Goal: Task Accomplishment & Management: Complete application form

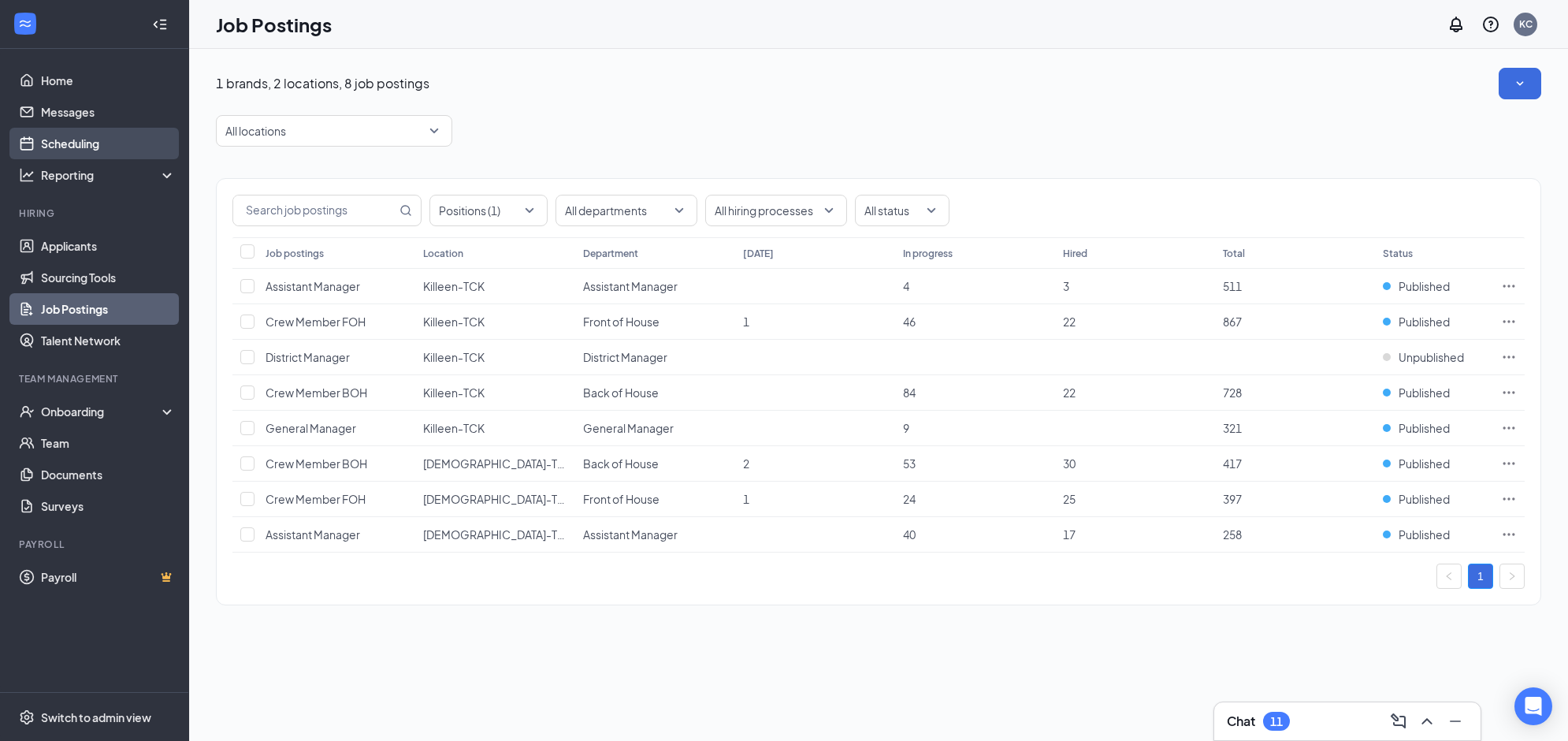
click at [66, 139] on link "Scheduling" at bounding box center [108, 143] width 135 height 31
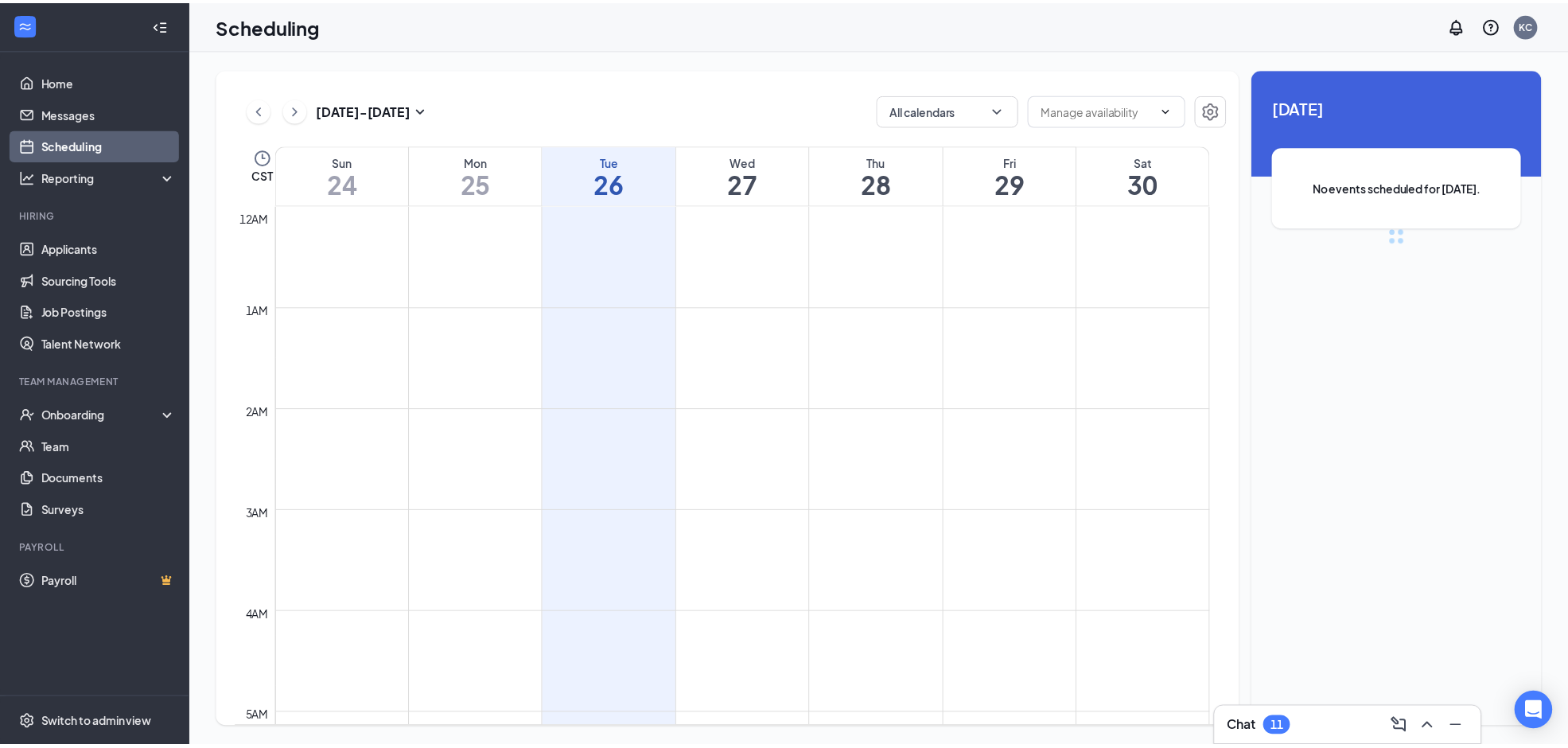
scroll to position [781, 0]
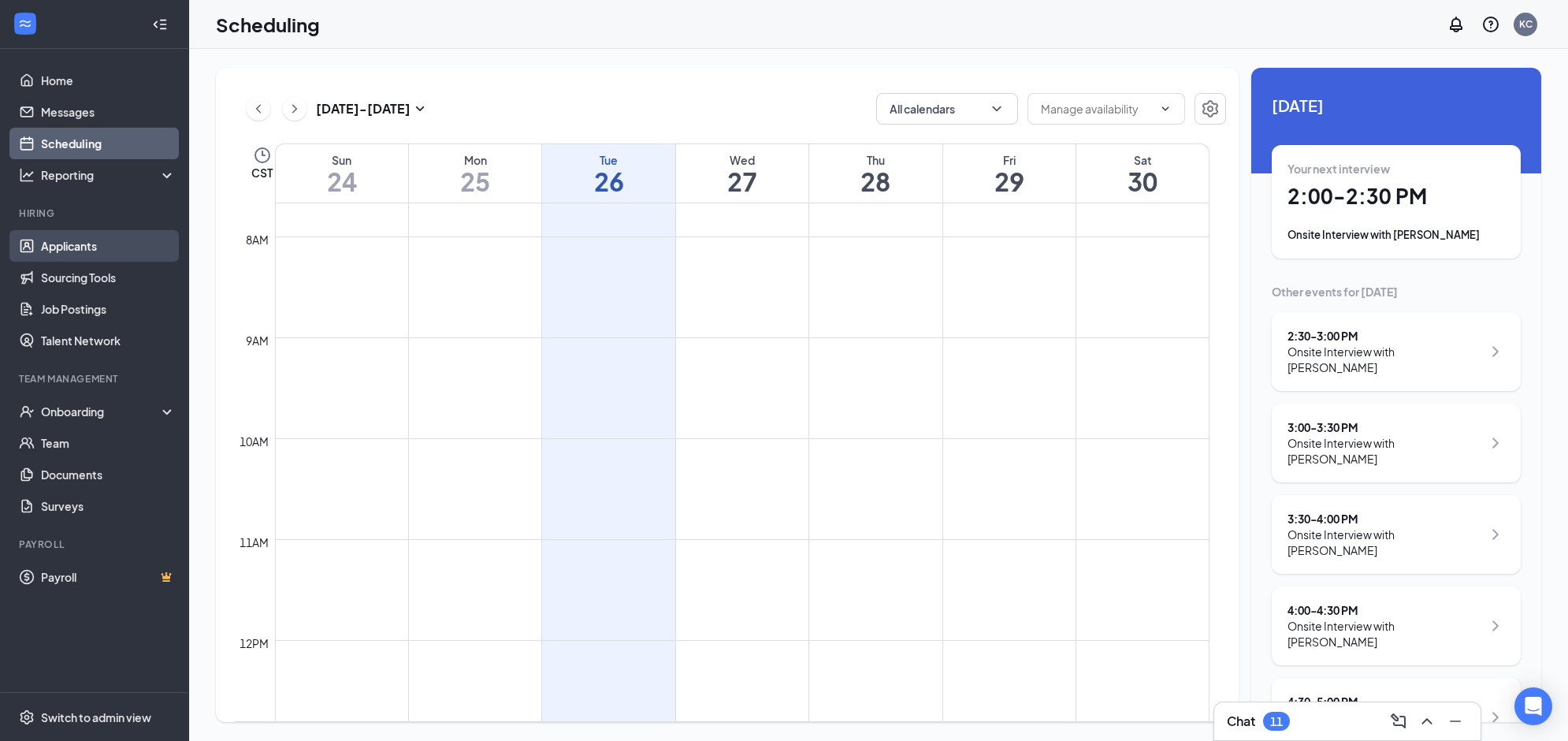
click at [95, 241] on link "Applicants" at bounding box center [108, 246] width 135 height 31
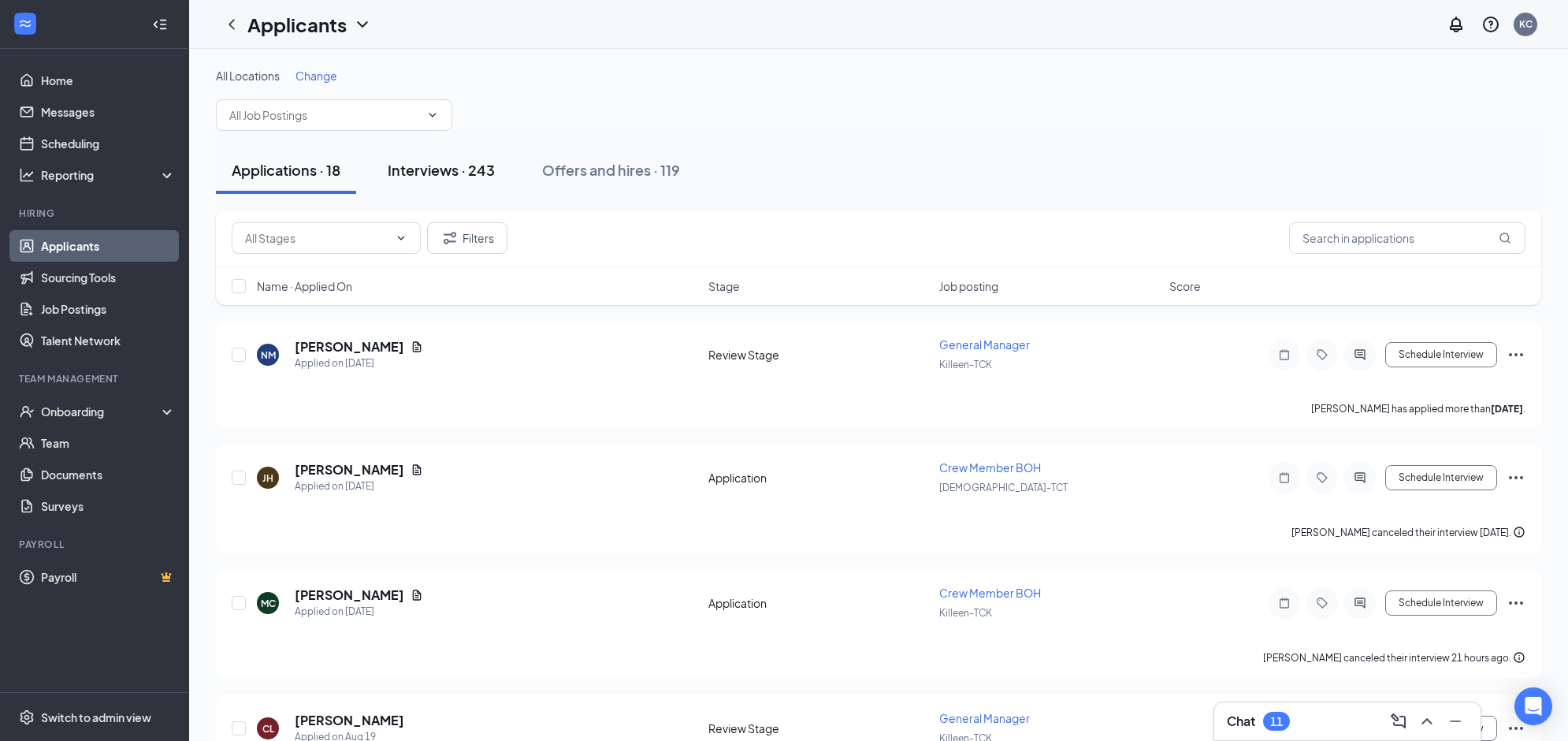
click at [446, 165] on div "Interviews · 243" at bounding box center [442, 169] width 107 height 19
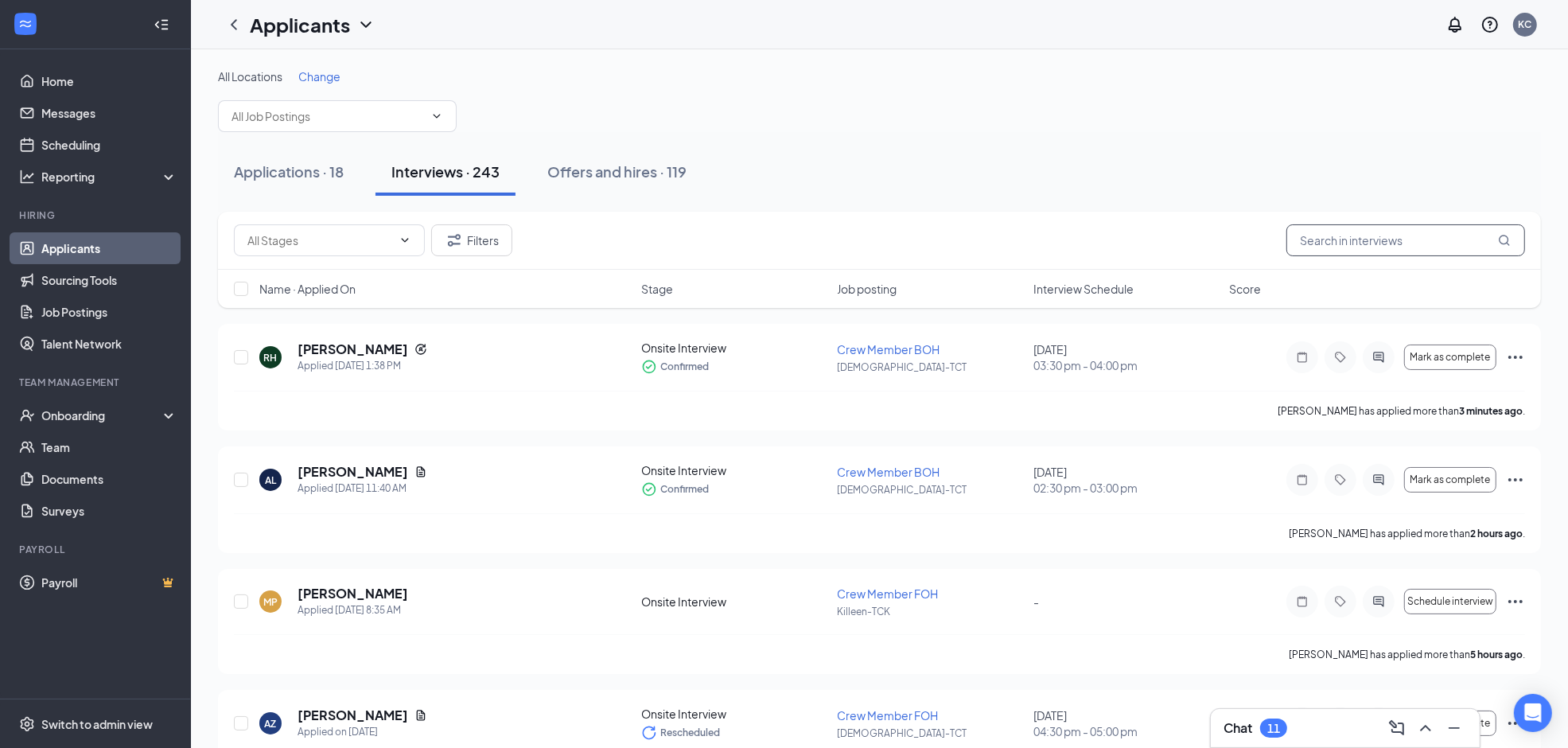
click at [1378, 243] on input "text" at bounding box center [1406, 240] width 239 height 32
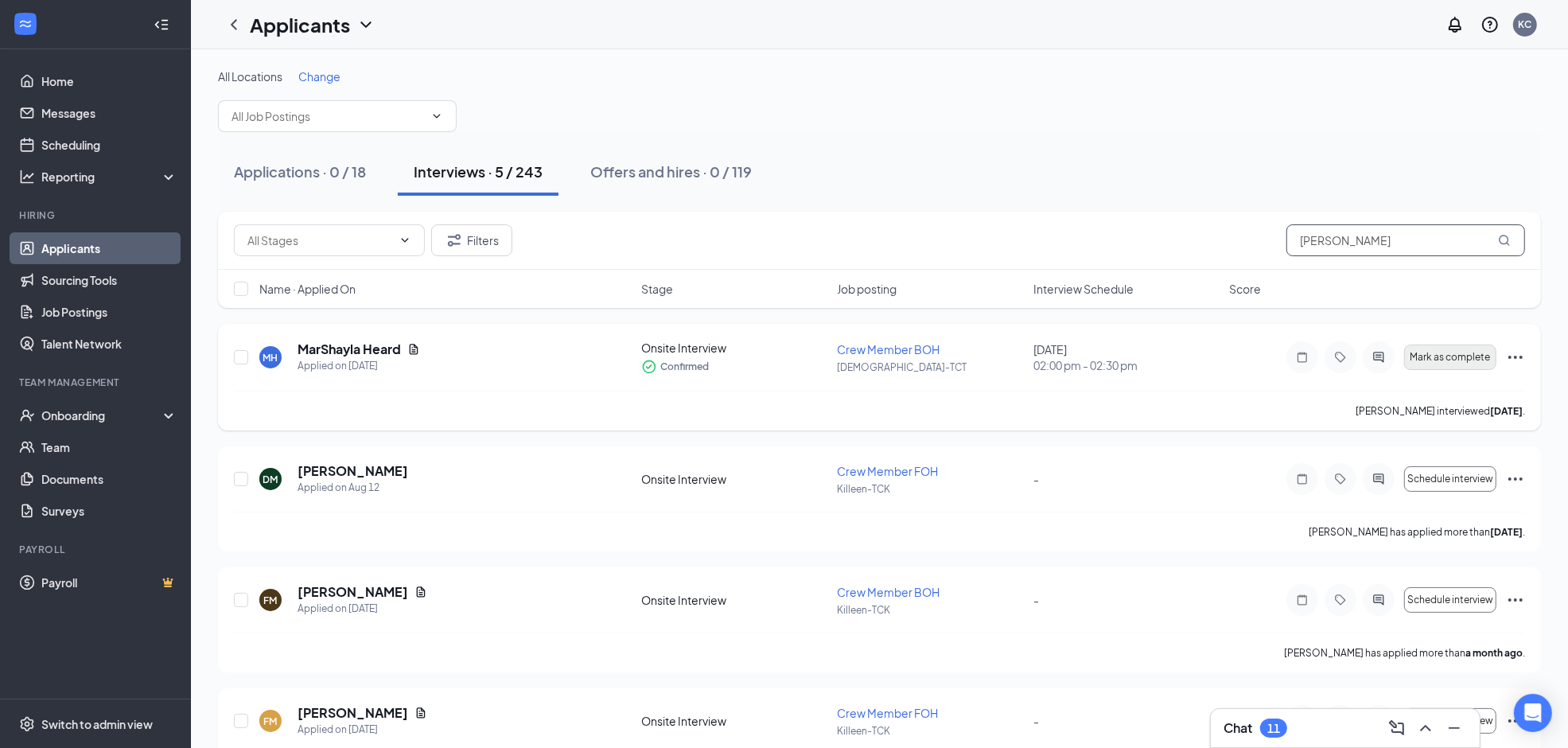
type input "marsh"
click at [1457, 356] on span "Mark as complete" at bounding box center [1450, 357] width 80 height 11
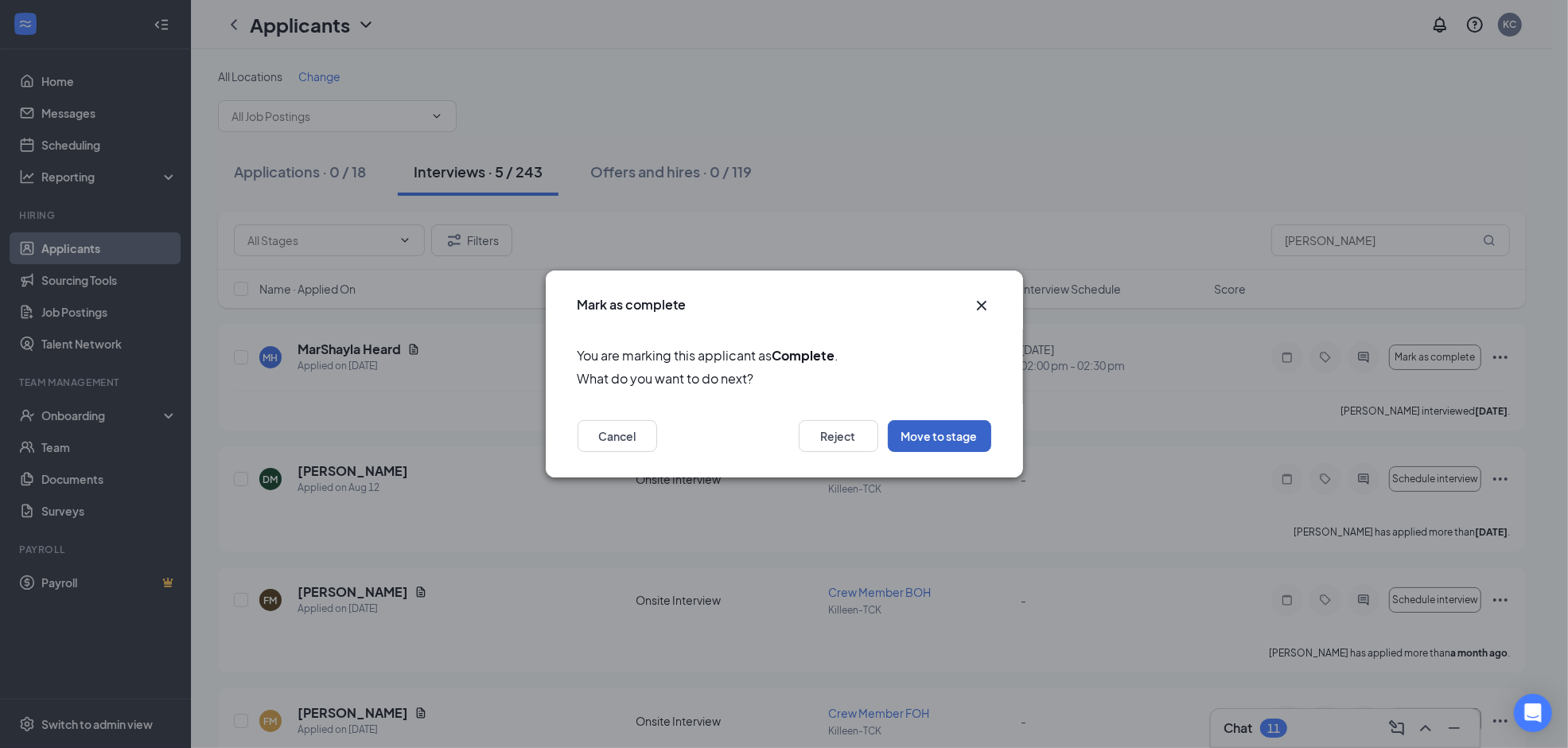
click at [944, 432] on button "Move to stage" at bounding box center [939, 436] width 104 height 32
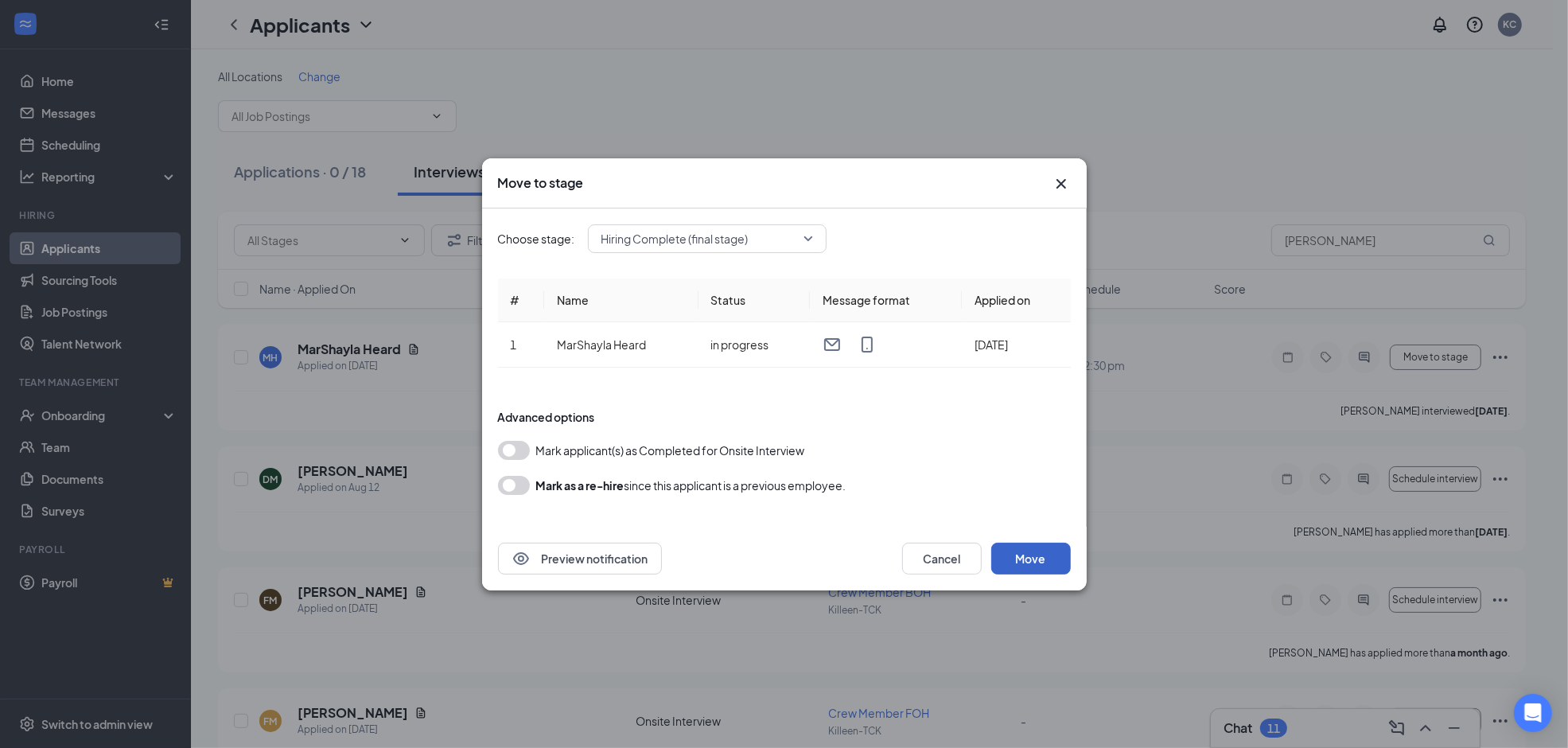
click at [1035, 566] on button "Move" at bounding box center [1031, 559] width 79 height 32
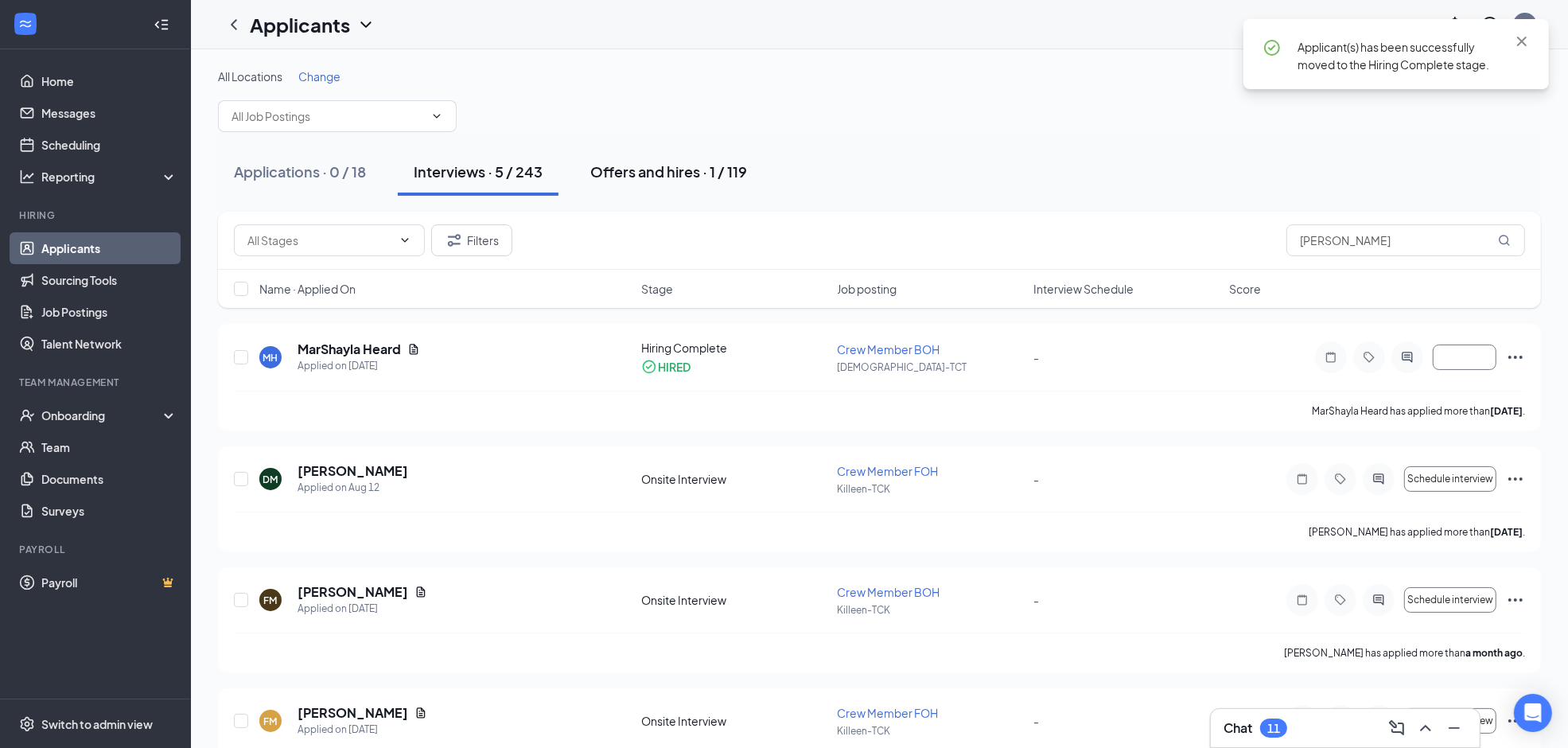
click at [678, 173] on div "Offers and hires · 1 / 119" at bounding box center [669, 171] width 157 height 20
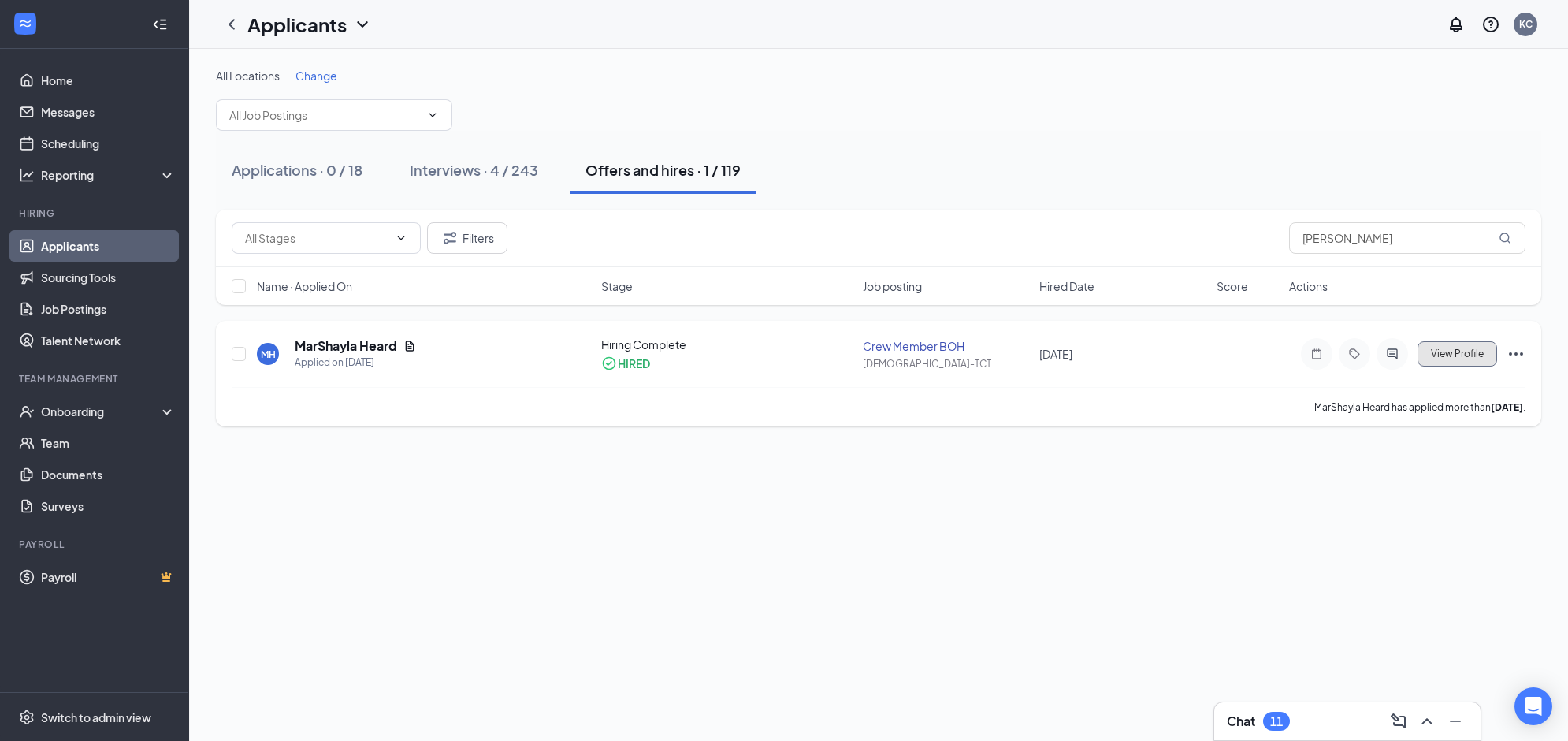
click at [1471, 356] on span "View Profile" at bounding box center [1457, 354] width 53 height 11
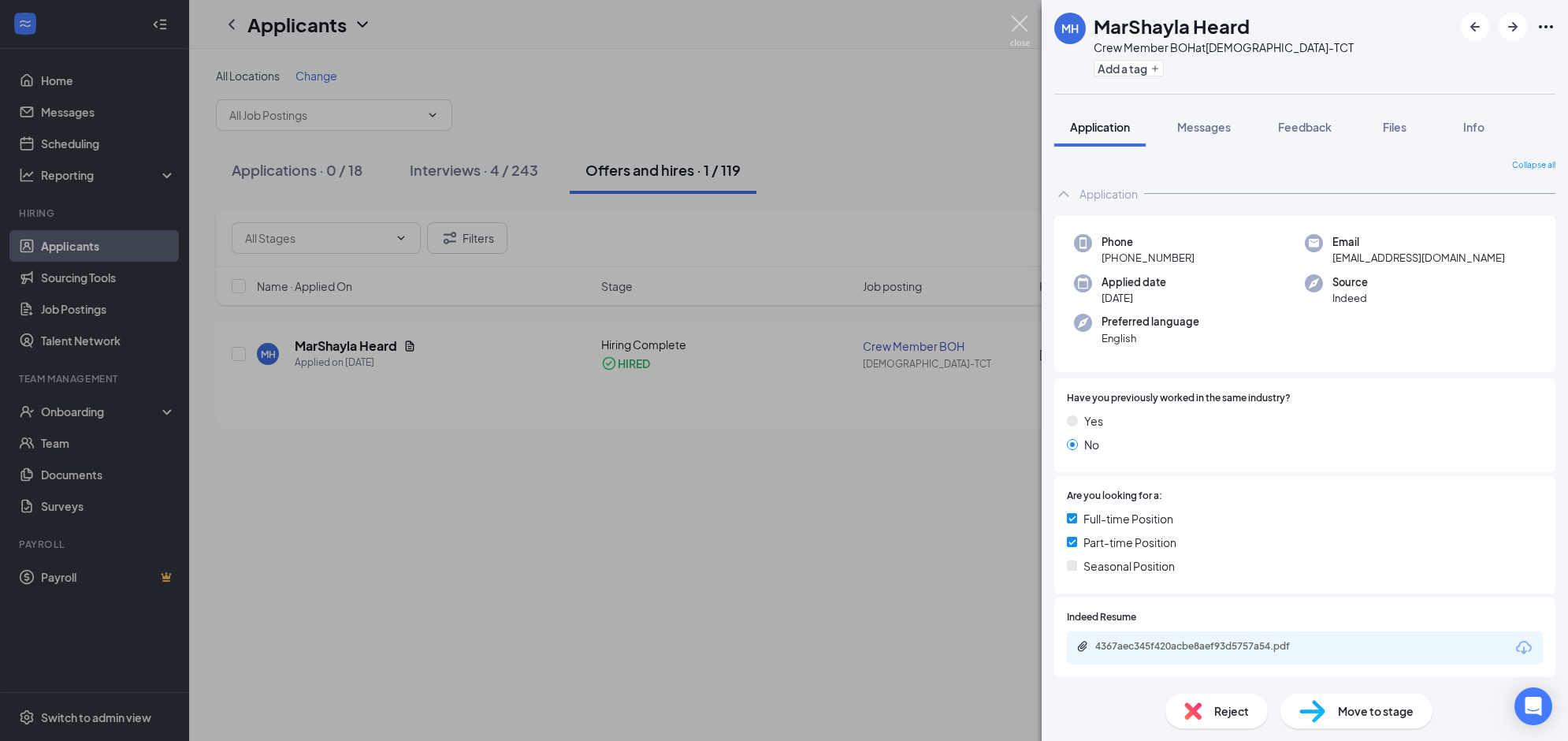
click at [1011, 19] on img at bounding box center [1019, 30] width 19 height 30
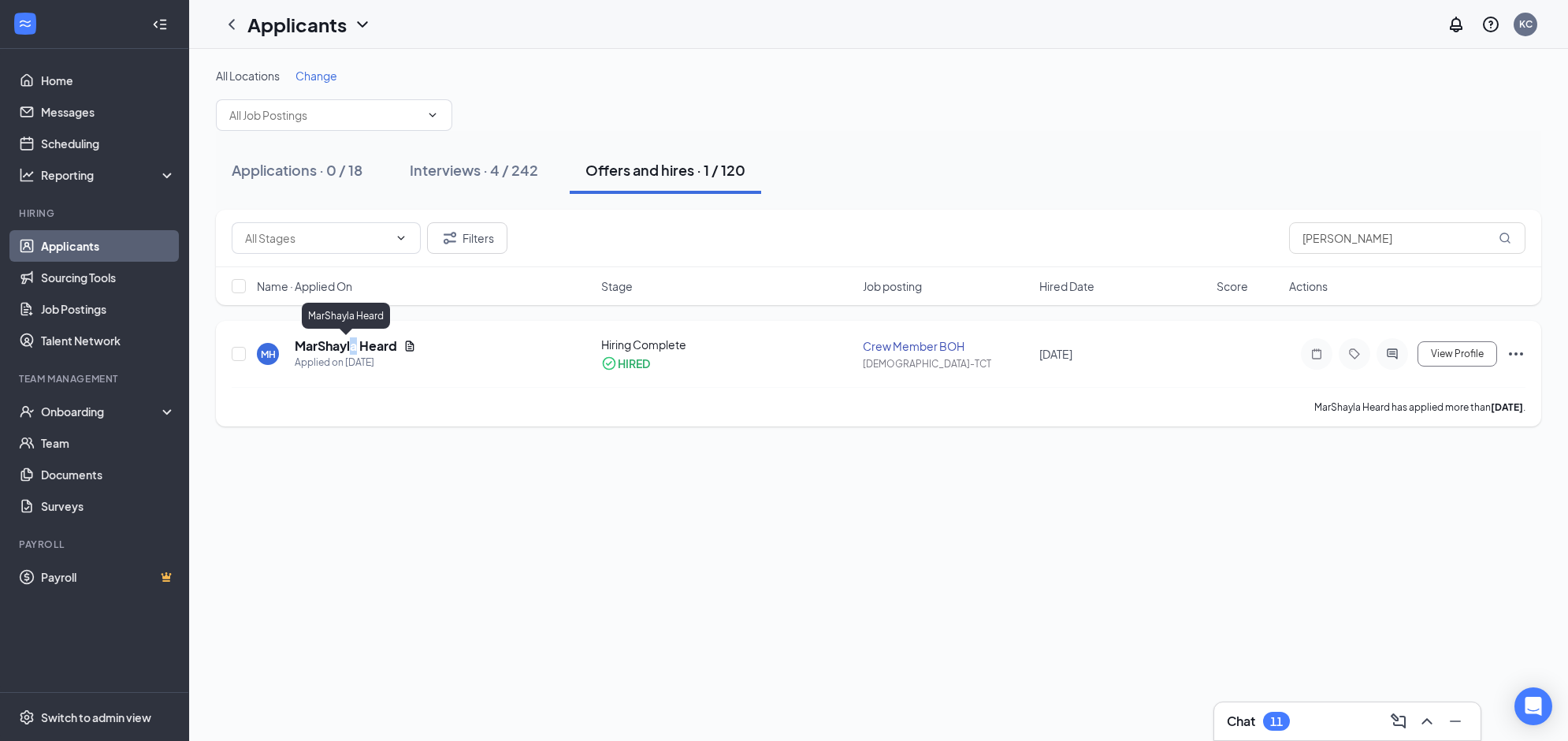
click at [356, 350] on h5 "MarShayla Heard" at bounding box center [346, 346] width 103 height 18
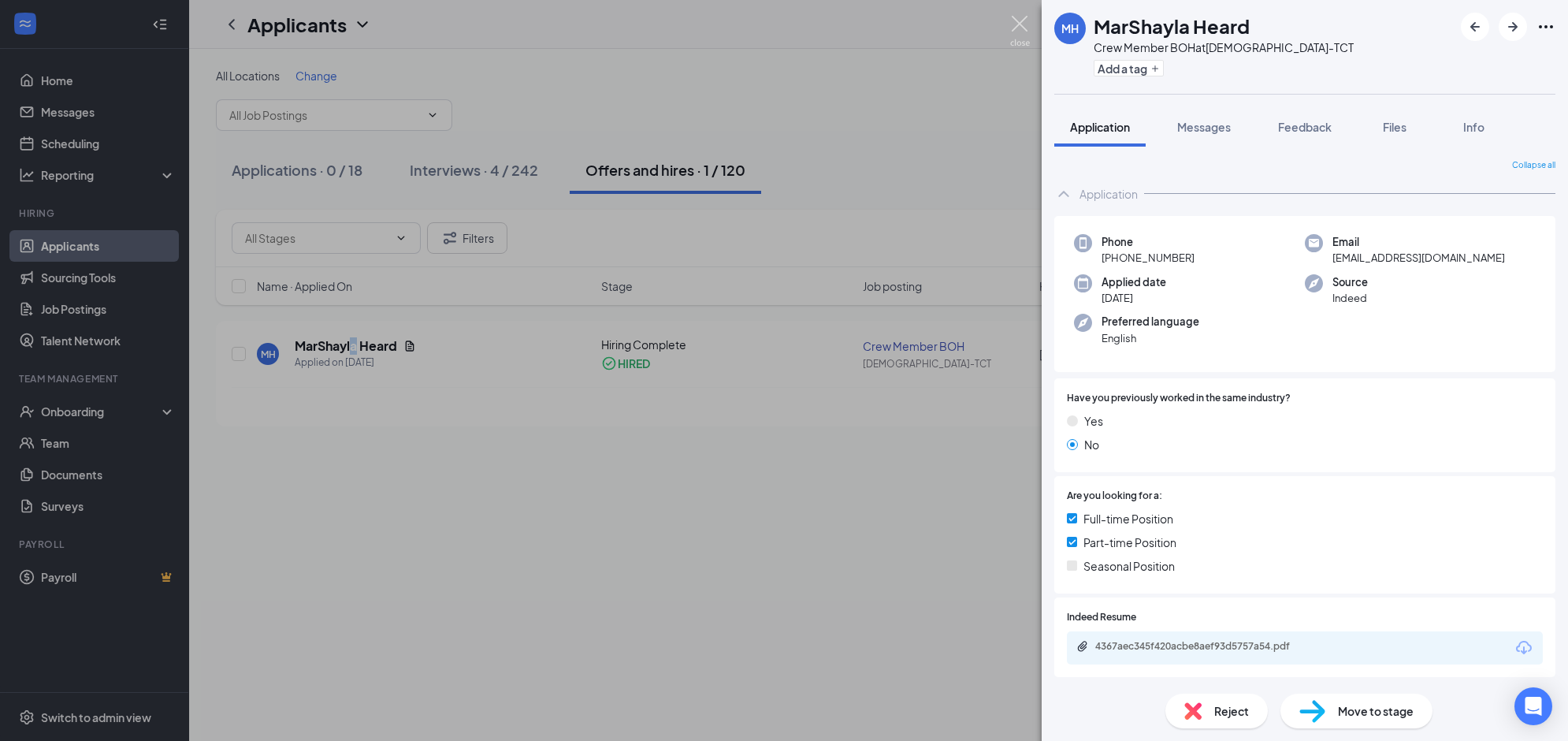
click at [1011, 28] on img at bounding box center [1019, 30] width 19 height 30
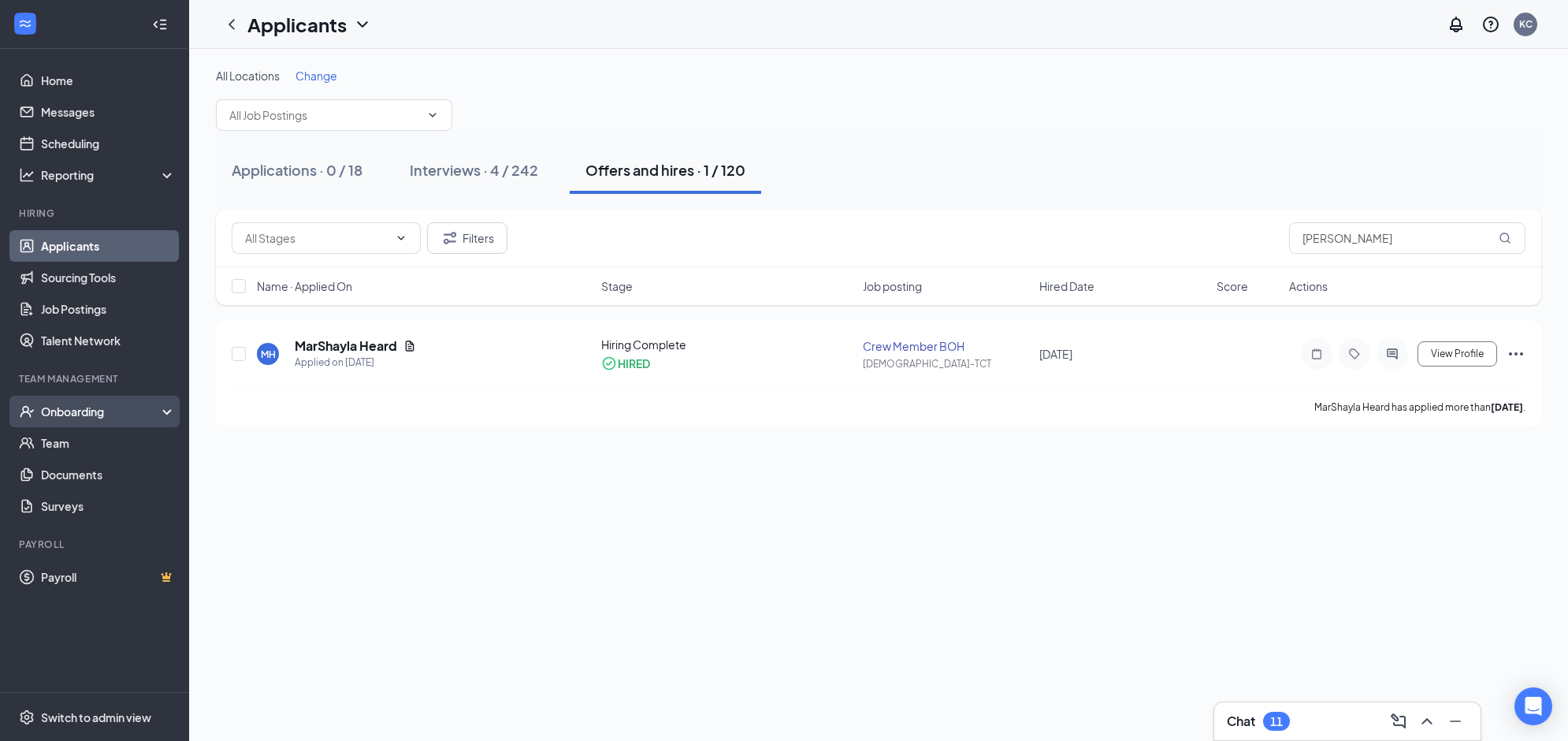
click at [91, 409] on div "Onboarding" at bounding box center [101, 411] width 121 height 16
click at [79, 442] on link "Overview" at bounding box center [108, 443] width 135 height 31
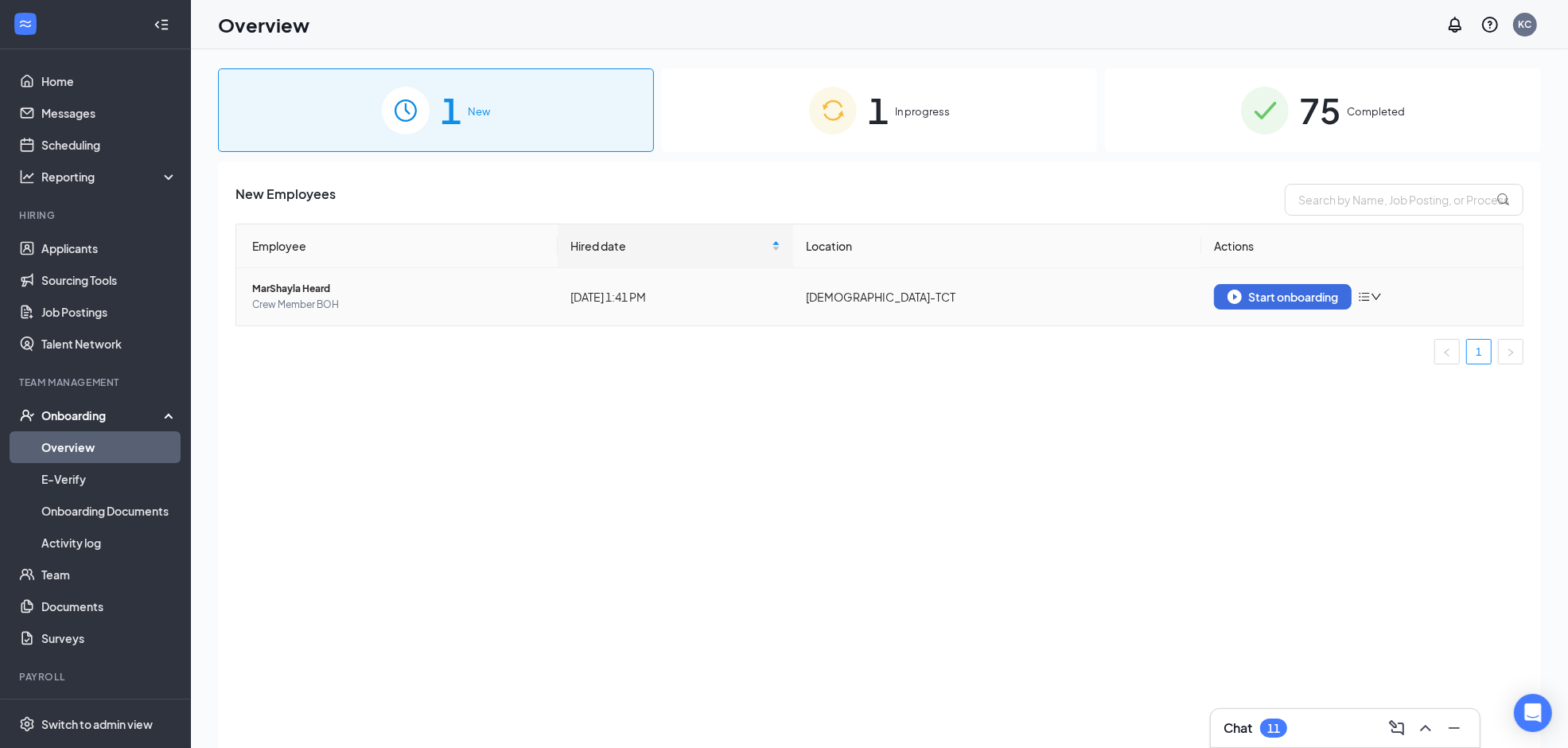
click at [1373, 295] on icon "down" at bounding box center [1376, 297] width 11 height 11
click at [1261, 292] on div "Start onboarding" at bounding box center [1283, 296] width 111 height 14
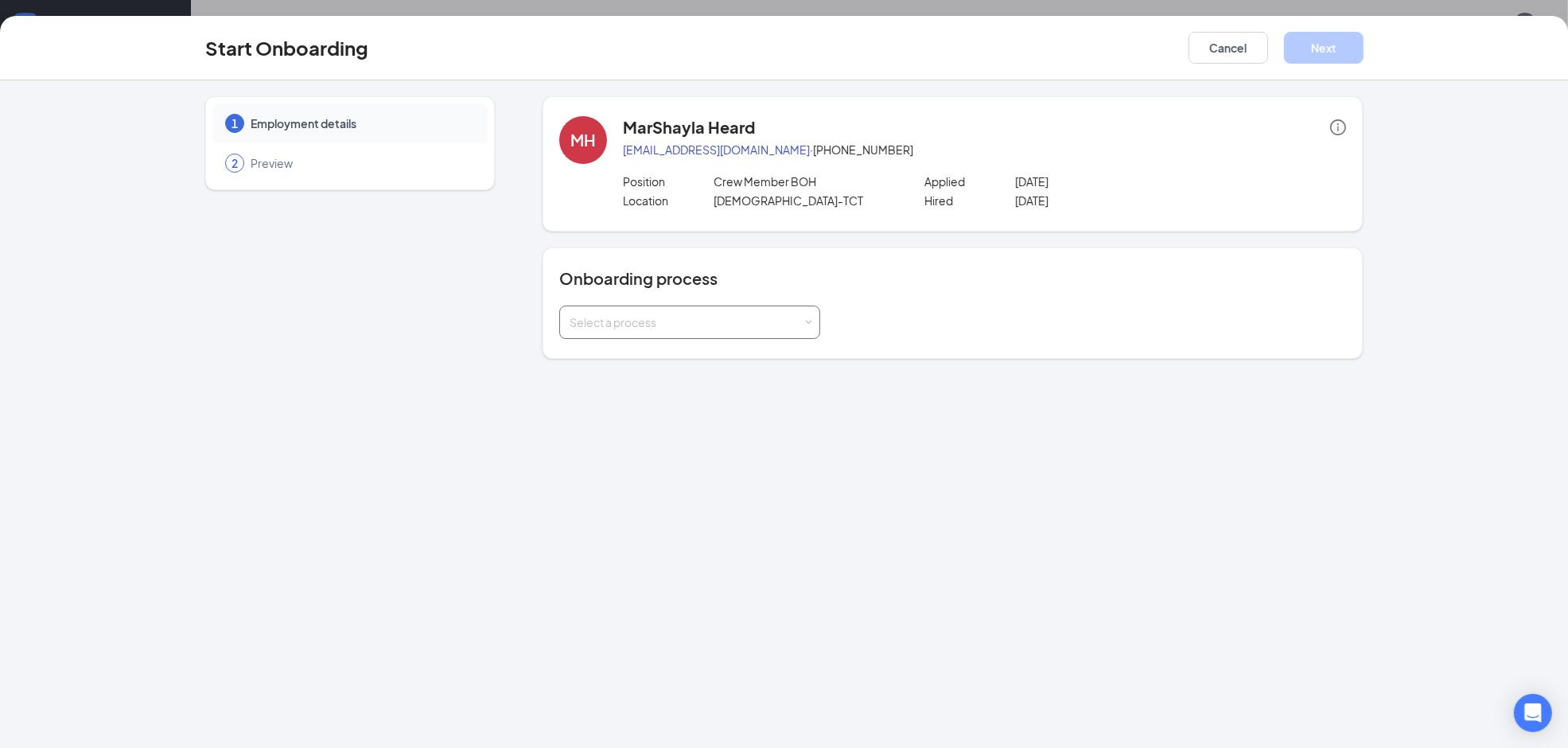
click at [808, 315] on div "Select a process" at bounding box center [690, 322] width 241 height 32
click at [661, 381] on span "Team Member Onboarding" at bounding box center [635, 382] width 141 height 14
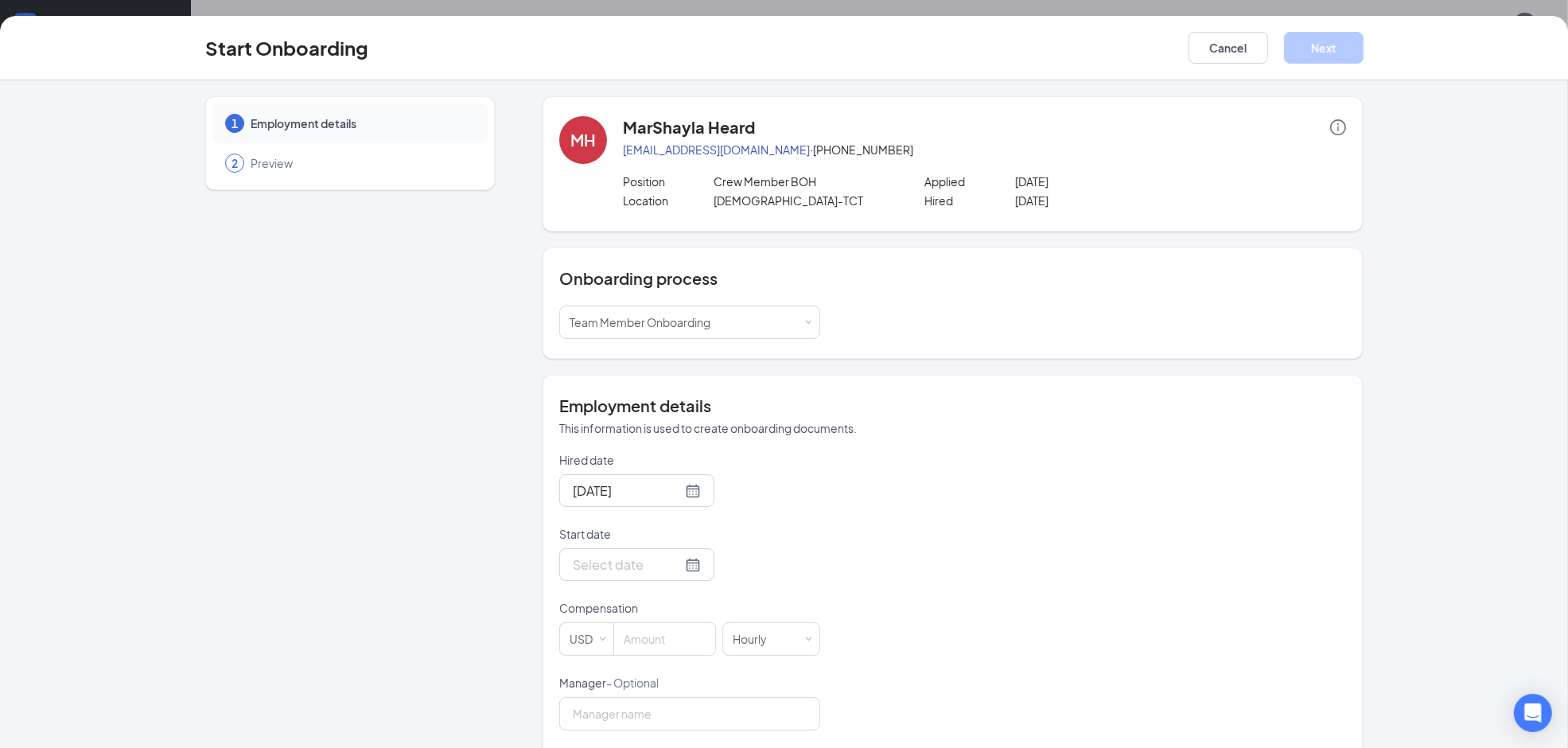
click at [1333, 123] on icon "info-circle" at bounding box center [1338, 127] width 16 height 16
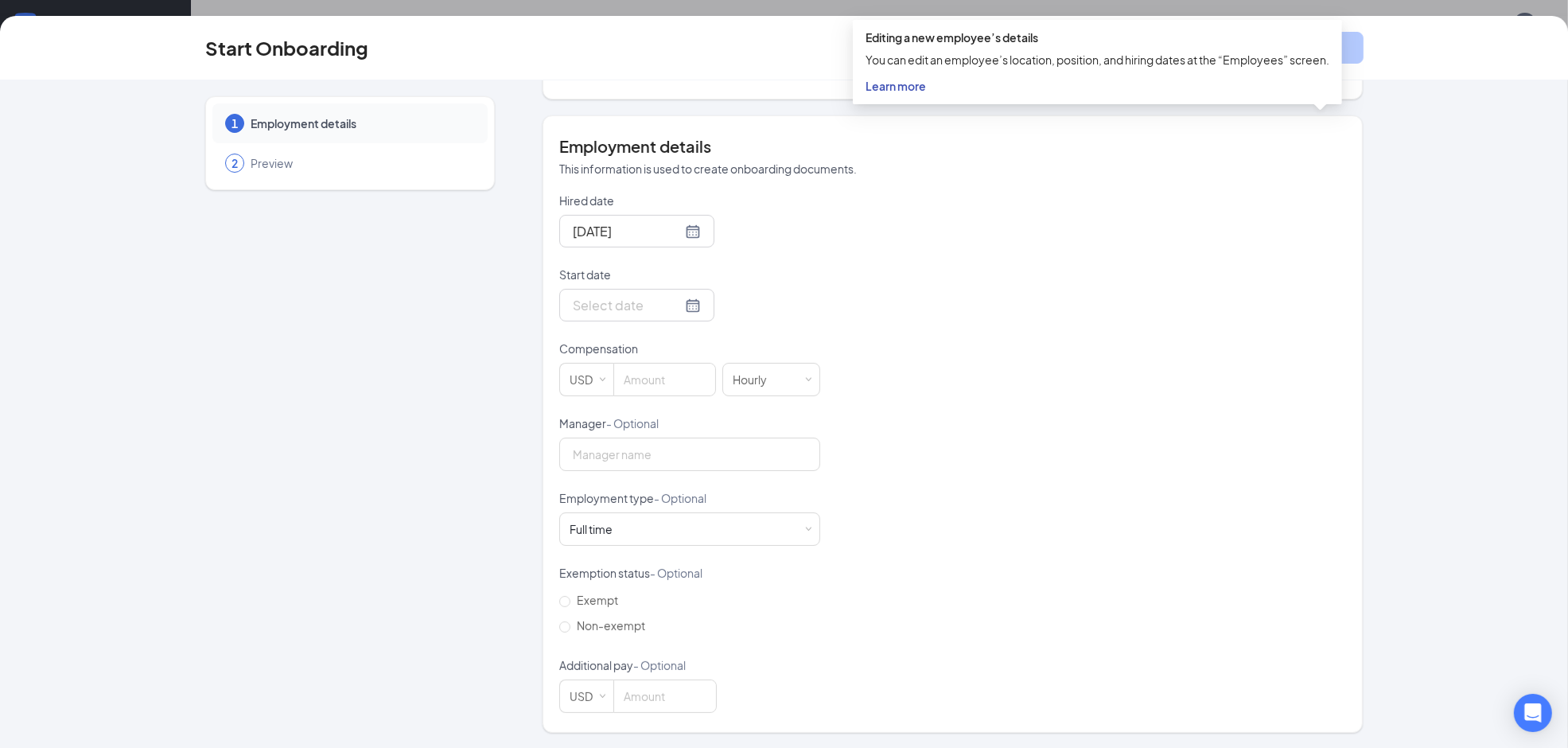
scroll to position [262, 0]
click at [673, 303] on div at bounding box center [636, 304] width 128 height 20
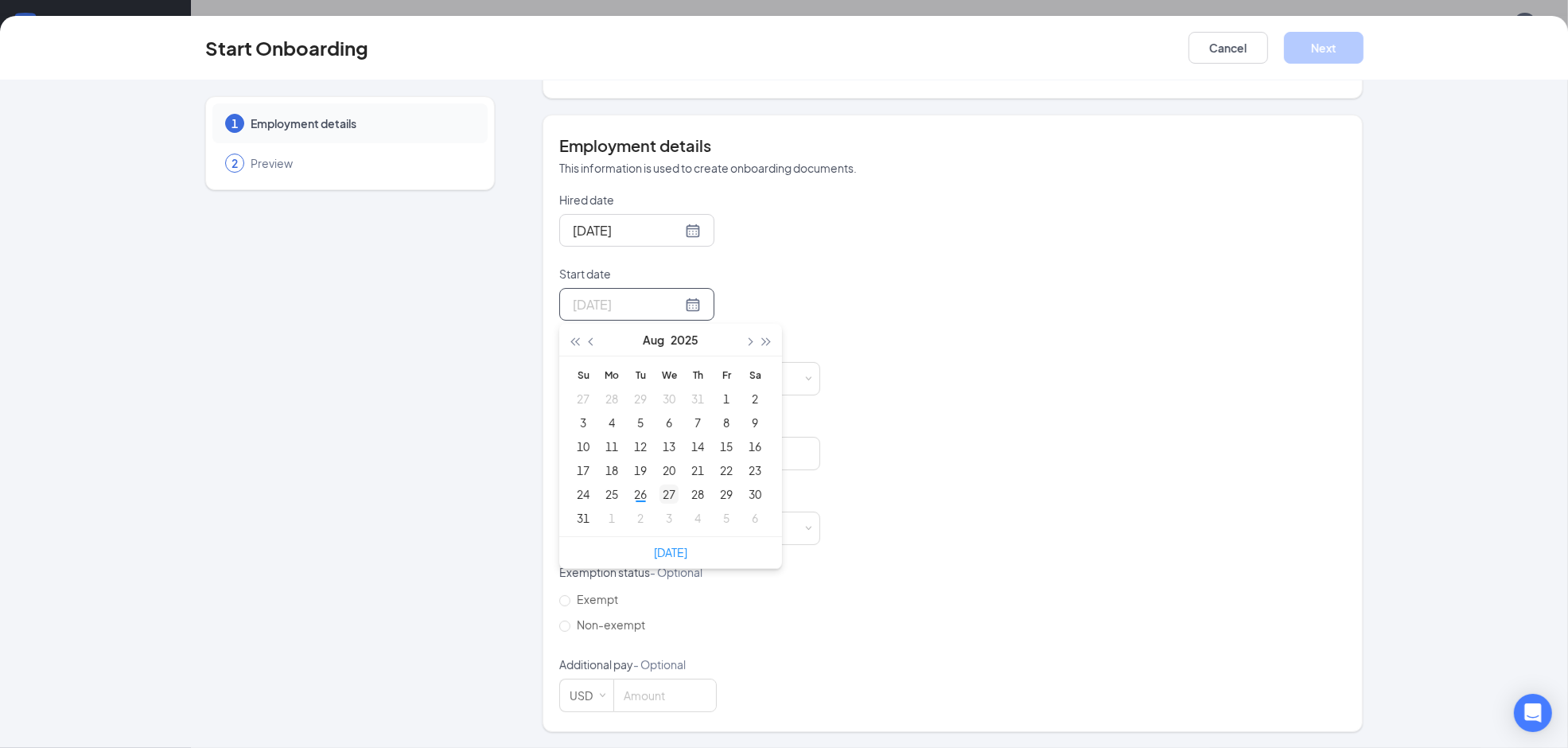
type input "Aug 27, 2025"
click at [665, 492] on div "27" at bounding box center [669, 493] width 19 height 19
click at [608, 447] on input "Manager - Optional" at bounding box center [689, 453] width 261 height 34
type input "Kendra Clark"
click at [605, 529] on div "Full time" at bounding box center [591, 528] width 43 height 16
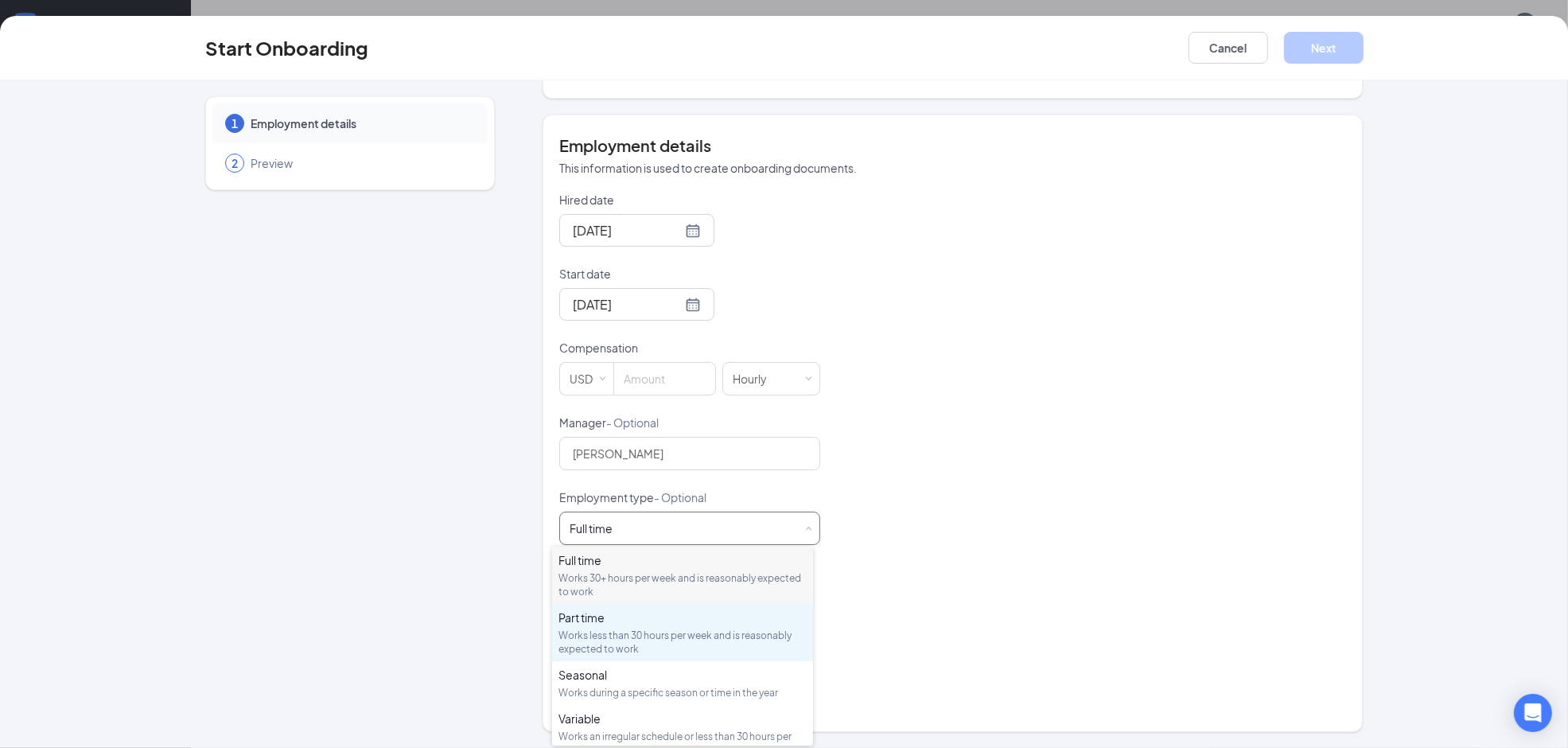
click at [592, 644] on div "Works less than 30 hours per week and is reasonably expected to work" at bounding box center [683, 642] width 248 height 27
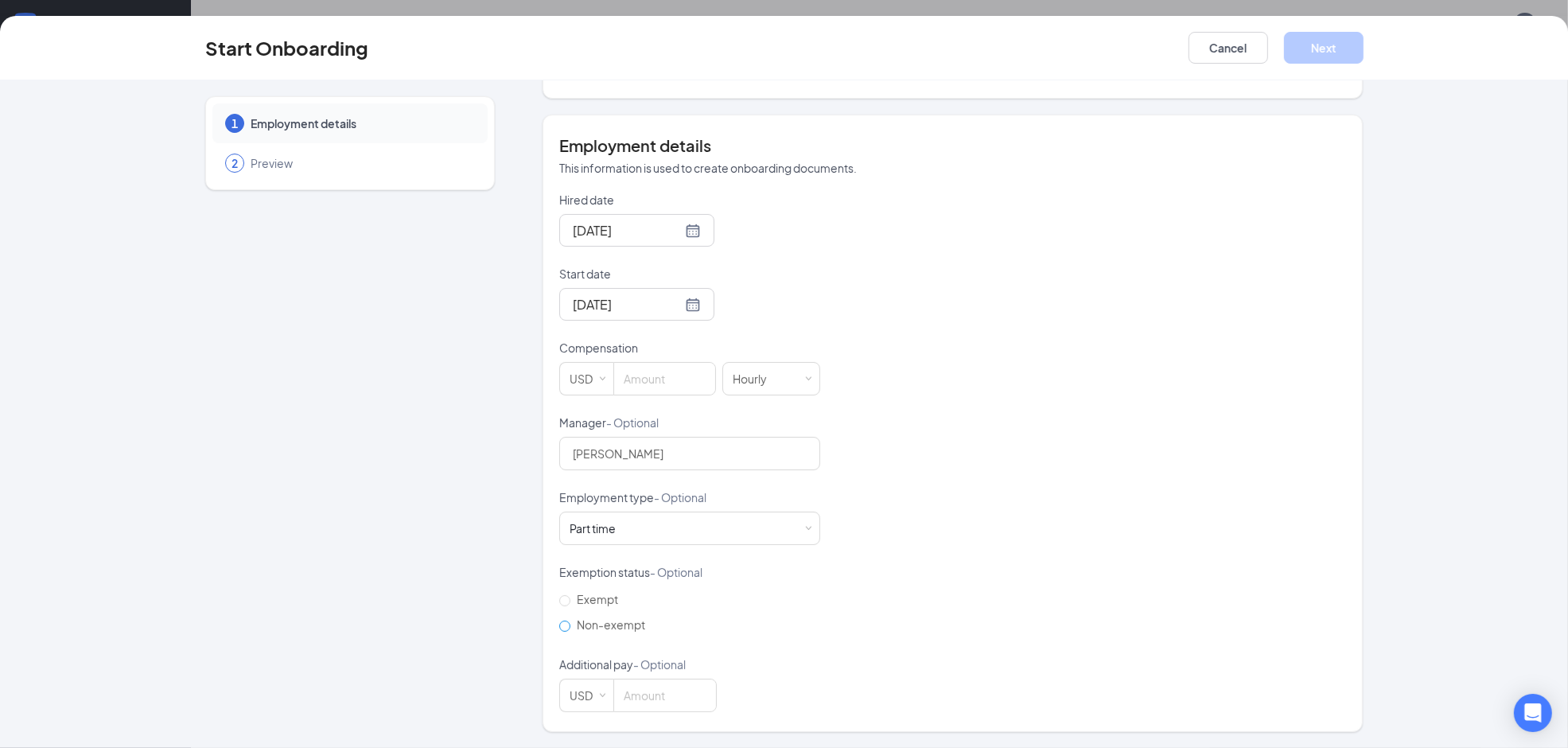
click at [559, 625] on input "Non-exempt" at bounding box center [564, 626] width 11 height 11
radio input "true"
click at [645, 694] on input at bounding box center [664, 695] width 102 height 32
type input "10"
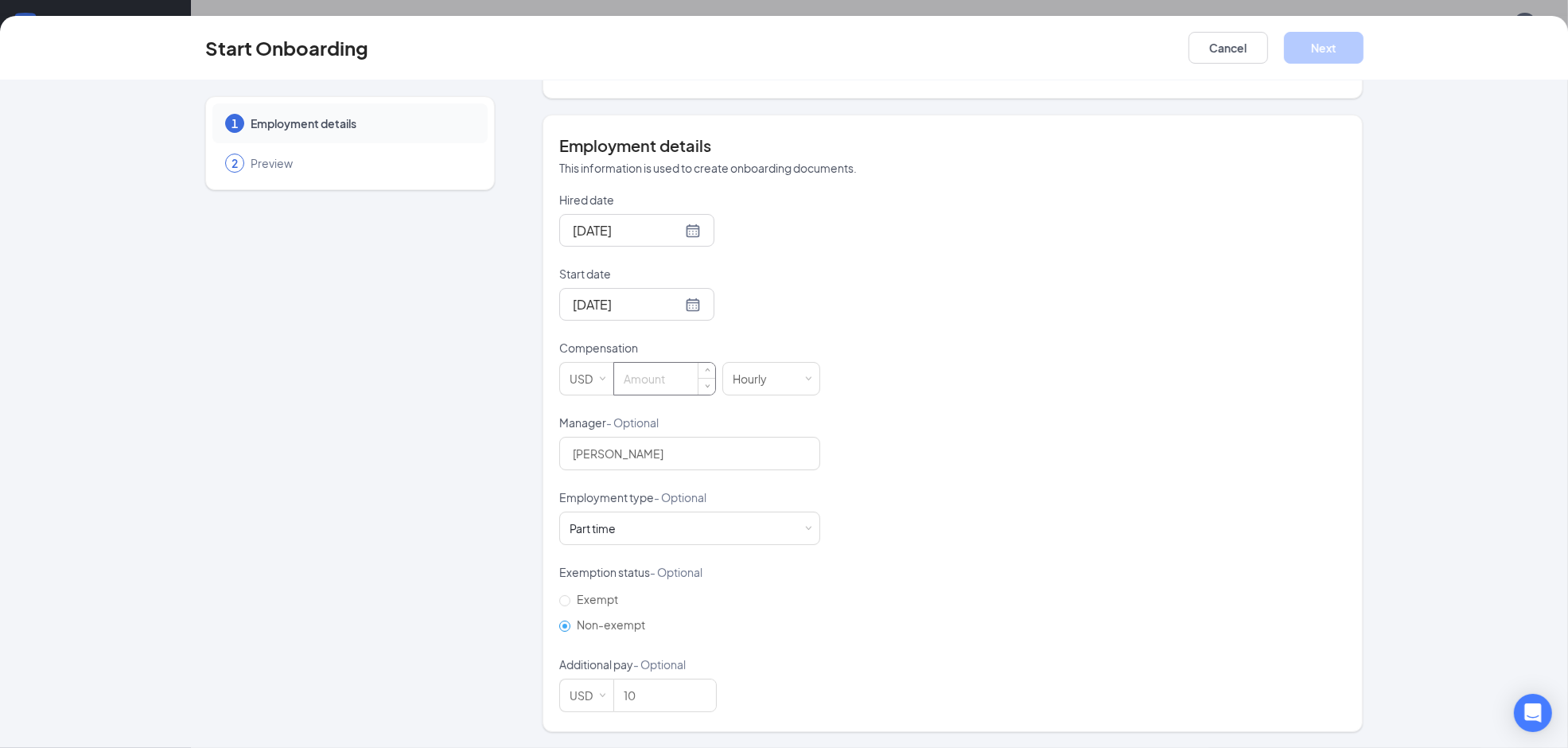
click at [636, 371] on input at bounding box center [664, 379] width 101 height 32
type input "10"
drag, startPoint x: 651, startPoint y: 686, endPoint x: 577, endPoint y: 683, distance: 74.1
click at [578, 683] on span "USD 10" at bounding box center [689, 695] width 261 height 34
click at [1322, 56] on button "Next" at bounding box center [1323, 48] width 79 height 32
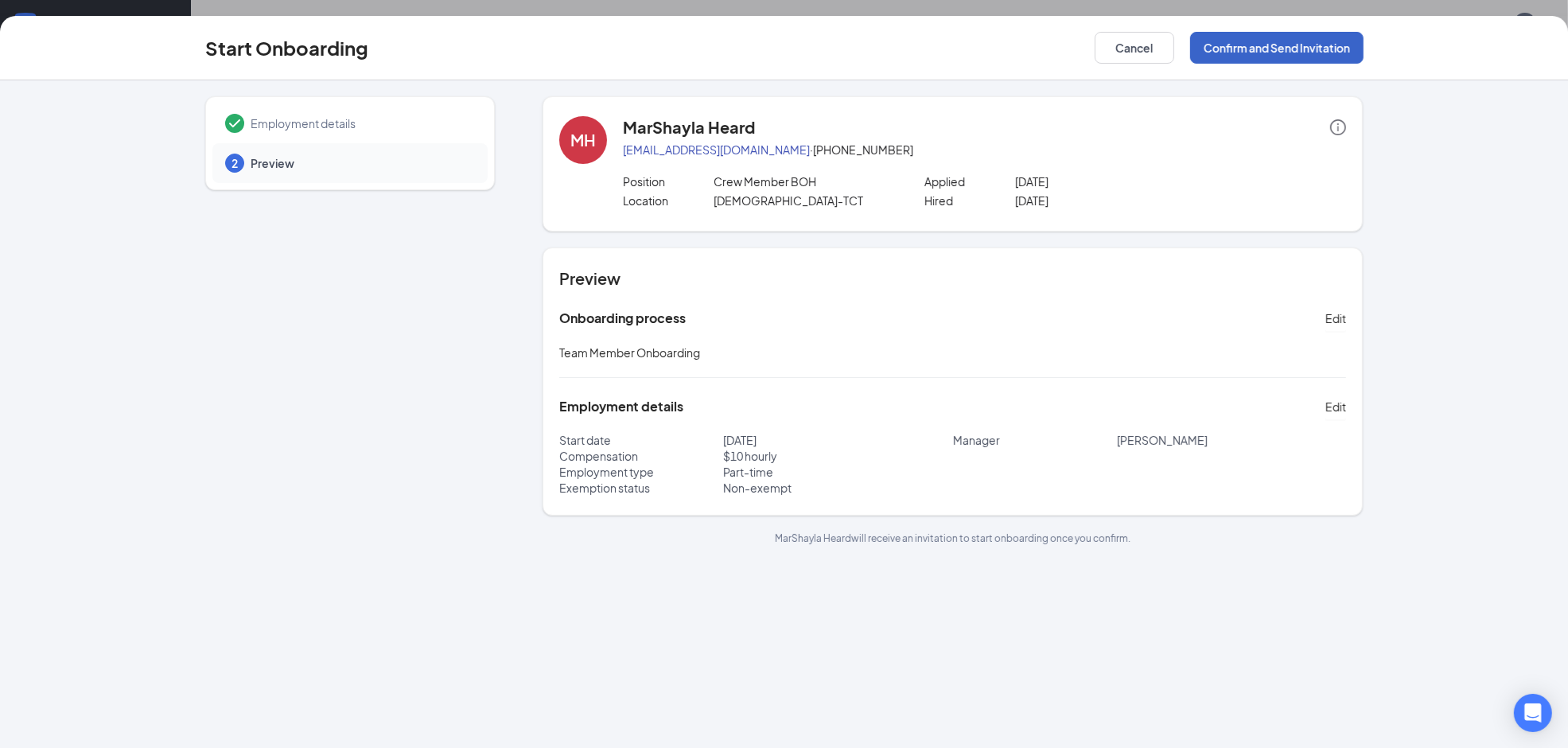
click at [1224, 45] on button "Confirm and Send Invitation" at bounding box center [1277, 48] width 173 height 32
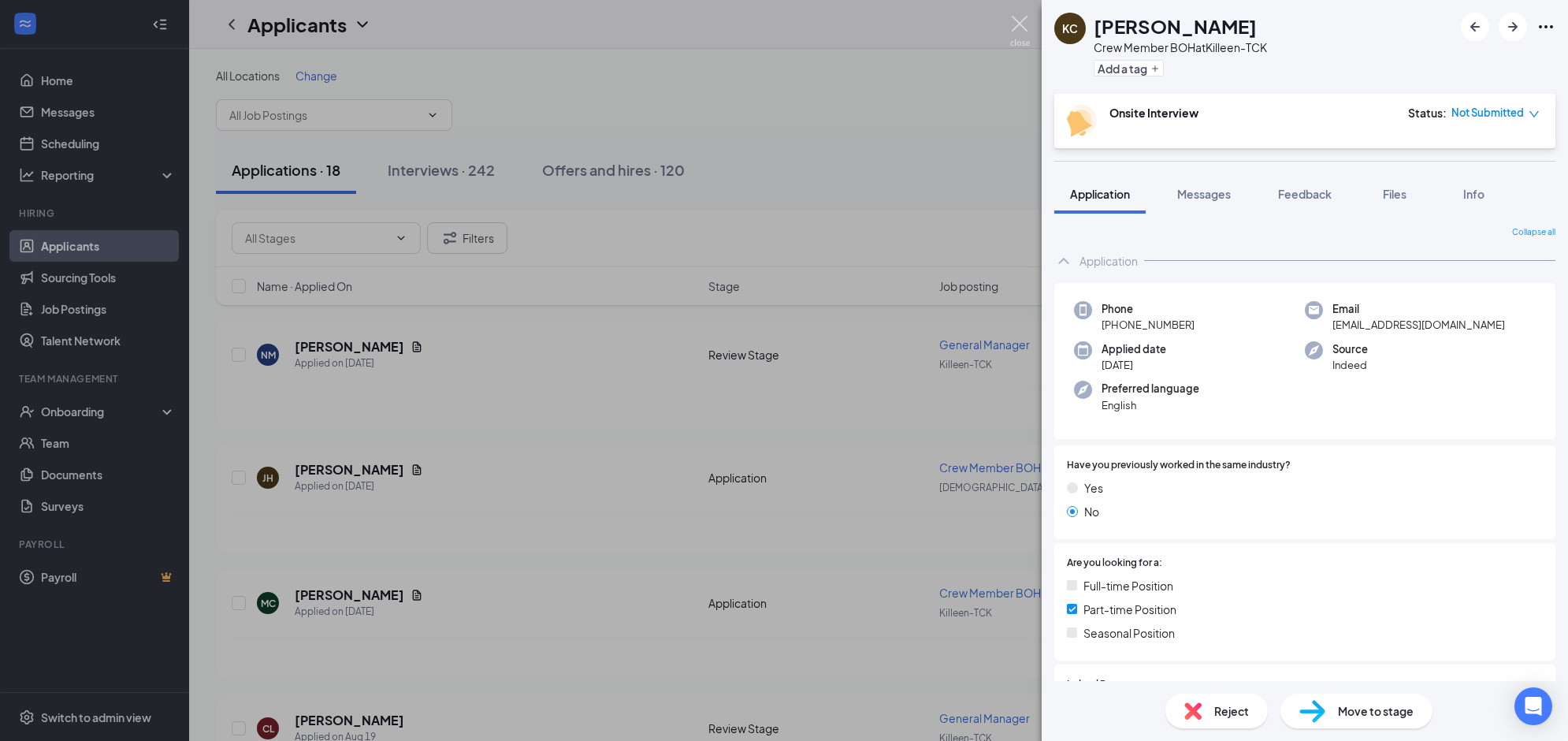
click at [1019, 21] on img at bounding box center [1019, 30] width 19 height 30
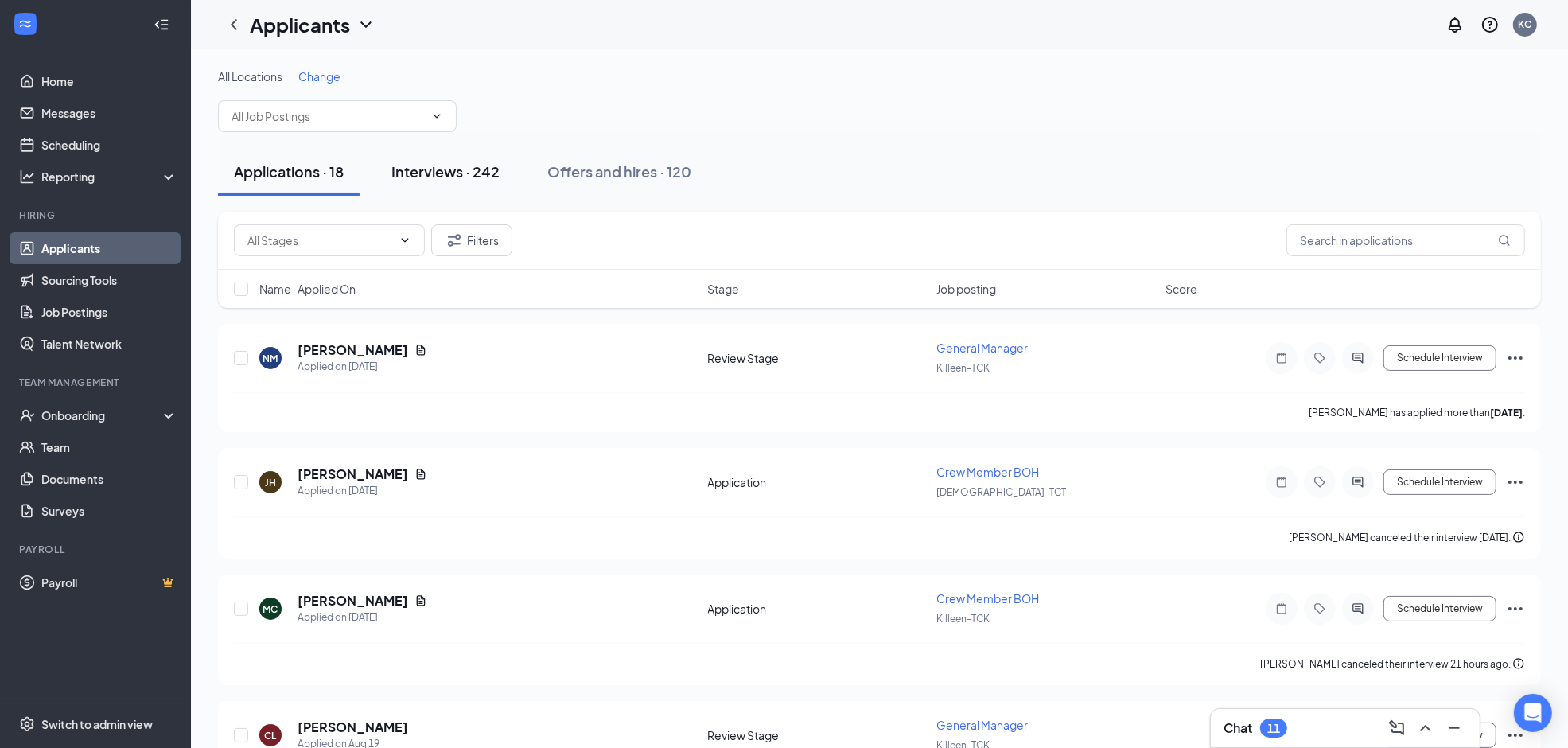
click at [442, 172] on div "Interviews · 242" at bounding box center [446, 171] width 108 height 20
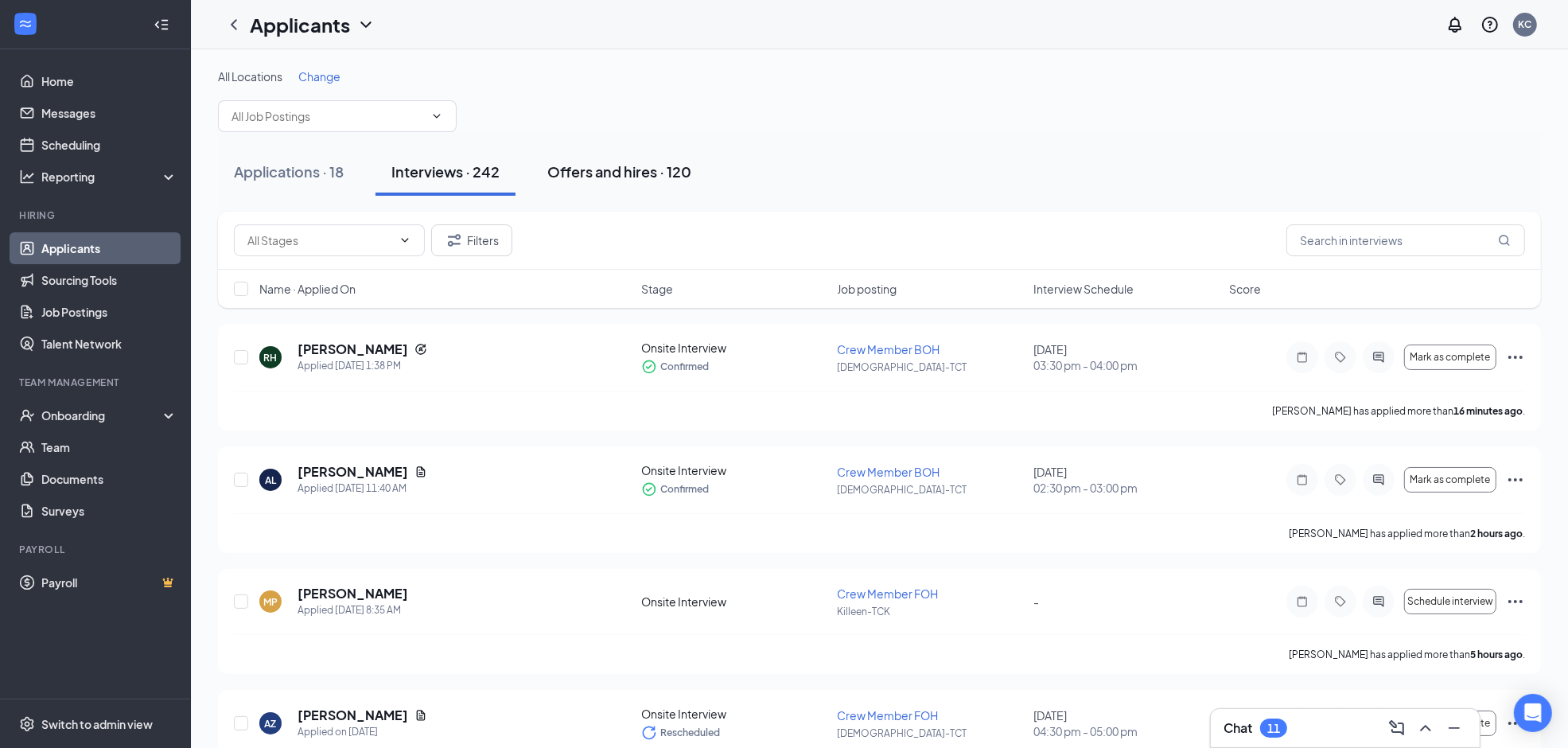
click at [613, 169] on div "Offers and hires · 120" at bounding box center [619, 171] width 144 height 20
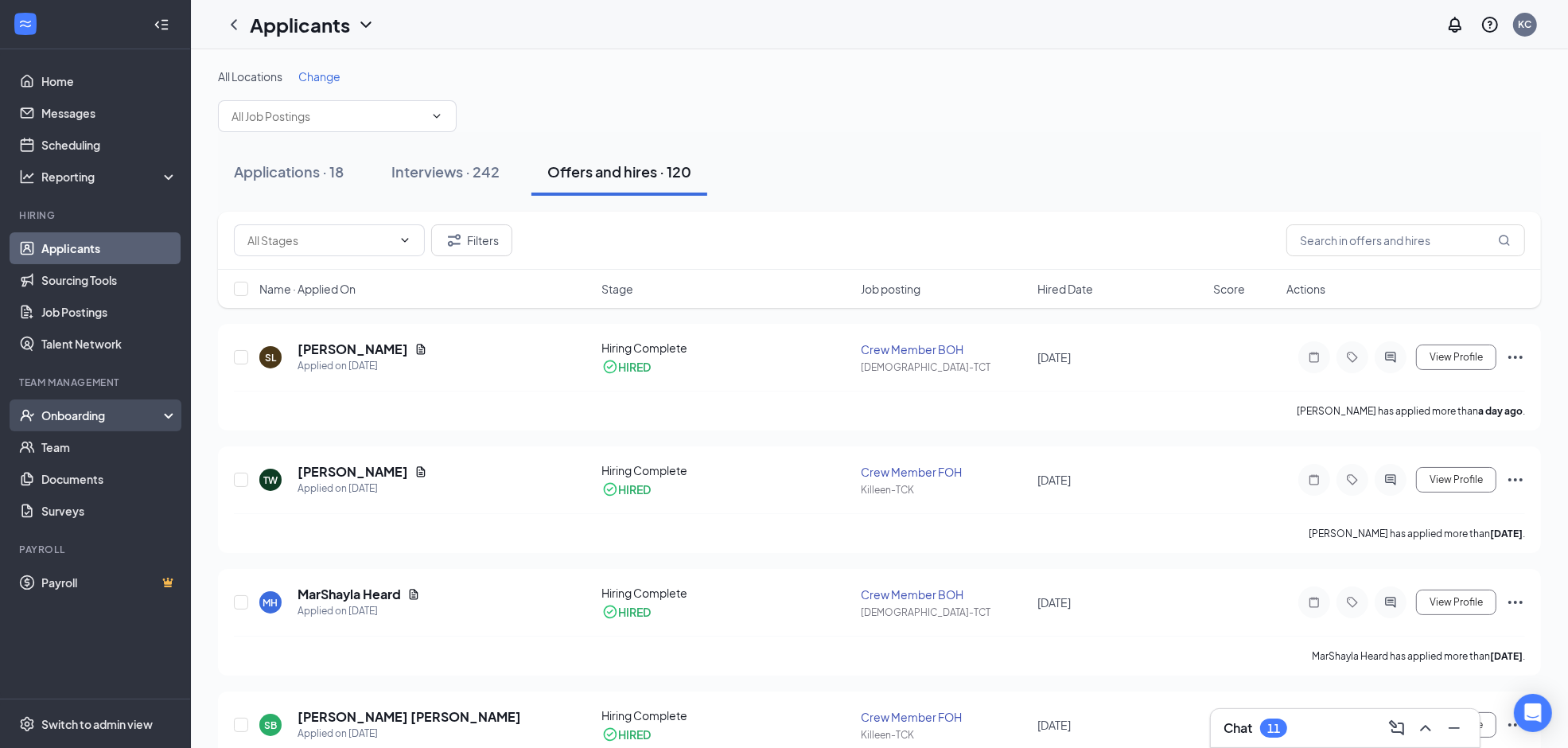
click at [97, 418] on div "Onboarding" at bounding box center [102, 415] width 122 height 16
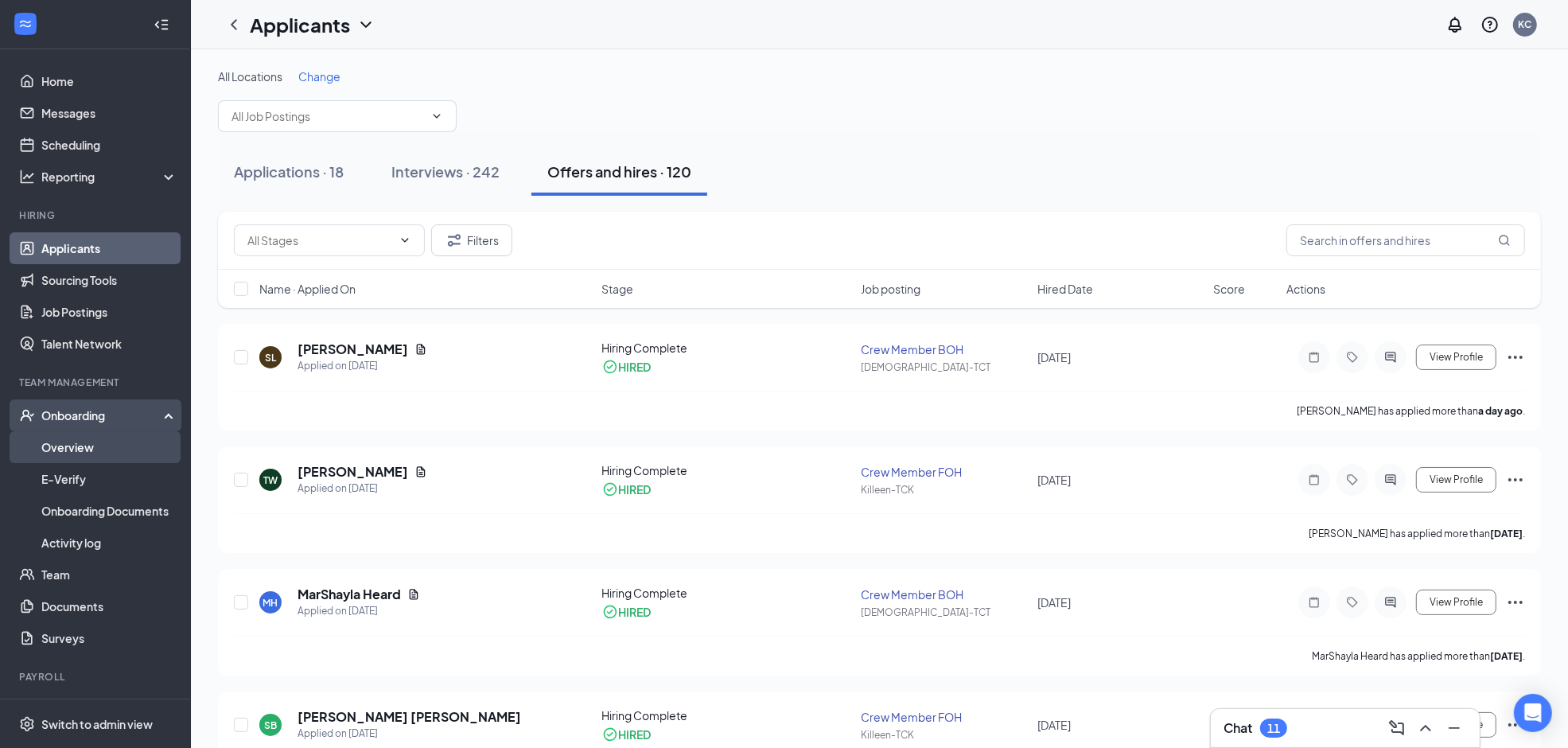
click at [61, 446] on link "Overview" at bounding box center [109, 447] width 136 height 32
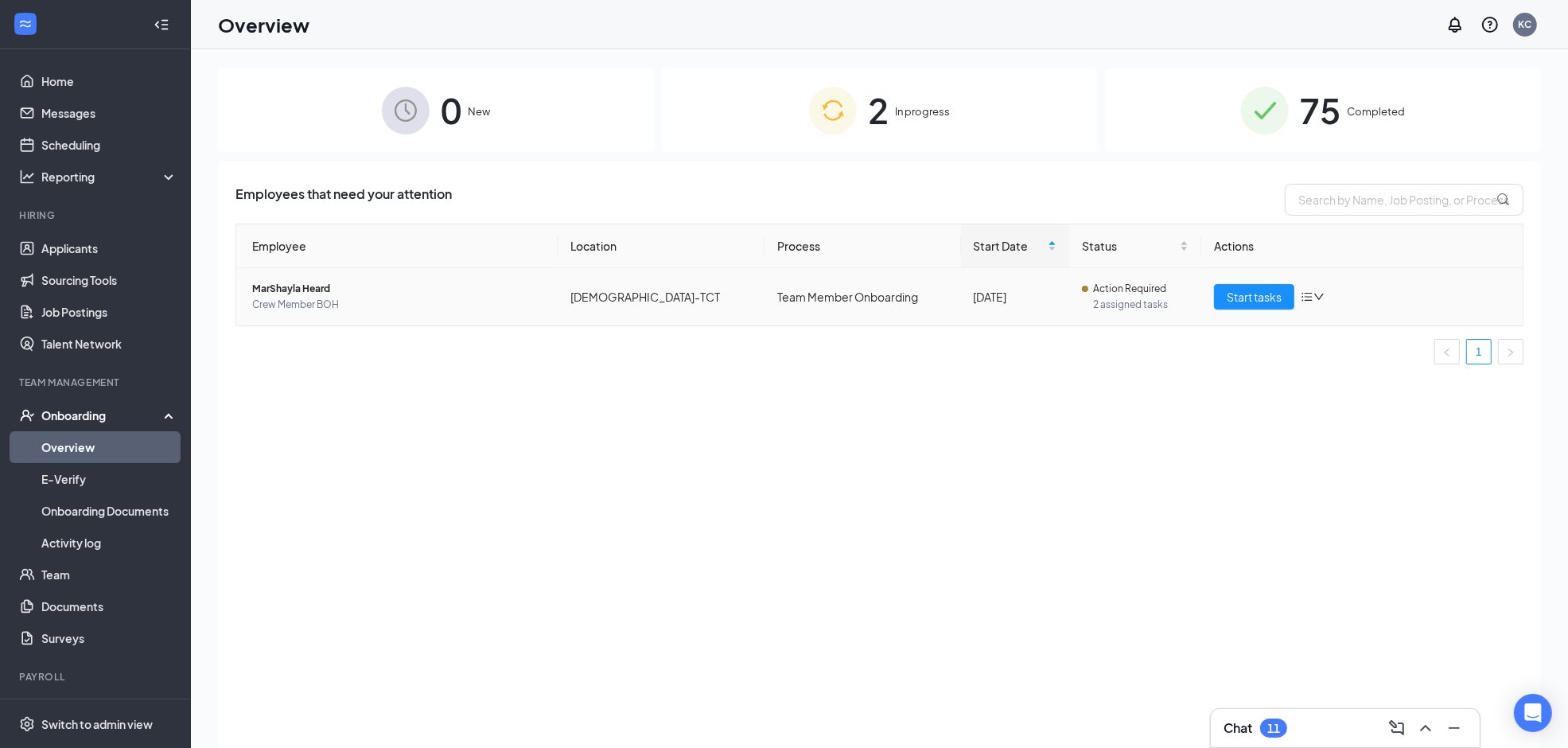
click at [1105, 295] on span "Action Required" at bounding box center [1130, 288] width 73 height 16
click at [1254, 300] on span "Start tasks" at bounding box center [1254, 297] width 55 height 18
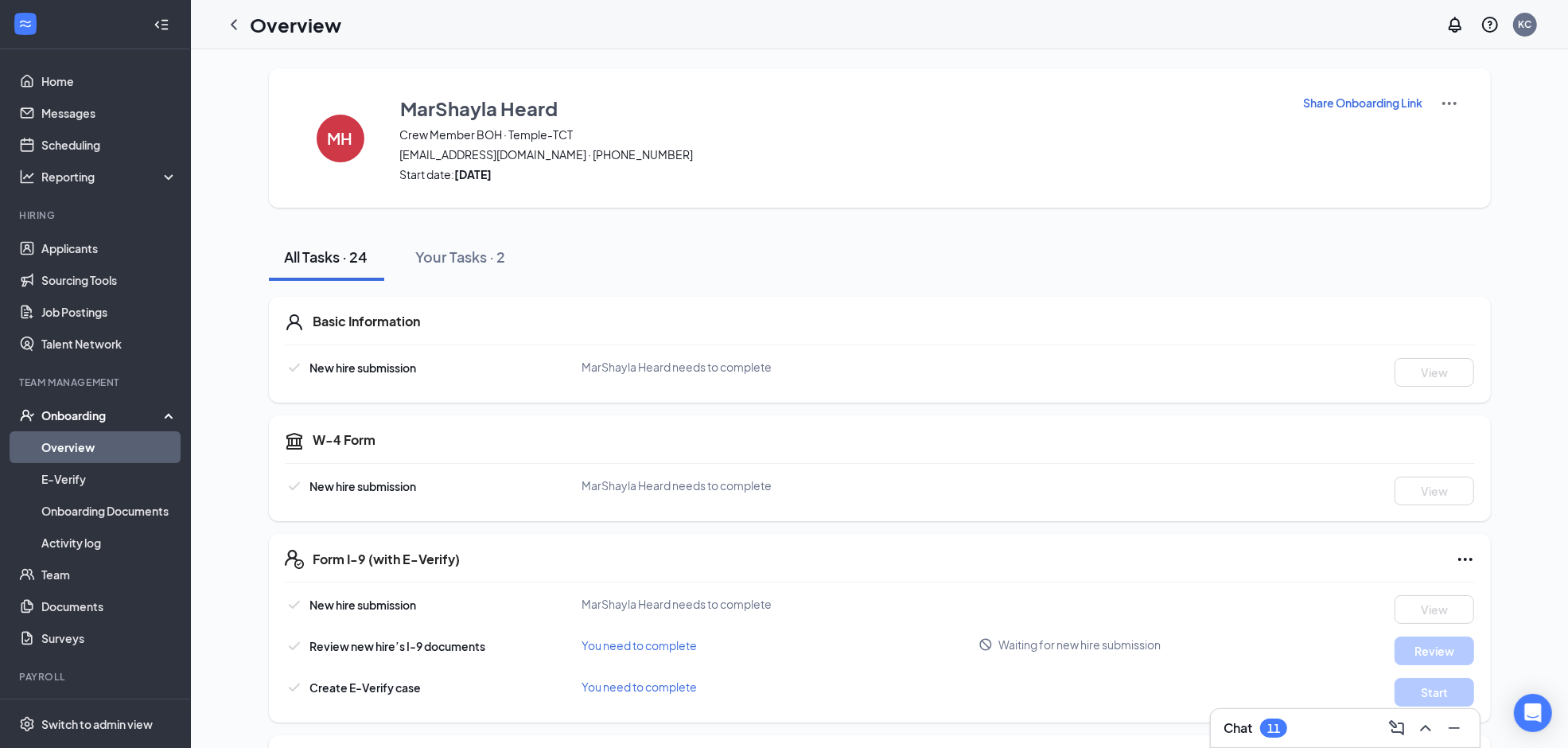
click at [1389, 104] on p "Share Onboarding Link" at bounding box center [1364, 102] width 119 height 16
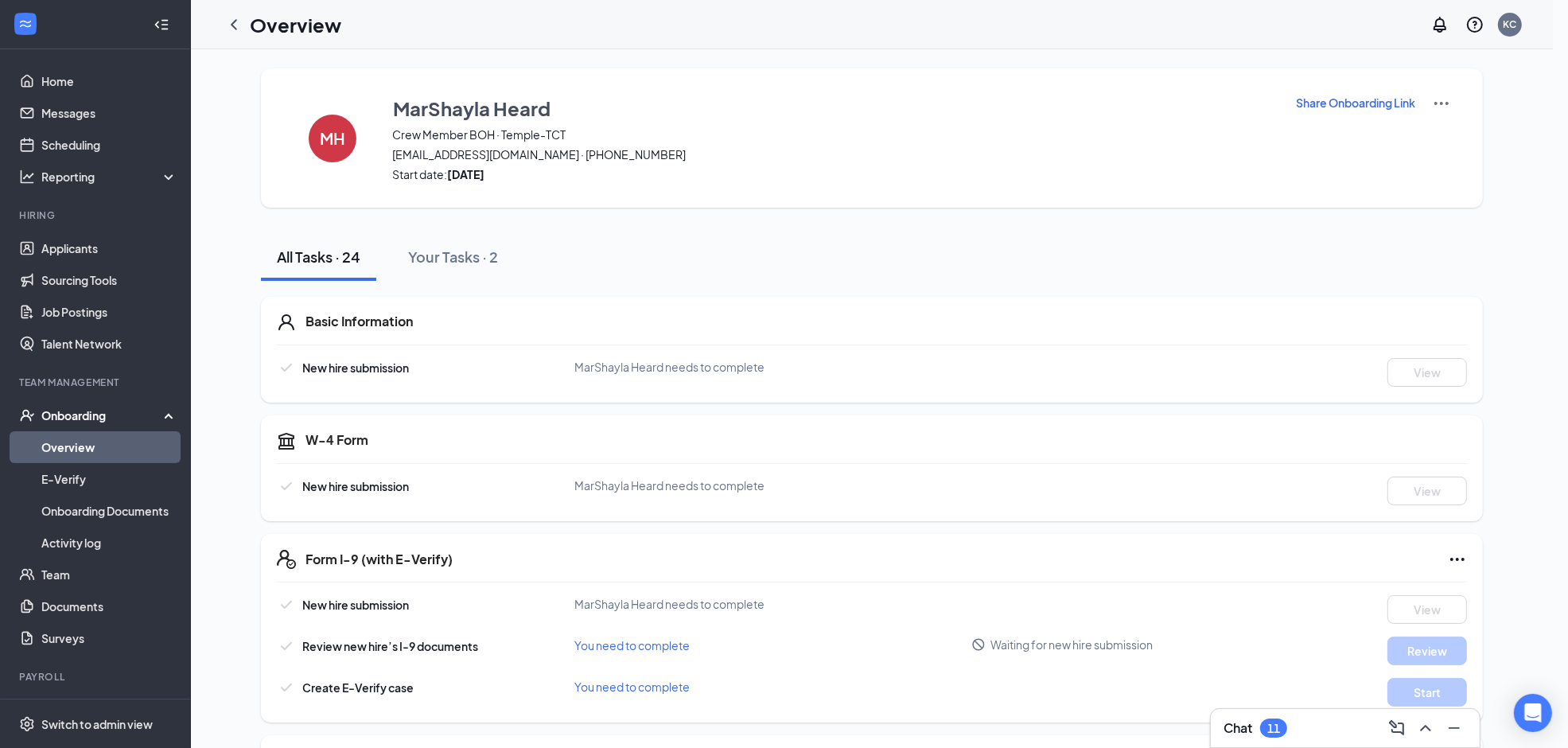
type textarea "Hi MarShayla, This is a gentle reminder to complete your onboarding before your…"
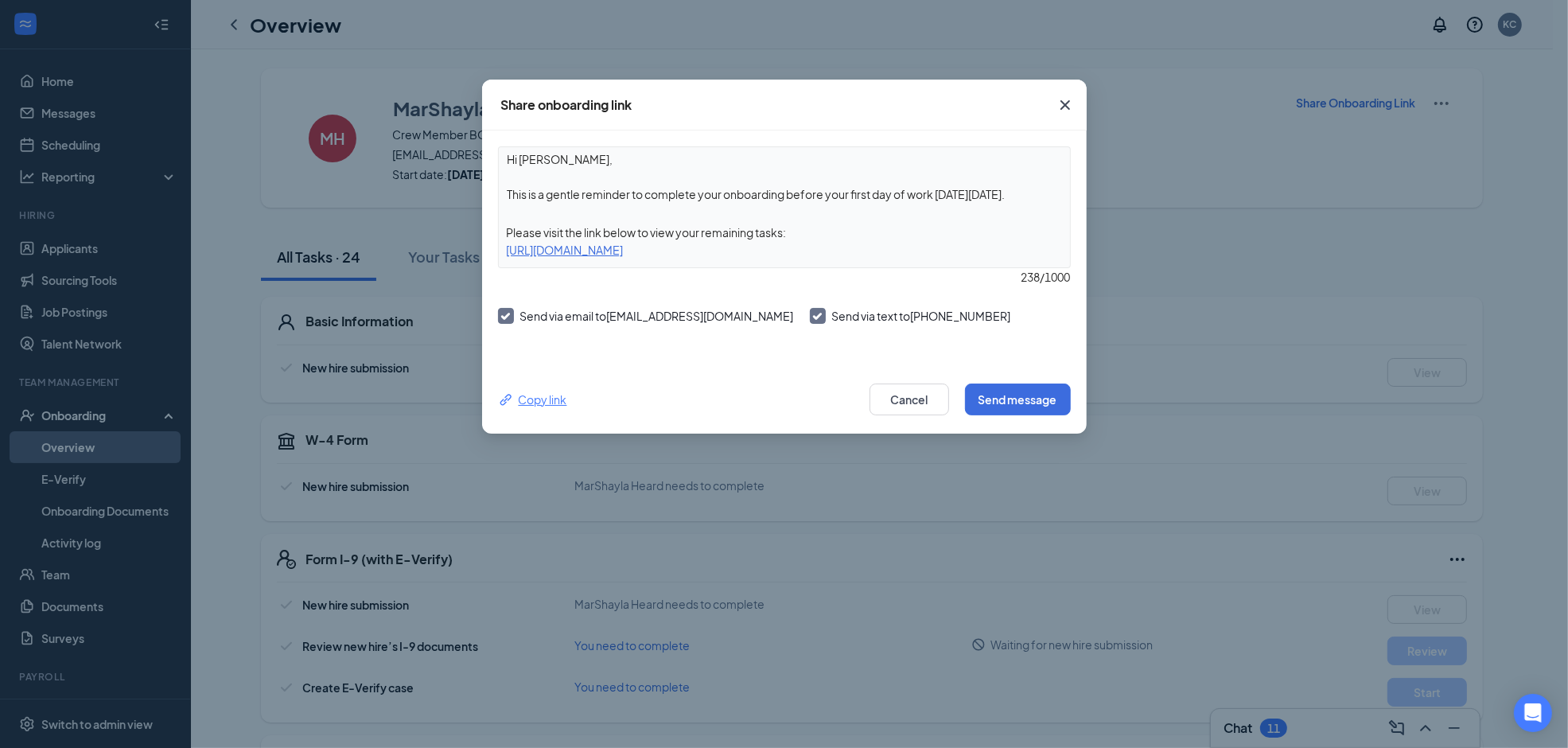
click at [534, 402] on div "Copy link" at bounding box center [533, 399] width 69 height 18
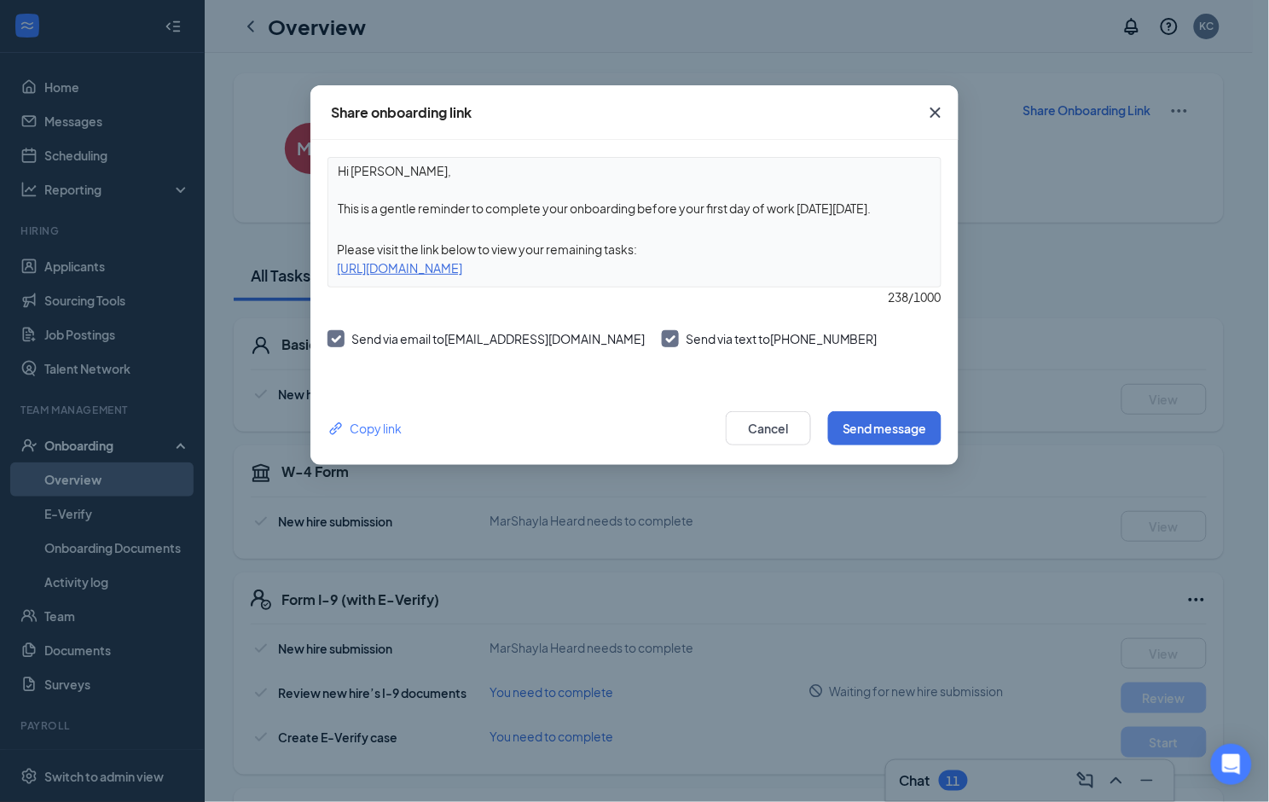
click at [930, 96] on span "Close" at bounding box center [935, 113] width 46 height 46
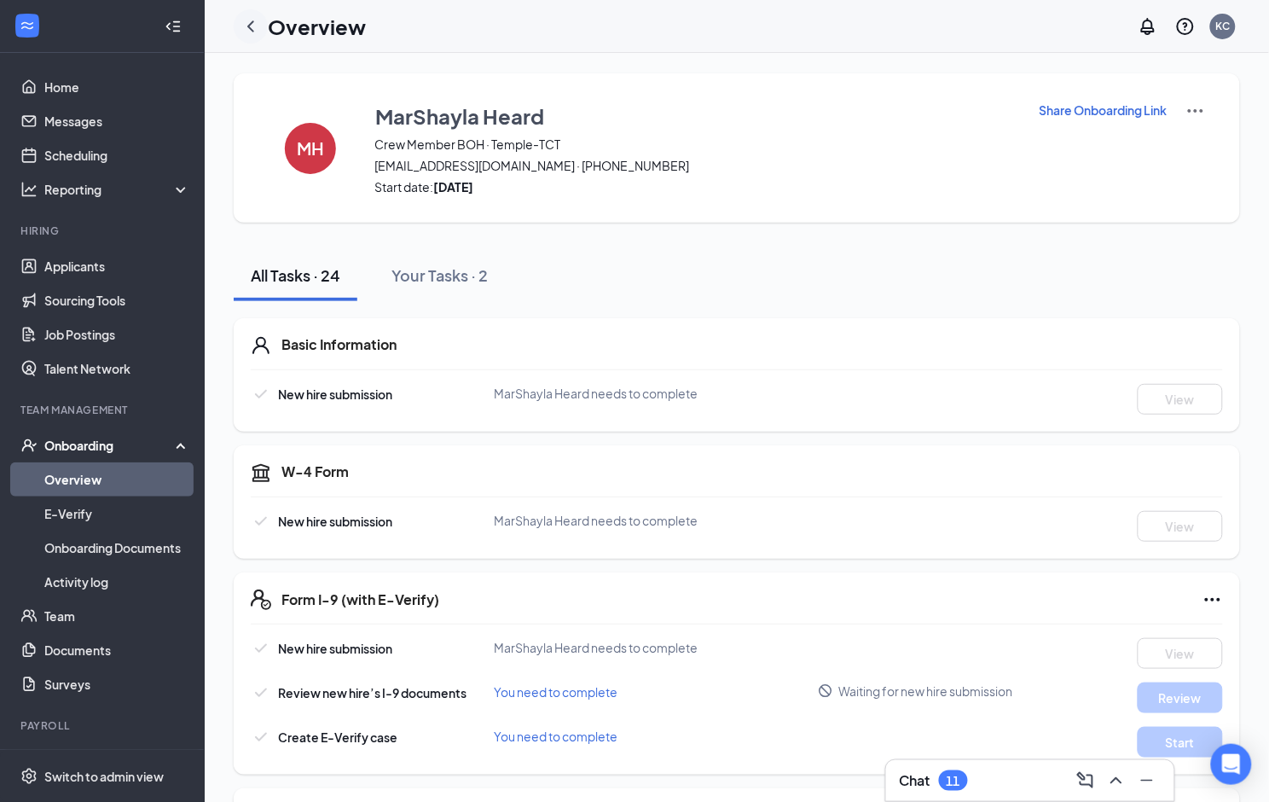
click at [250, 26] on icon "ChevronLeft" at bounding box center [250, 26] width 20 height 20
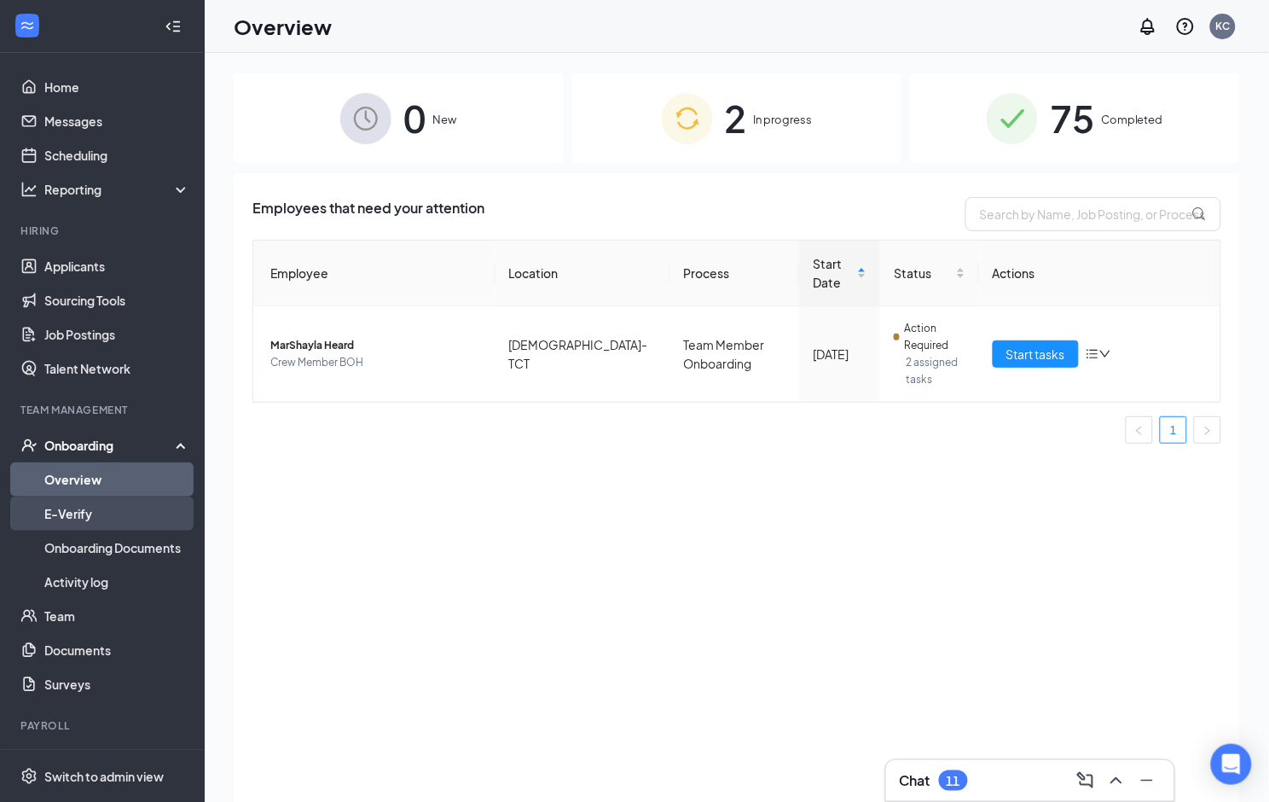
click at [66, 518] on link "E-Verify" at bounding box center [117, 513] width 146 height 34
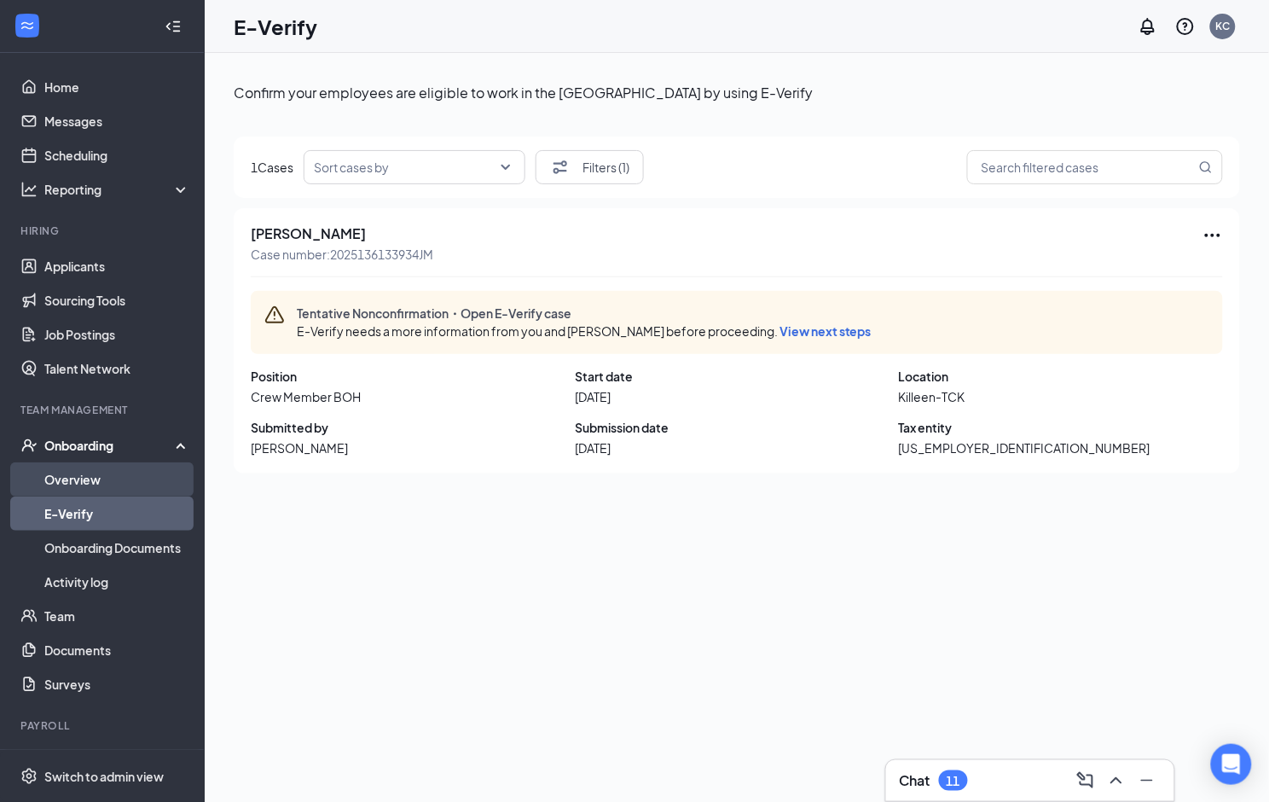
click at [82, 478] on link "Overview" at bounding box center [117, 479] width 146 height 34
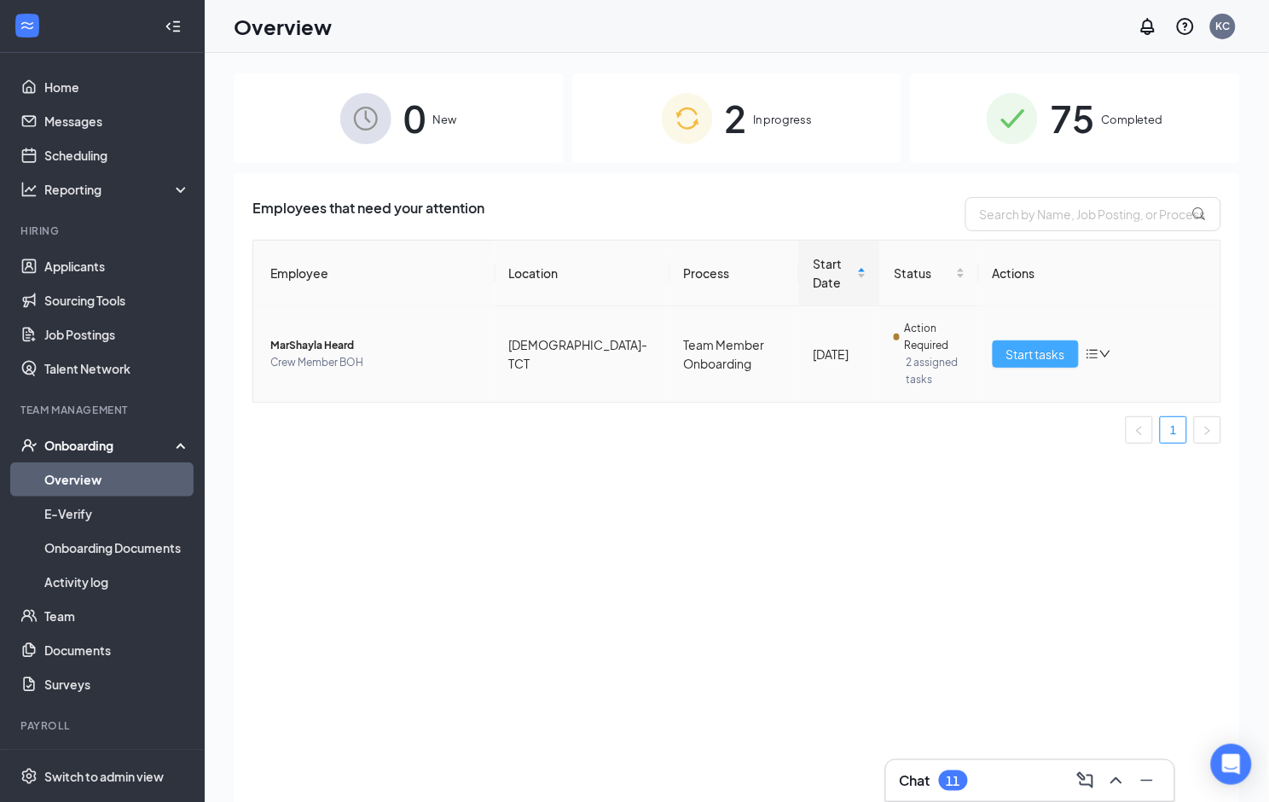
click at [1058, 345] on span "Start tasks" at bounding box center [1035, 354] width 59 height 19
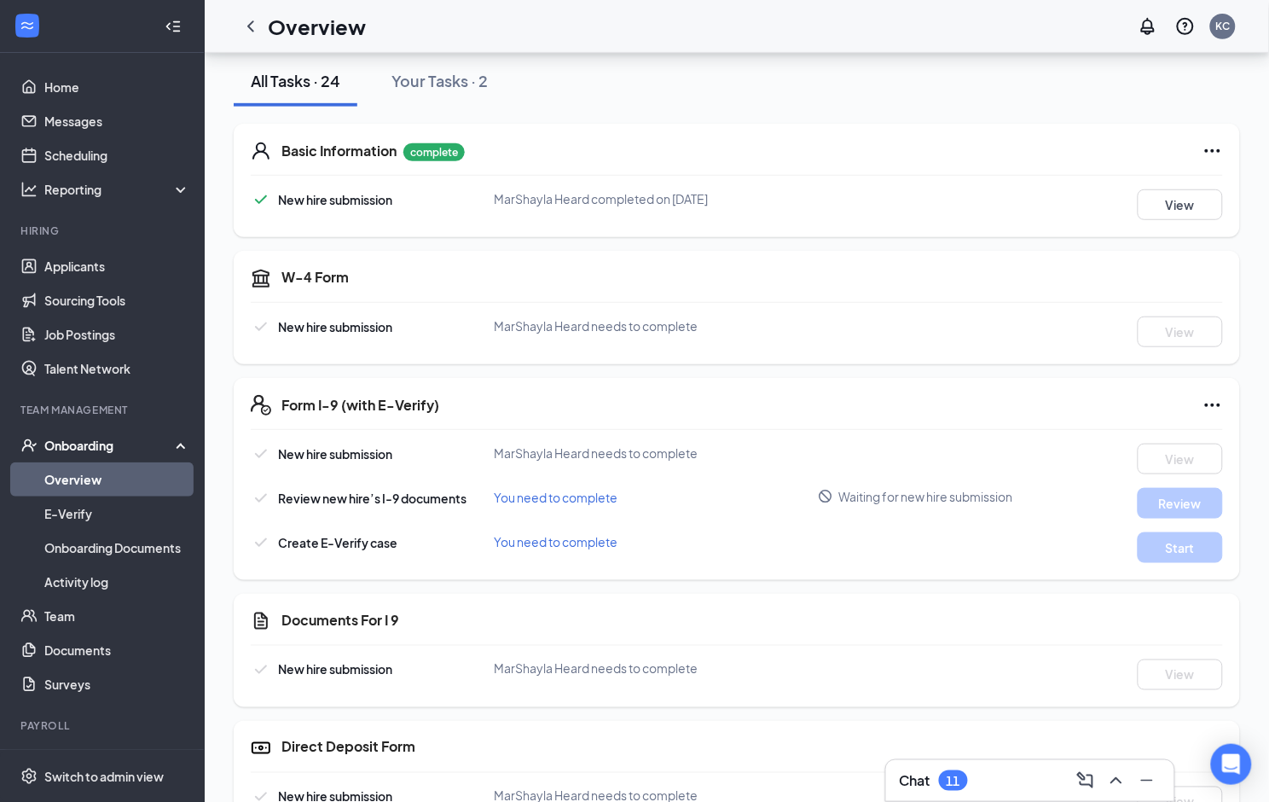
scroll to position [213, 0]
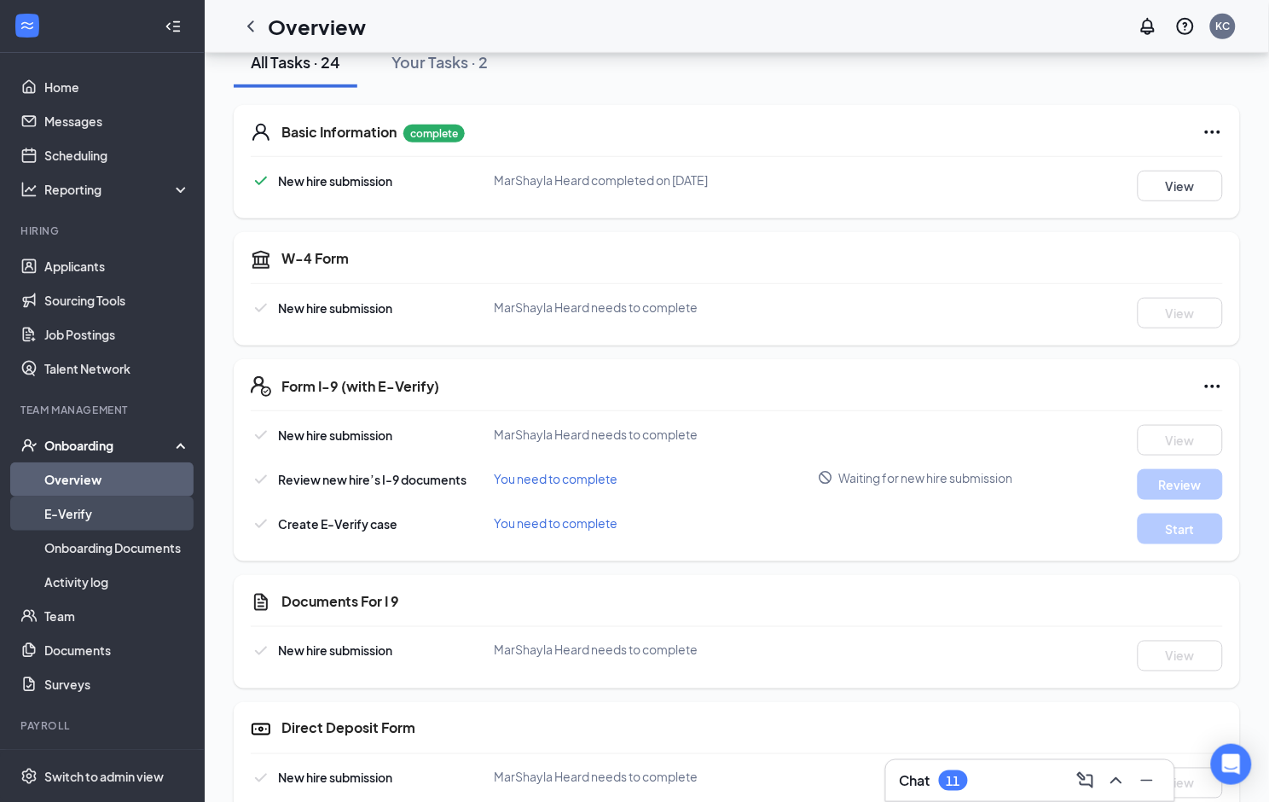
click at [58, 514] on link "E-Verify" at bounding box center [117, 513] width 146 height 34
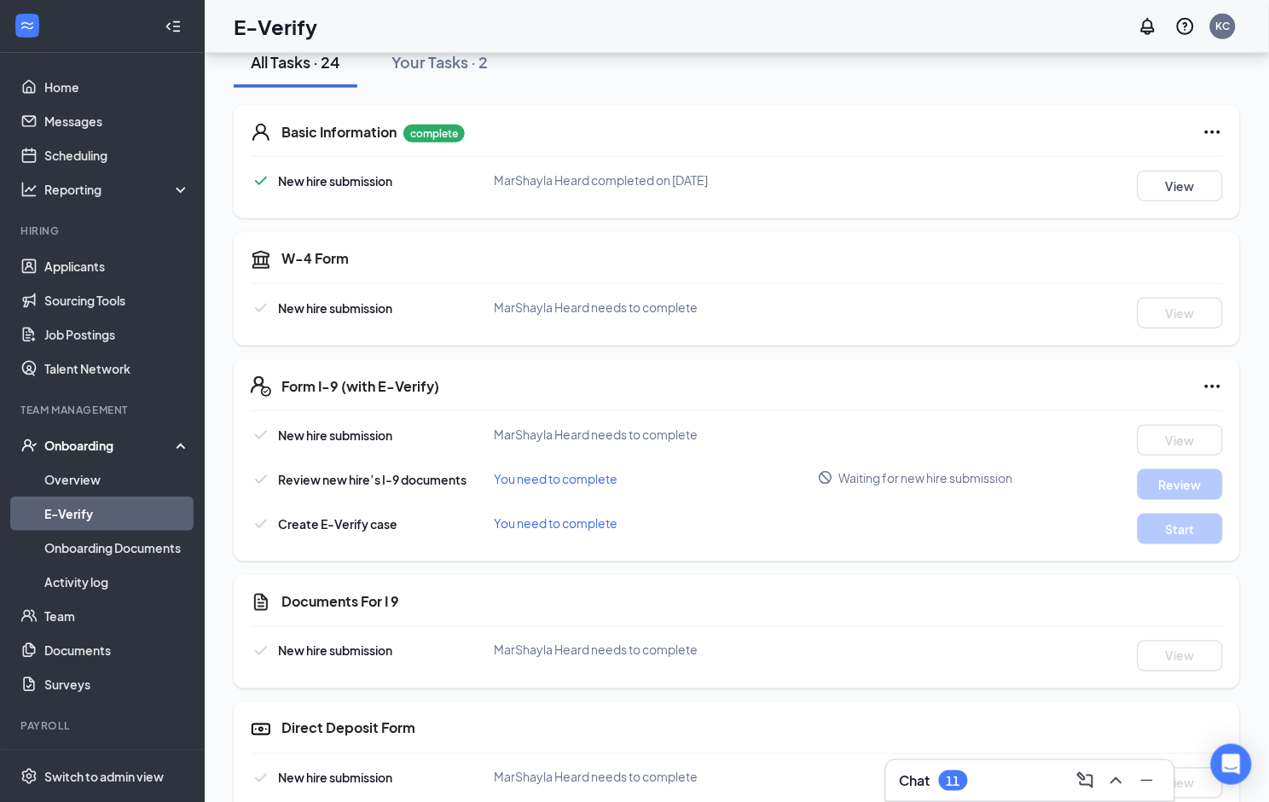
scroll to position [77, 0]
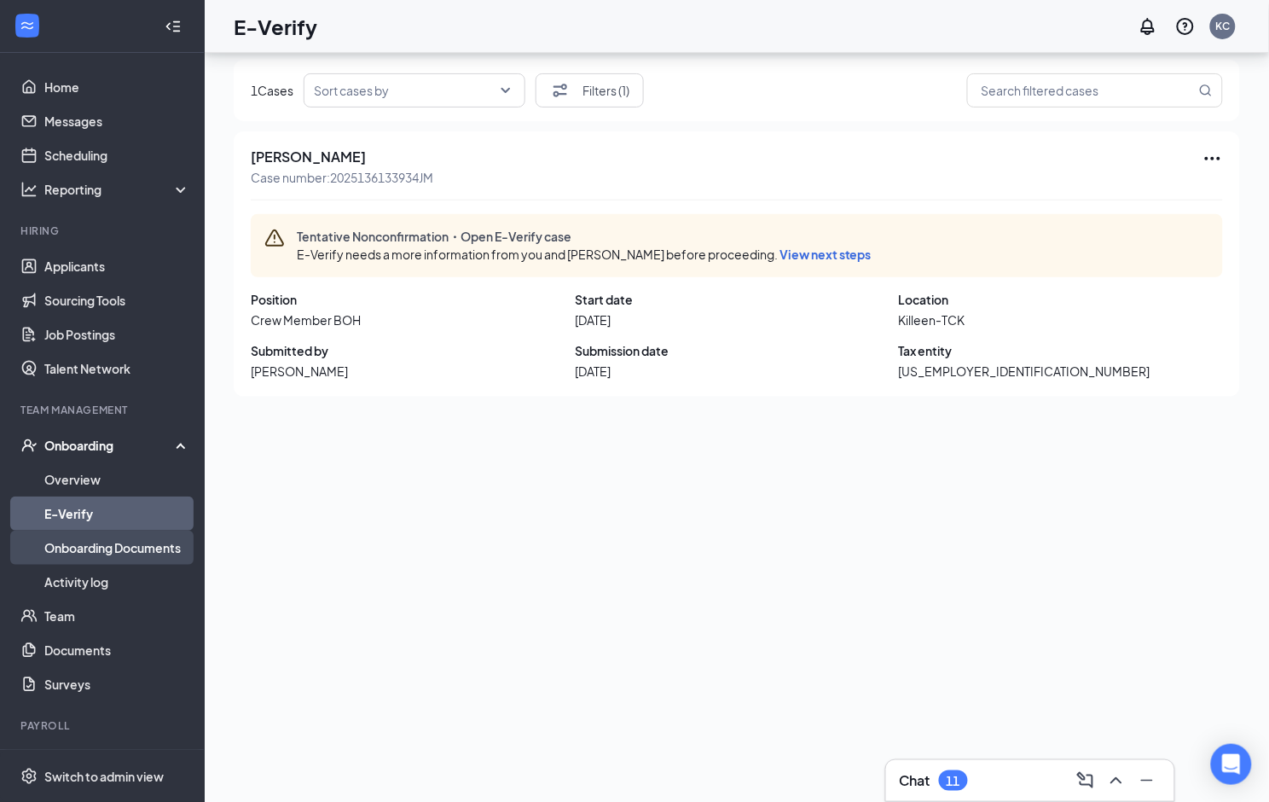
click at [101, 547] on link "Onboarding Documents" at bounding box center [117, 547] width 146 height 34
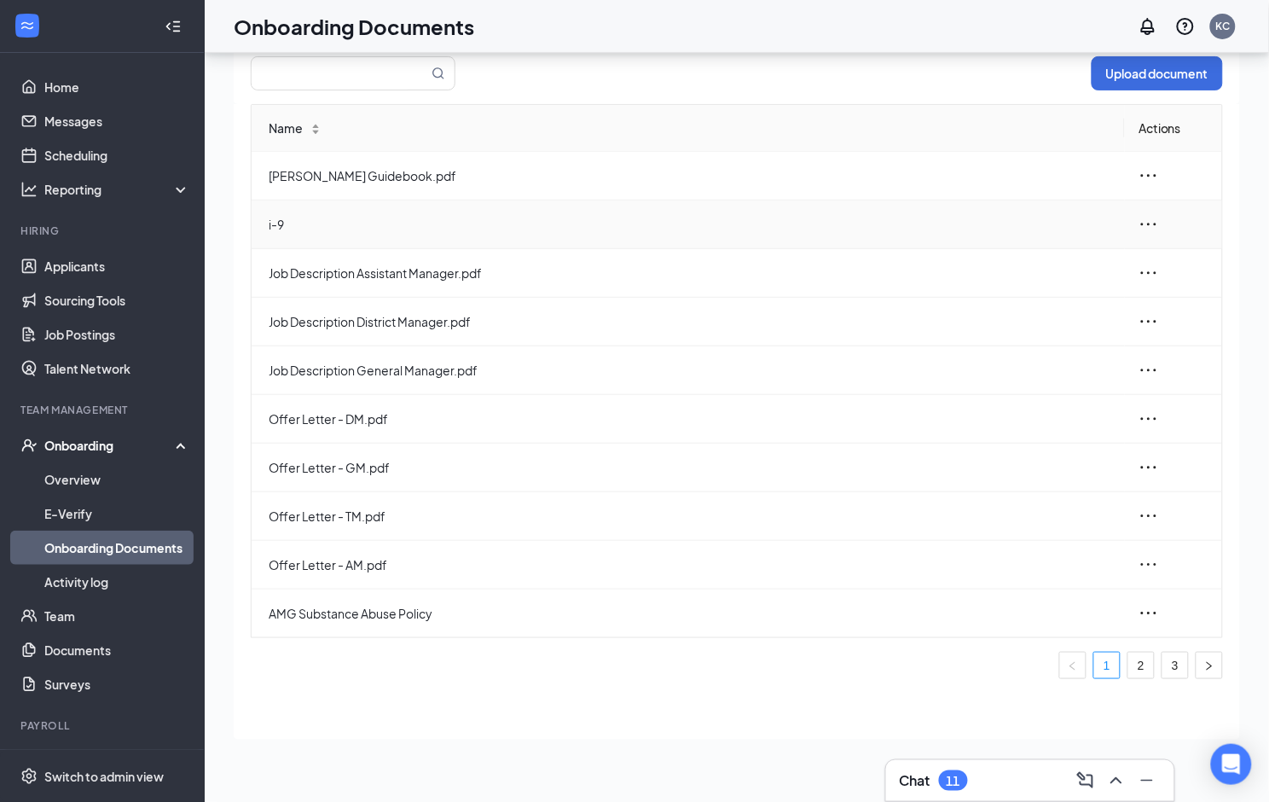
click at [1147, 223] on icon "ellipsis" at bounding box center [1148, 224] width 20 height 20
click at [275, 223] on span "i-9" at bounding box center [690, 224] width 843 height 19
click at [1150, 223] on icon "ellipsis" at bounding box center [1148, 224] width 20 height 20
click at [989, 298] on div "Edit" at bounding box center [1056, 300] width 184 height 20
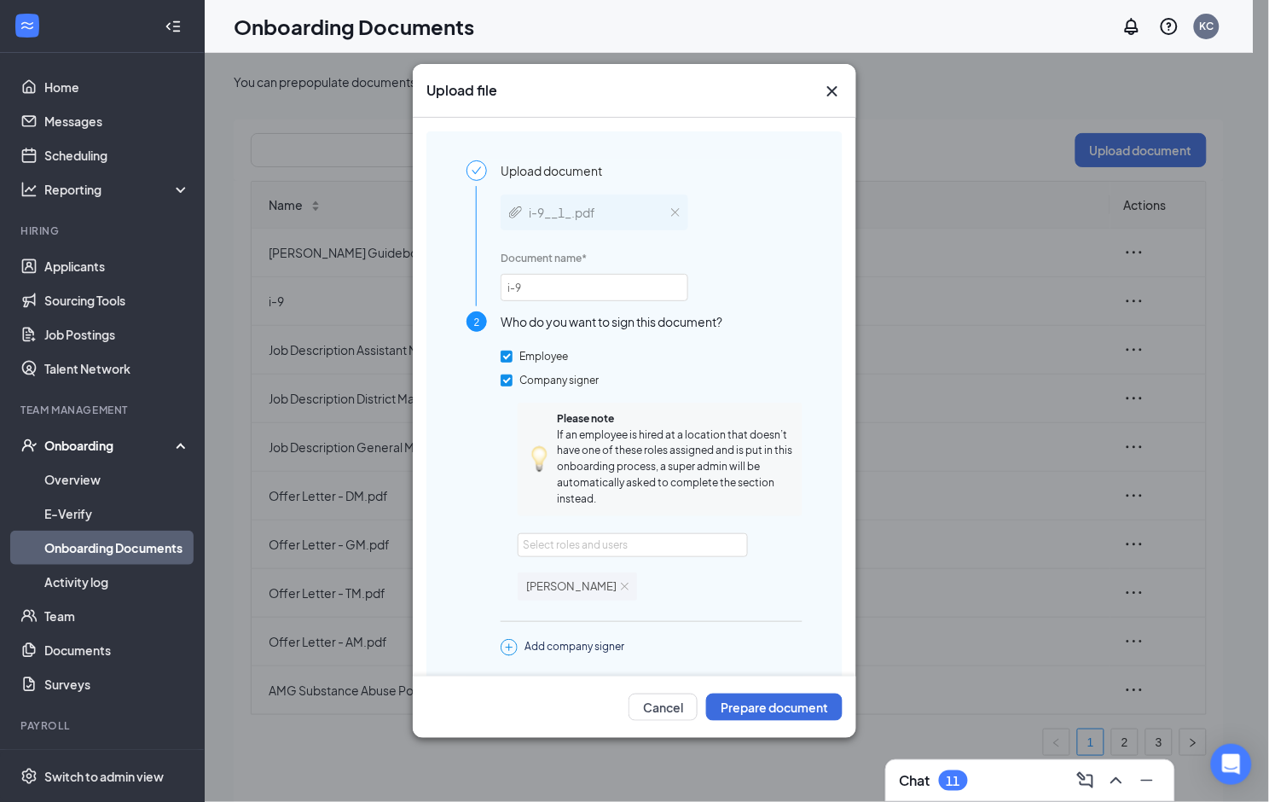
click at [832, 82] on icon "Cross" at bounding box center [832, 91] width 20 height 20
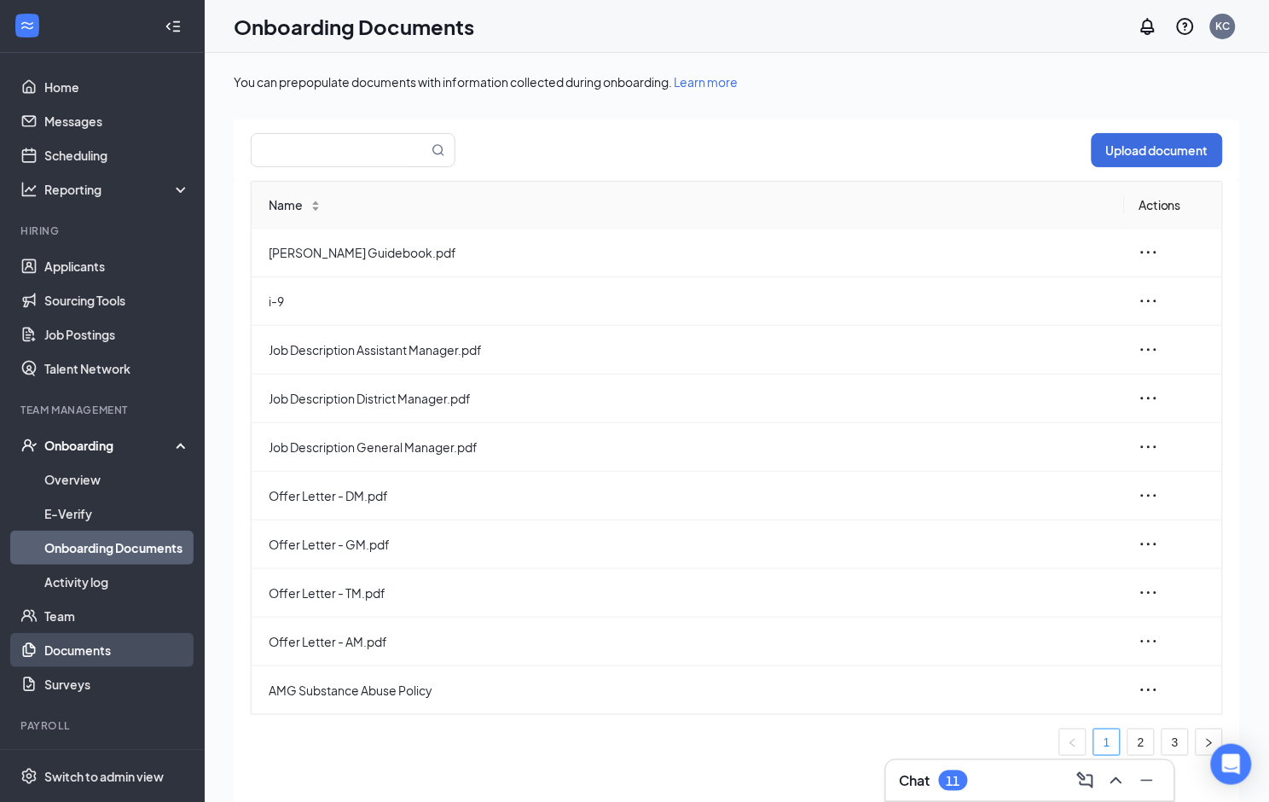
click at [78, 661] on link "Documents" at bounding box center [117, 650] width 146 height 34
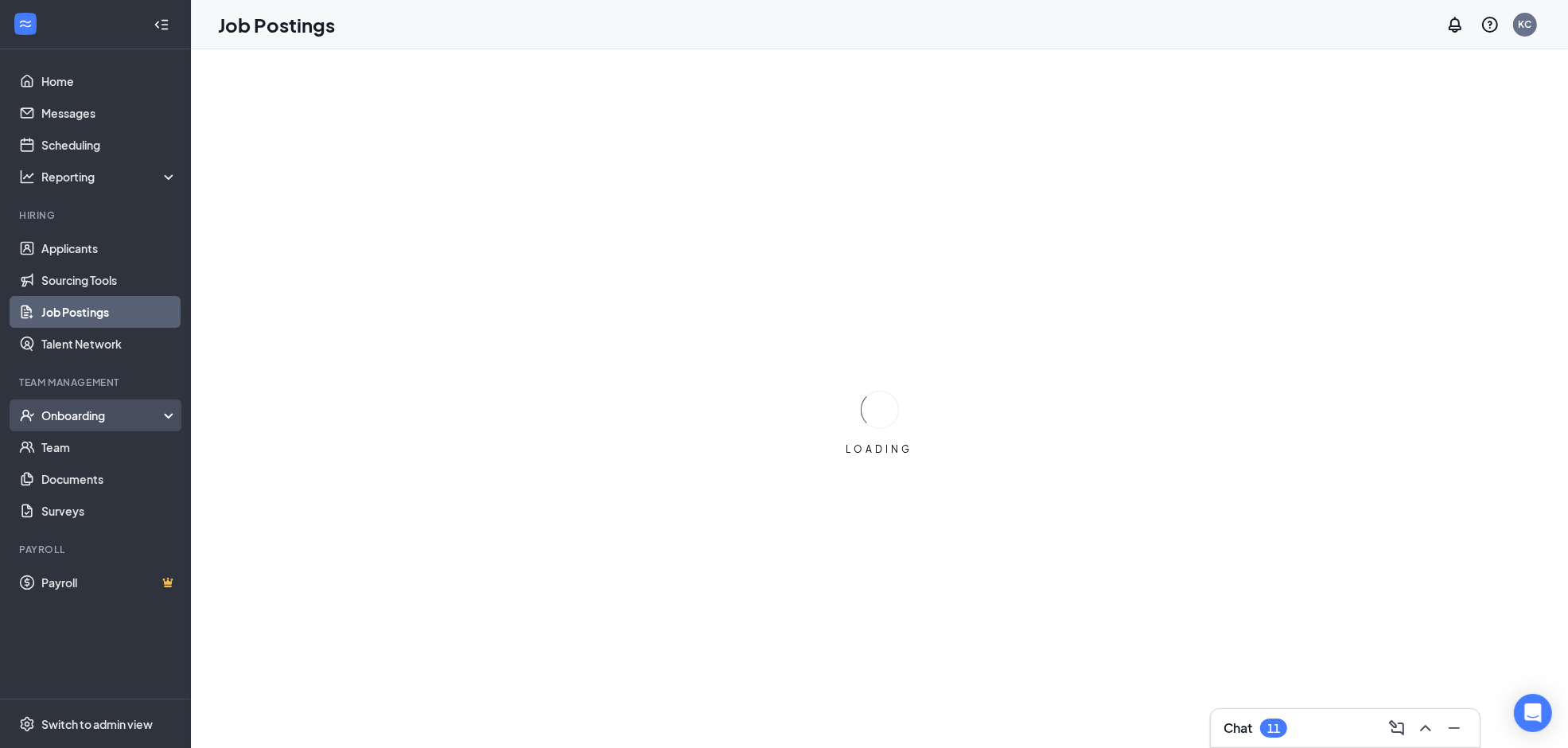
click at [58, 408] on div "Onboarding" at bounding box center [102, 415] width 122 height 16
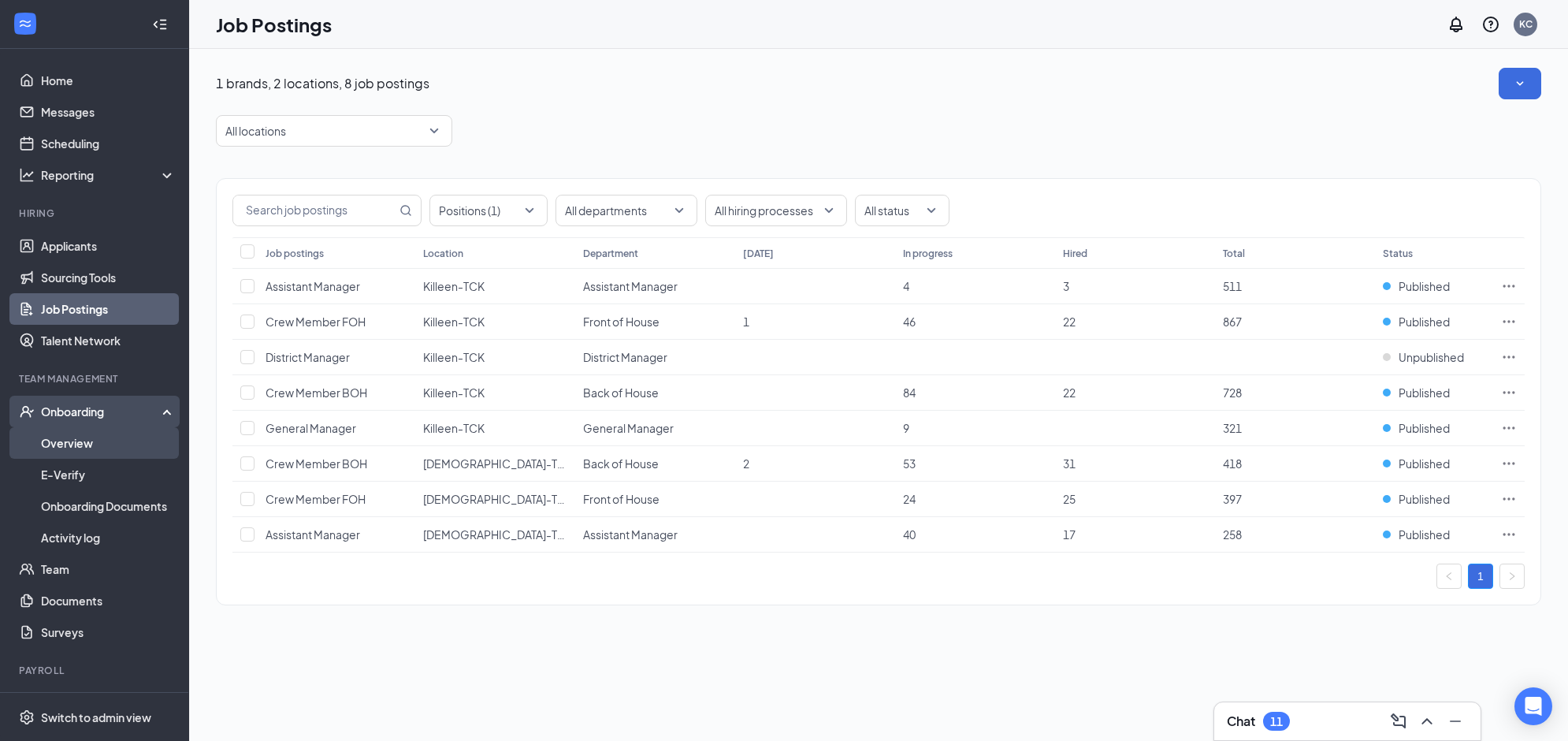
click at [66, 450] on link "Overview" at bounding box center [108, 443] width 135 height 31
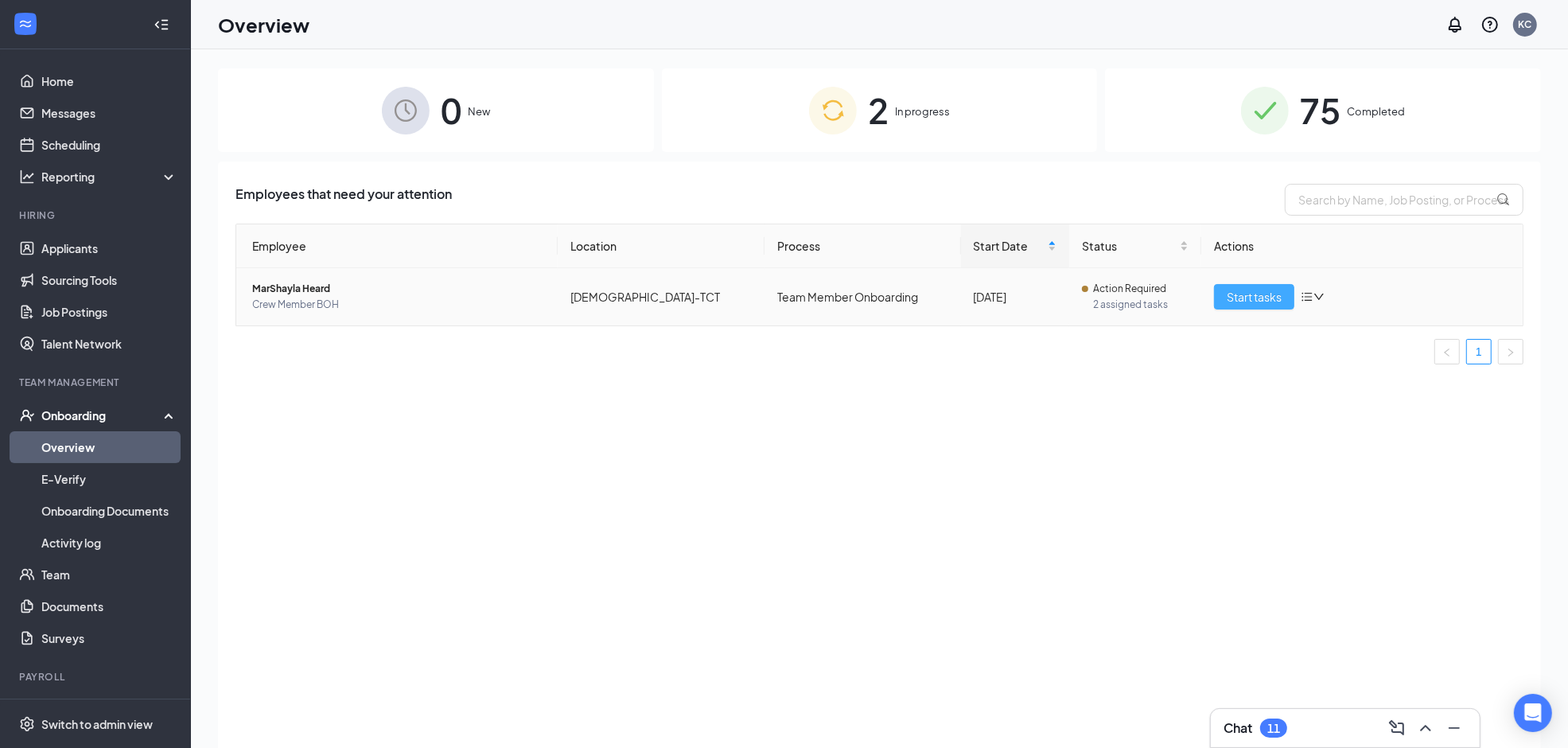
click at [1245, 304] on span "Start tasks" at bounding box center [1254, 297] width 55 height 18
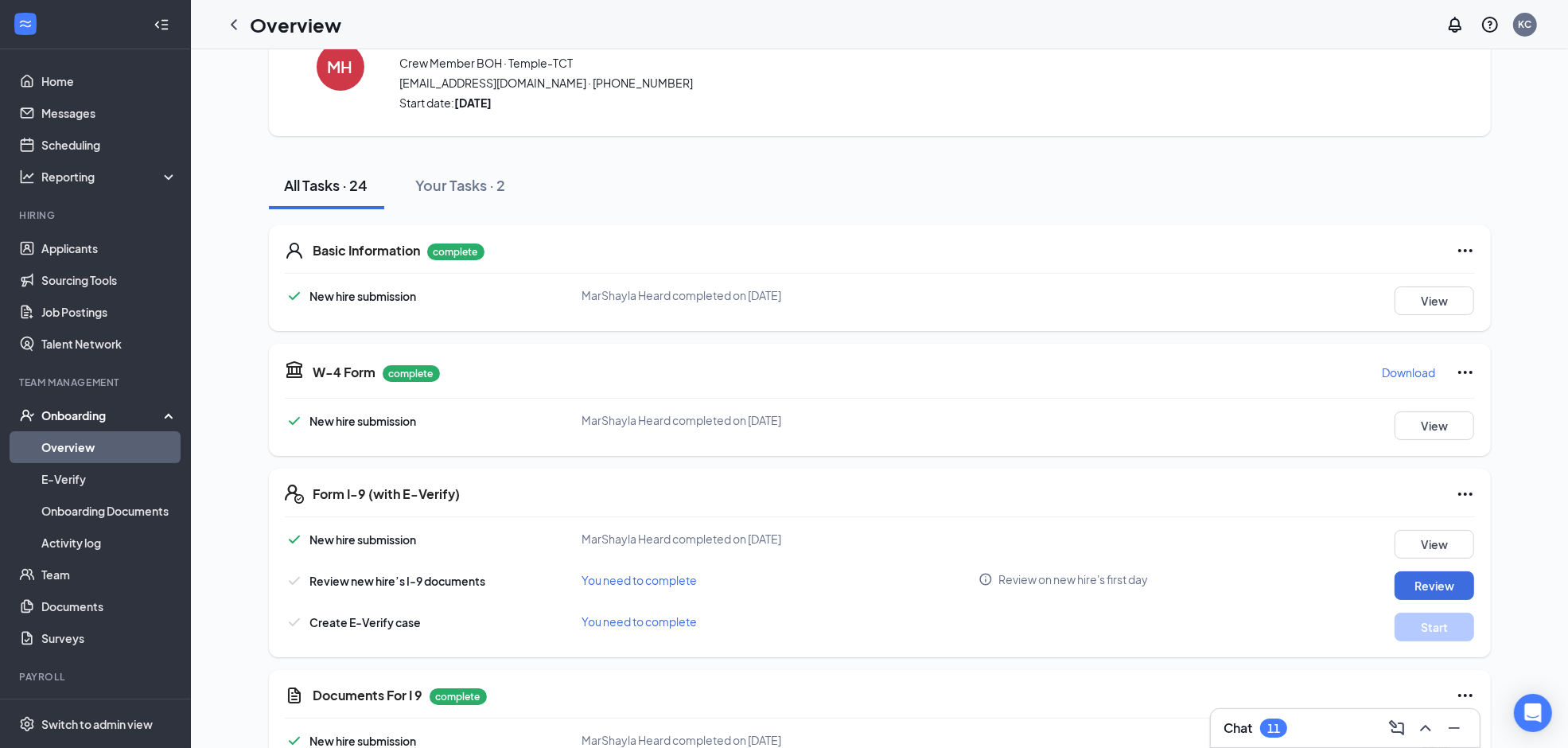
scroll to position [165, 0]
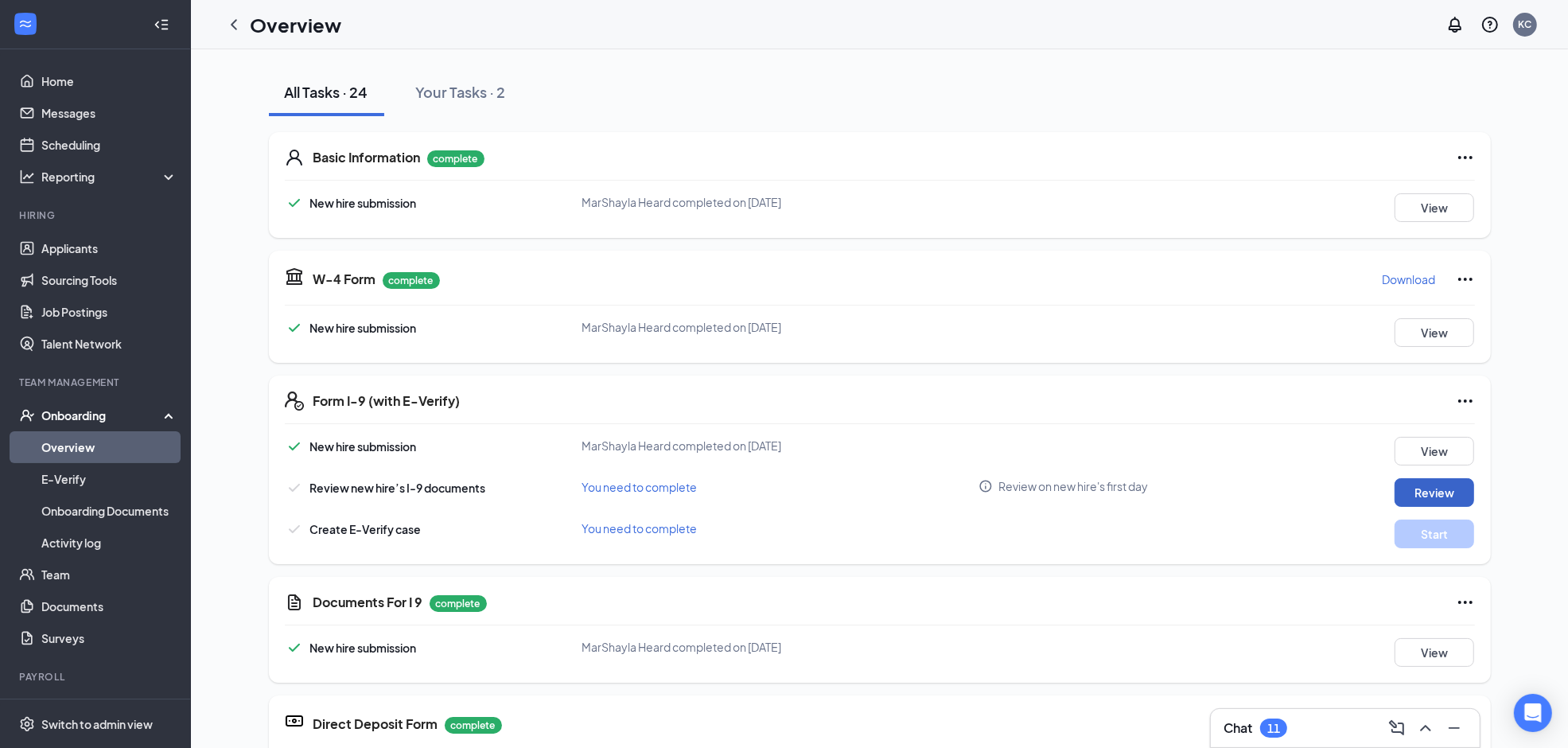
click at [1424, 486] on button "Review" at bounding box center [1434, 492] width 79 height 29
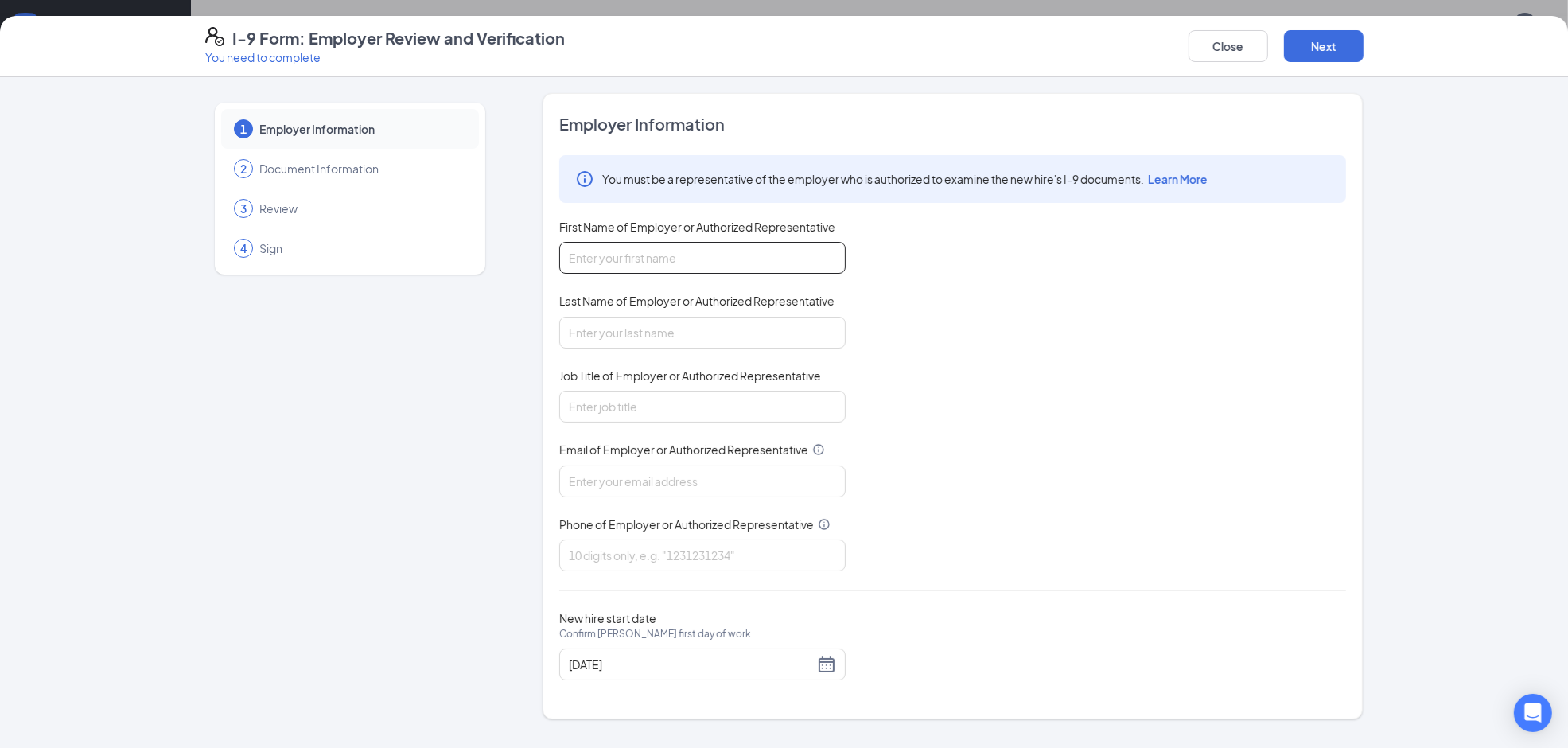
click at [670, 263] on input "First Name of Employer or Authorized Representative" at bounding box center [701, 257] width 286 height 32
type input "Kendra"
type input "Clark"
type input "General Manager"
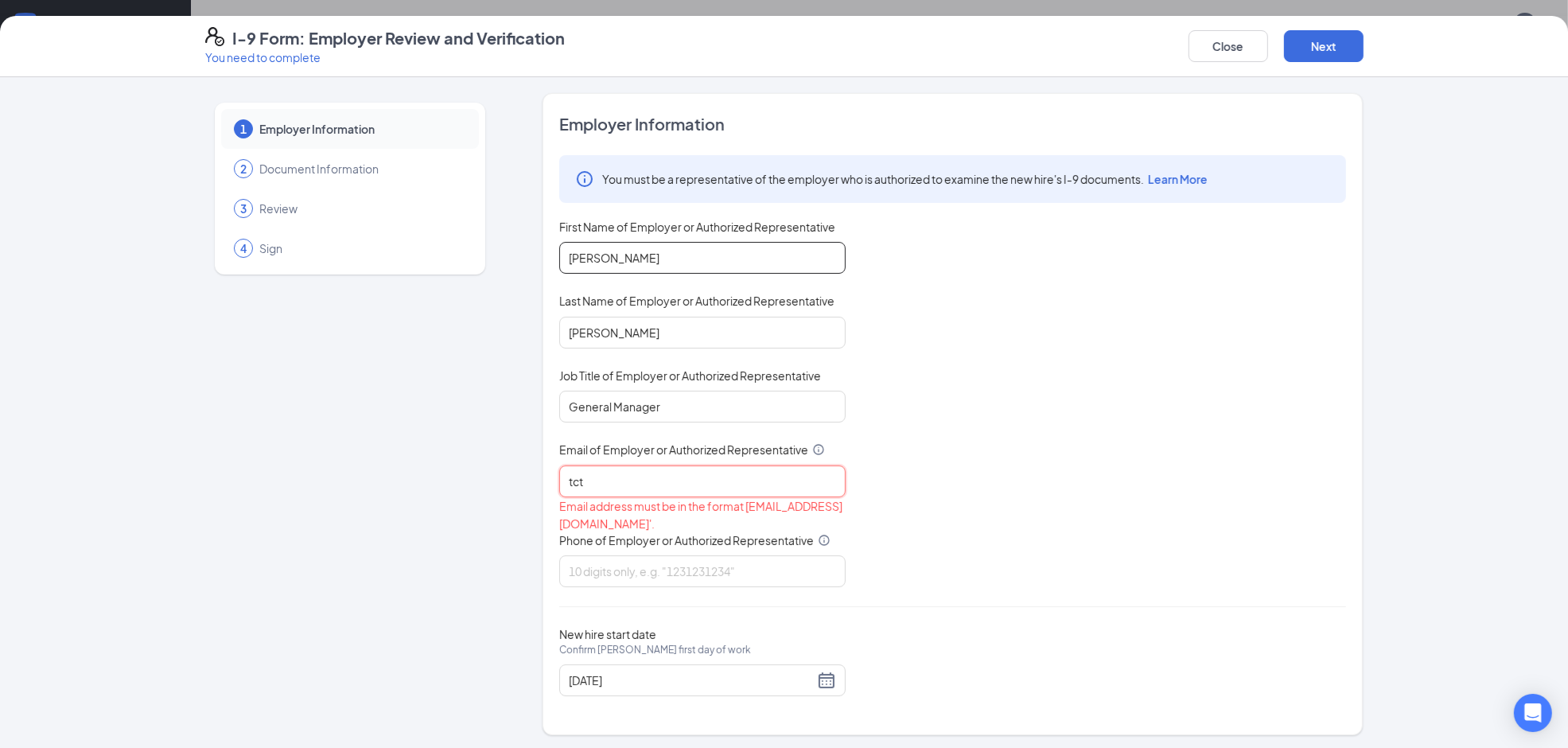
type input "tct@avantsmgmt.com"
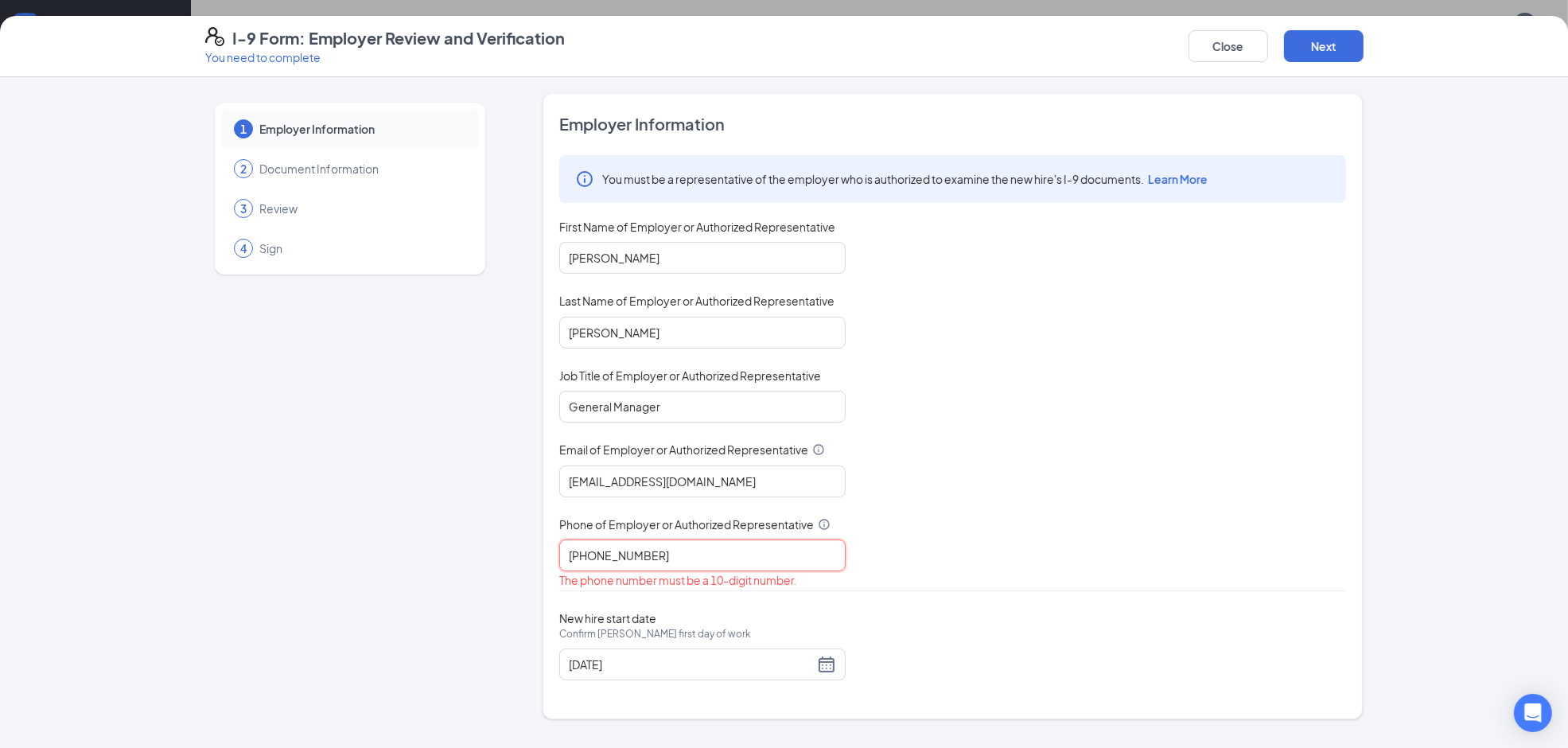
drag, startPoint x: 665, startPoint y: 557, endPoint x: 492, endPoint y: 537, distance: 174.2
click at [492, 537] on div "1 Employer Information 2 Document Information 3 Review 4 Sign Employer Informat…" at bounding box center [784, 406] width 1159 height 626
type input "2542070788"
click at [832, 662] on div "08/27/2025" at bounding box center [702, 664] width 268 height 19
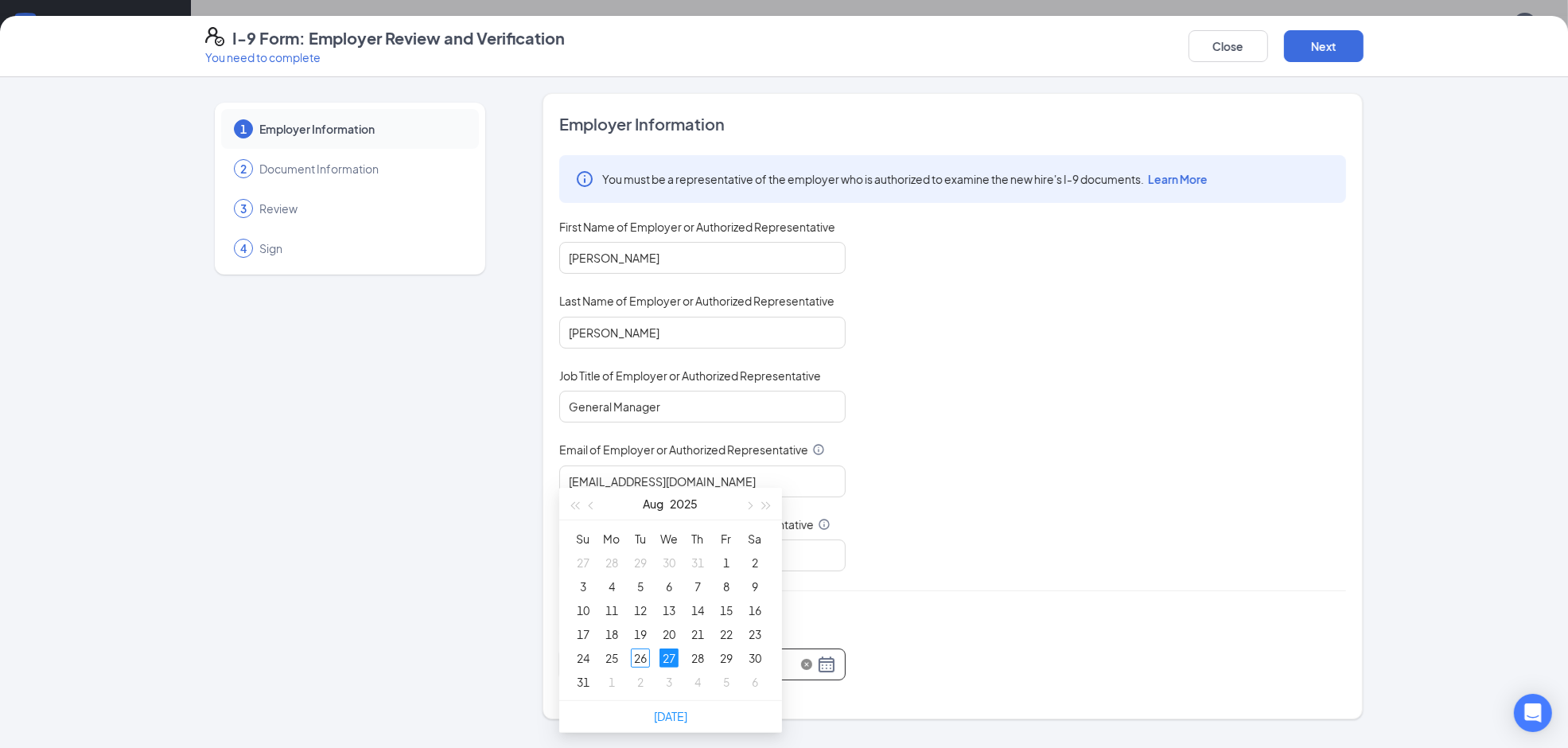
scroll to position [199, 0]
type input "08/28/2025"
click at [697, 655] on div "28" at bounding box center [698, 655] width 19 height 19
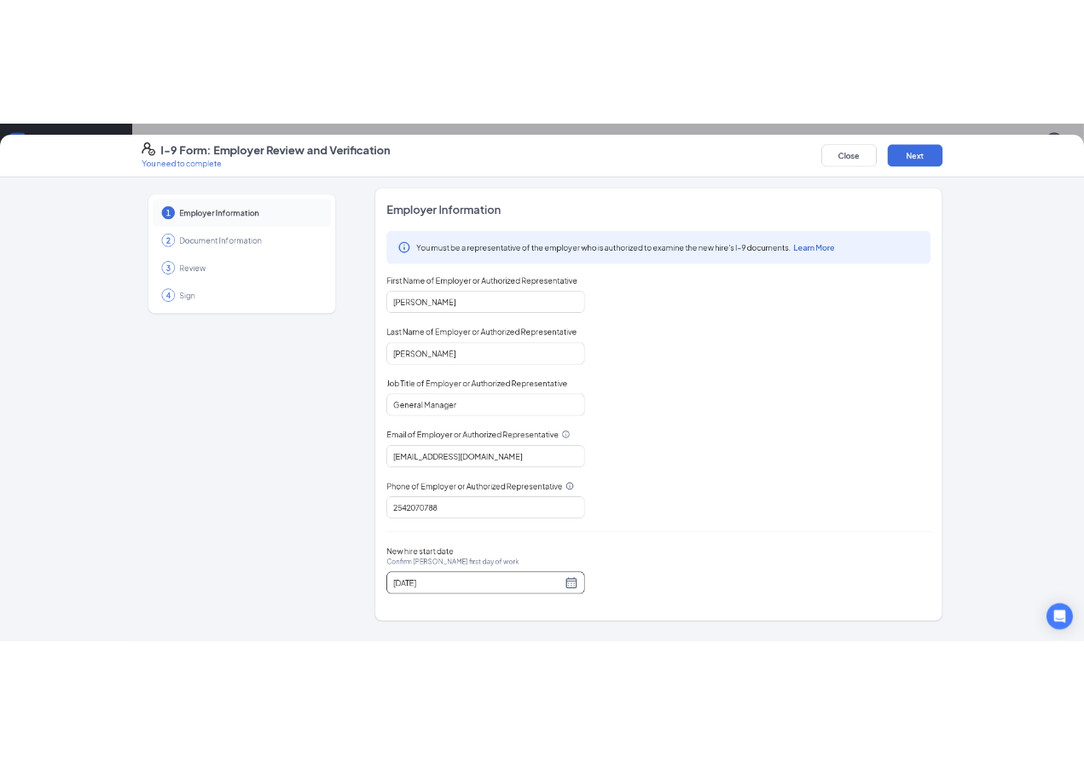
scroll to position [1119, 0]
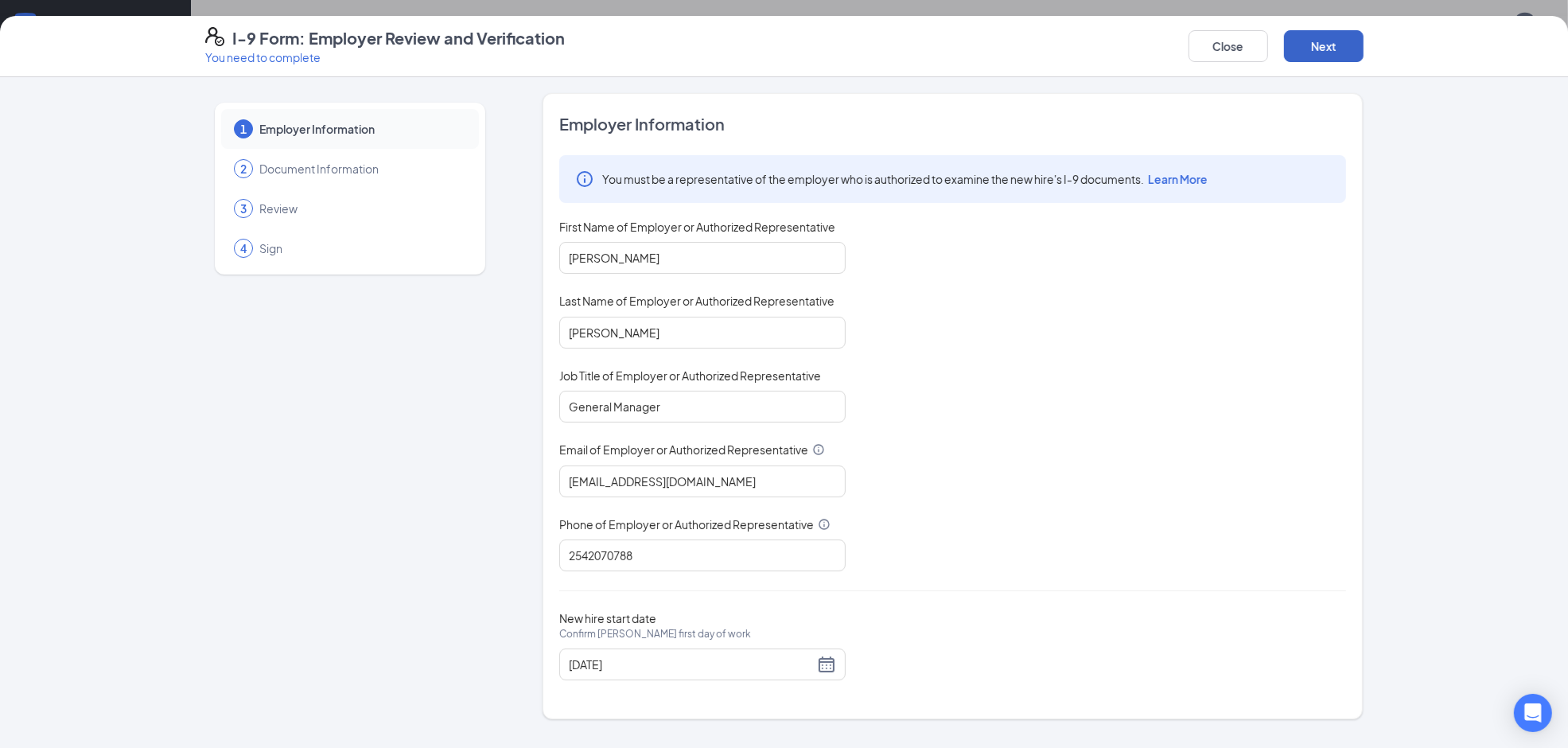
click at [1311, 36] on button "Next" at bounding box center [1323, 46] width 79 height 32
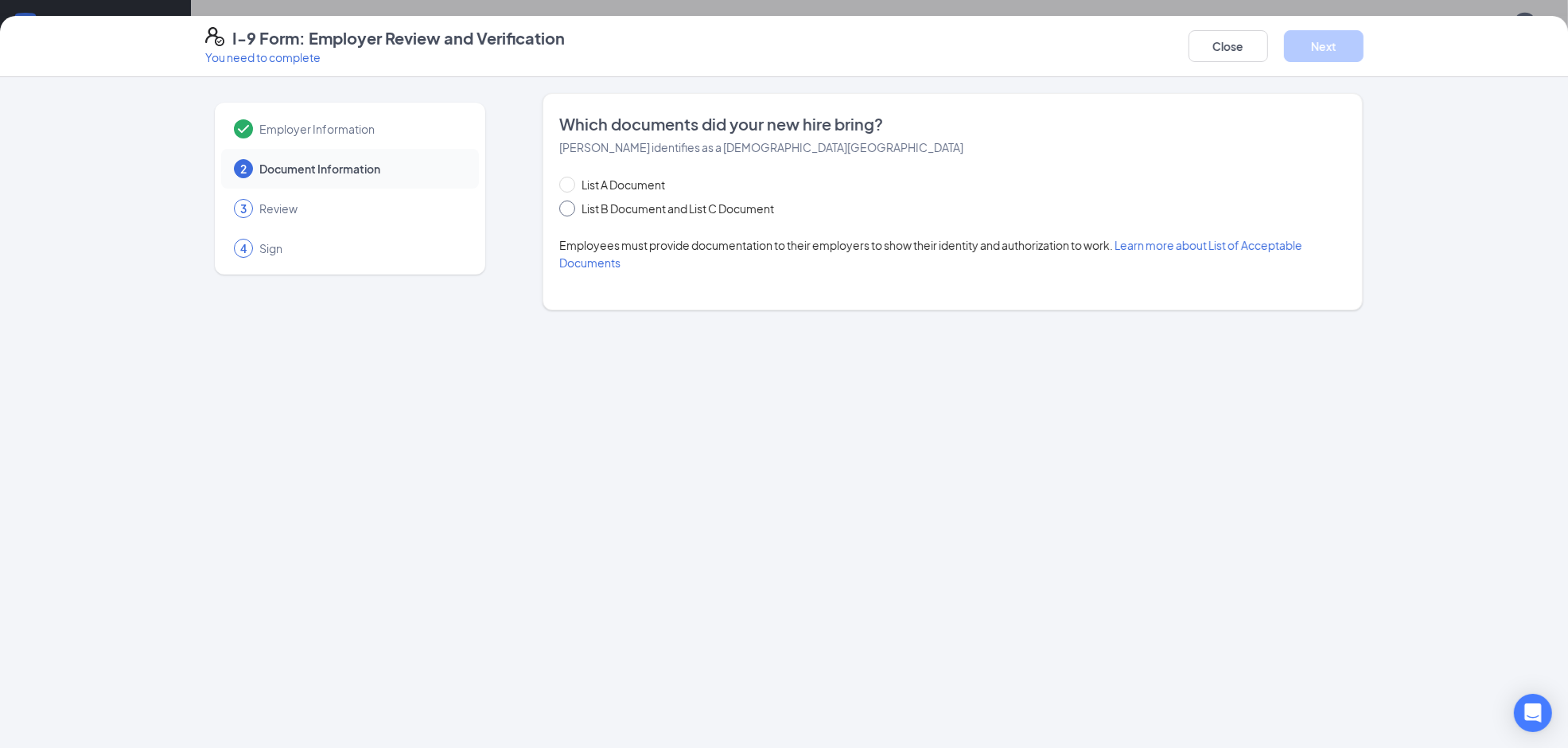
click at [570, 213] on span at bounding box center [566, 208] width 16 height 16
click at [570, 212] on input "List B Document and List C Document" at bounding box center [564, 206] width 11 height 11
radio input "true"
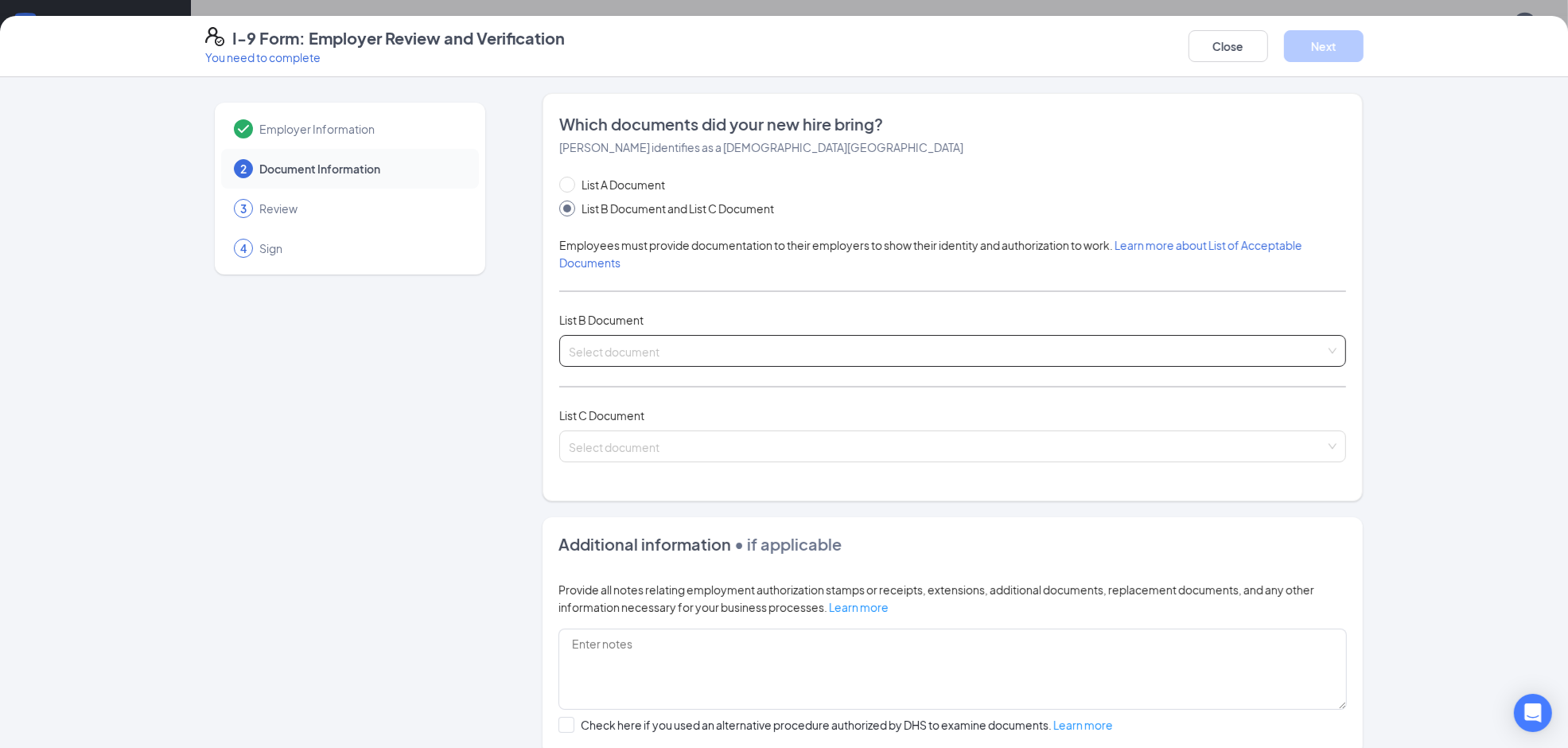
click at [603, 347] on input "search" at bounding box center [947, 348] width 756 height 24
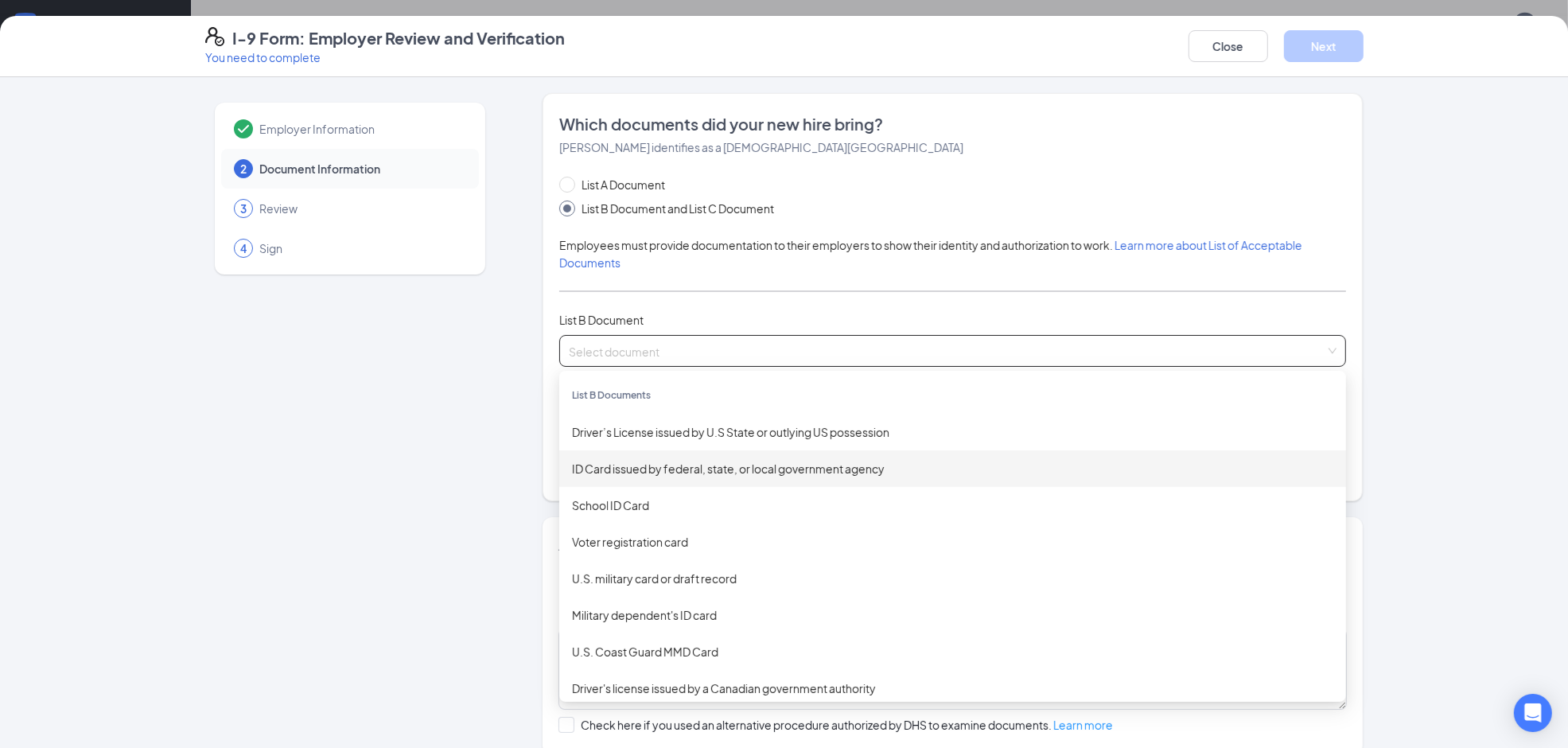
click at [639, 472] on div "ID Card issued by federal, state, or local government agency" at bounding box center [952, 468] width 761 height 18
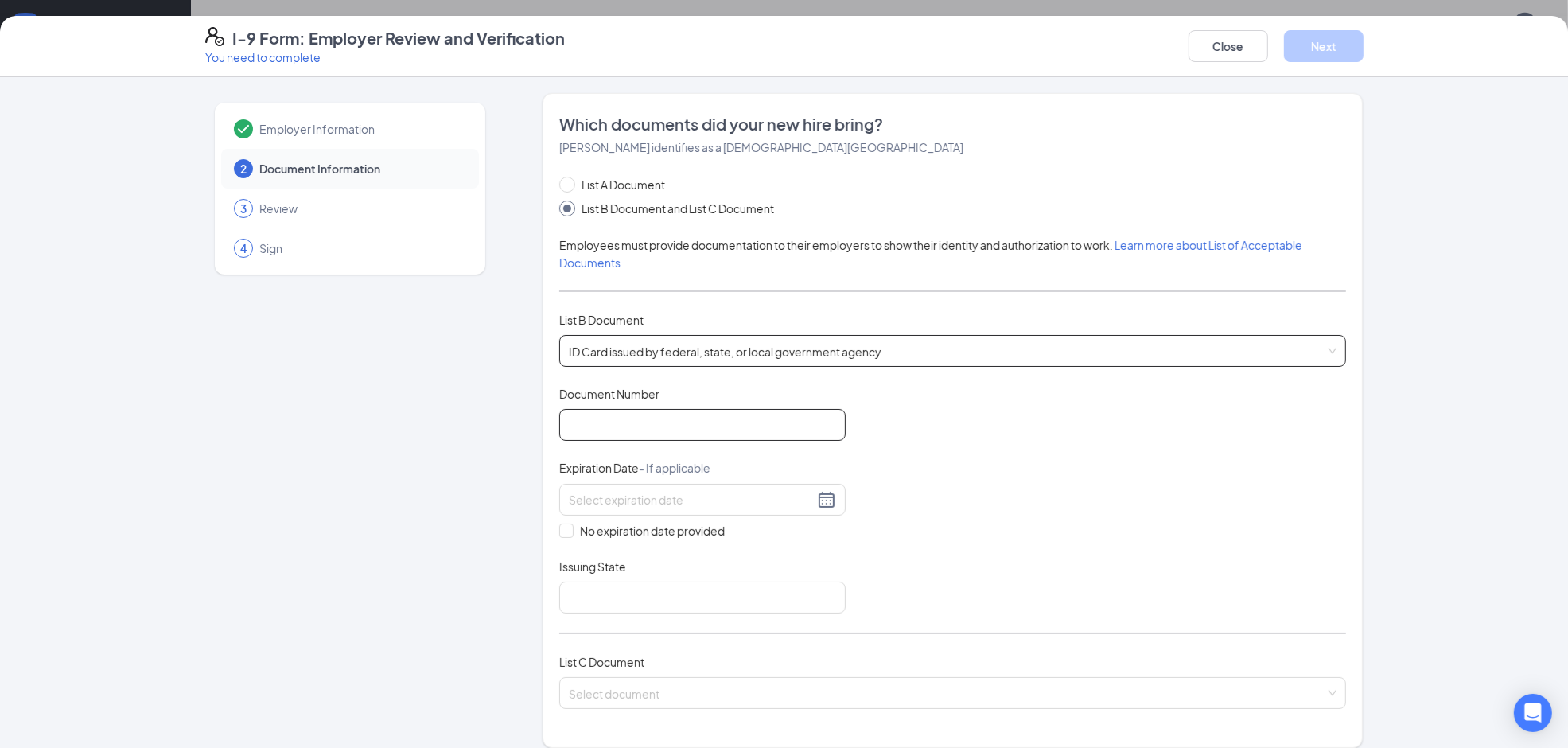
click at [645, 412] on input "Document Number" at bounding box center [701, 424] width 286 height 32
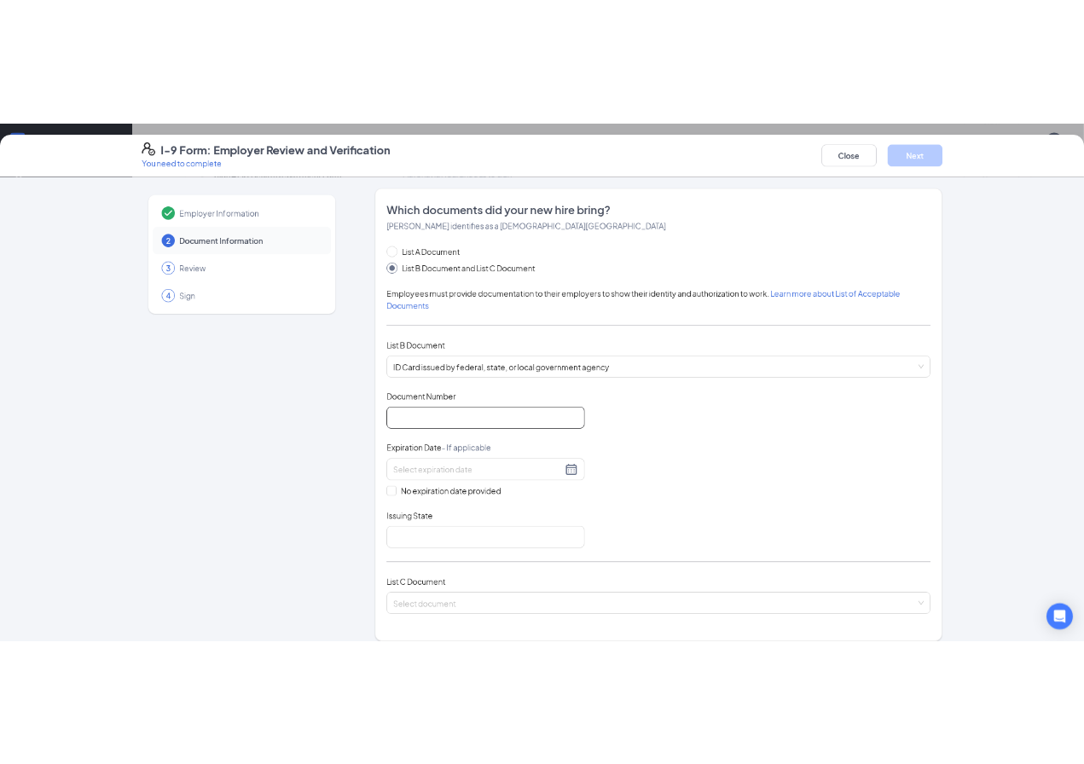
scroll to position [103, 0]
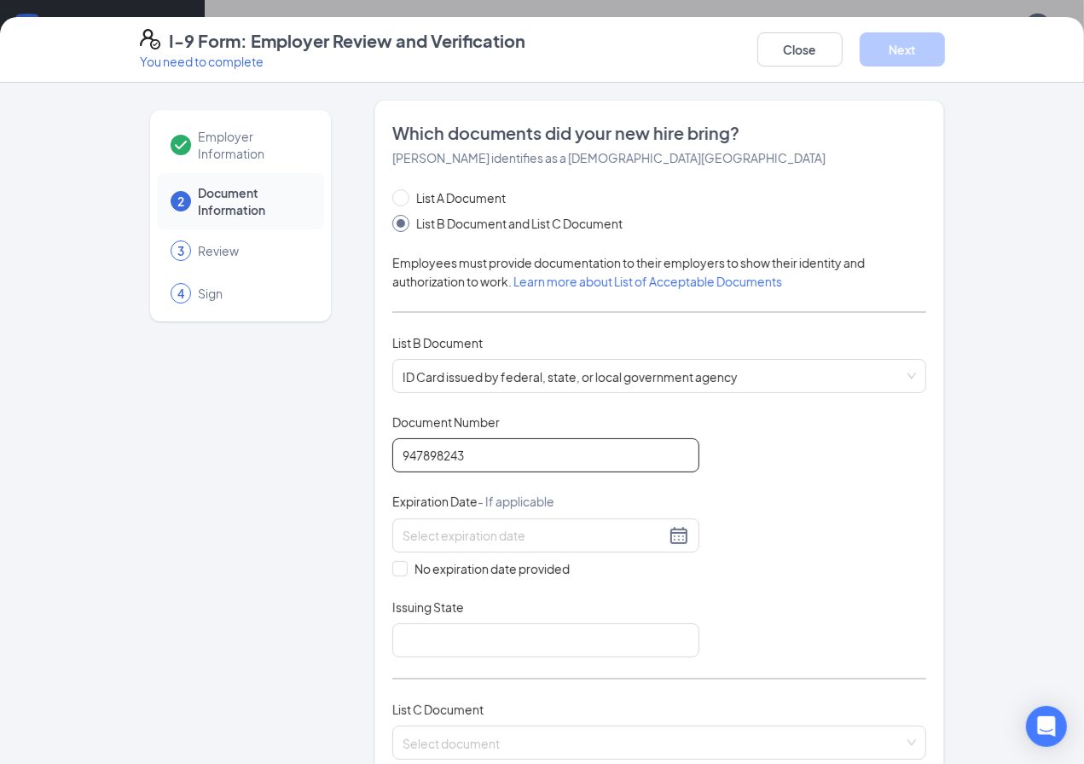
type input "947898243"
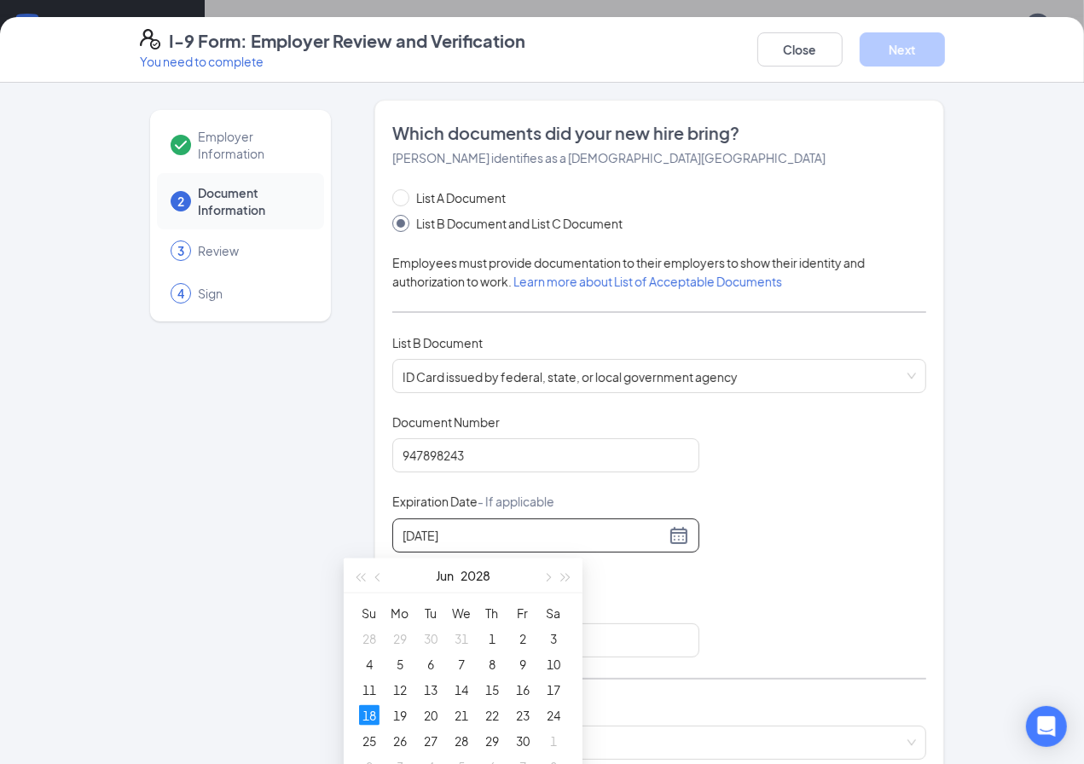
type input "06/18/2028"
click at [753, 563] on div "Document Title ID Card issued by federal, state, or local government agency Doc…" at bounding box center [659, 536] width 535 height 244
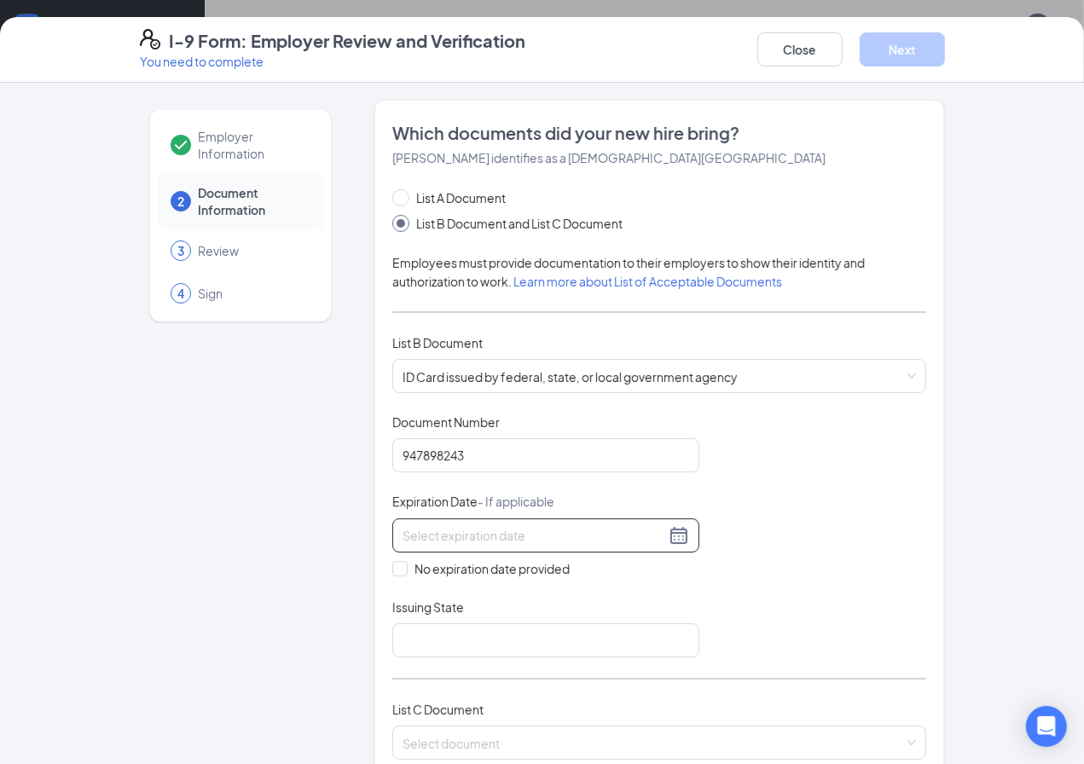
click at [537, 524] on div at bounding box center [545, 535] width 307 height 34
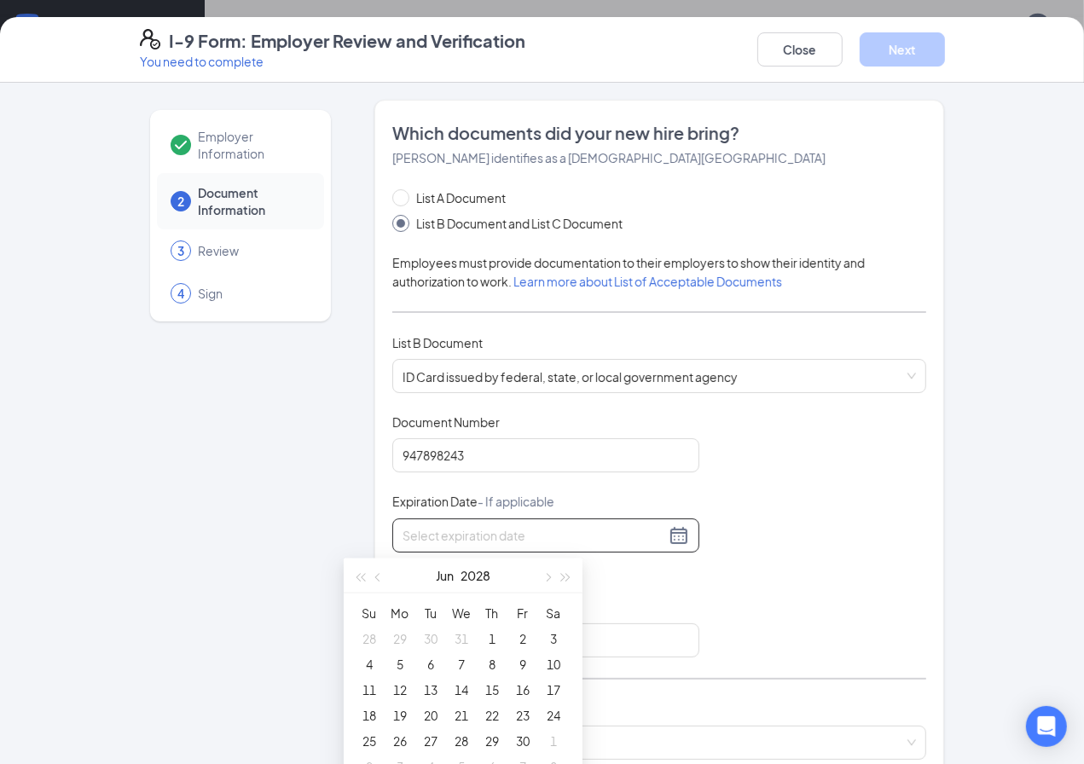
click at [536, 550] on div at bounding box center [545, 535] width 307 height 34
click at [365, 708] on div "18" at bounding box center [369, 715] width 20 height 20
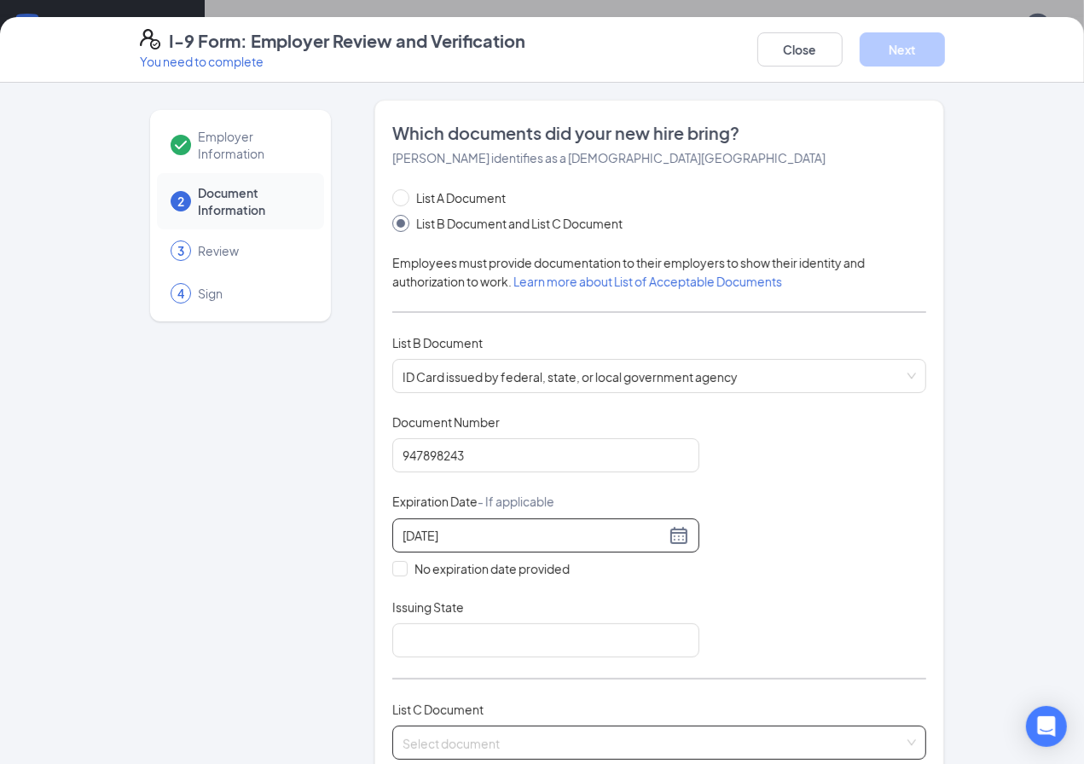
scroll to position [107, 0]
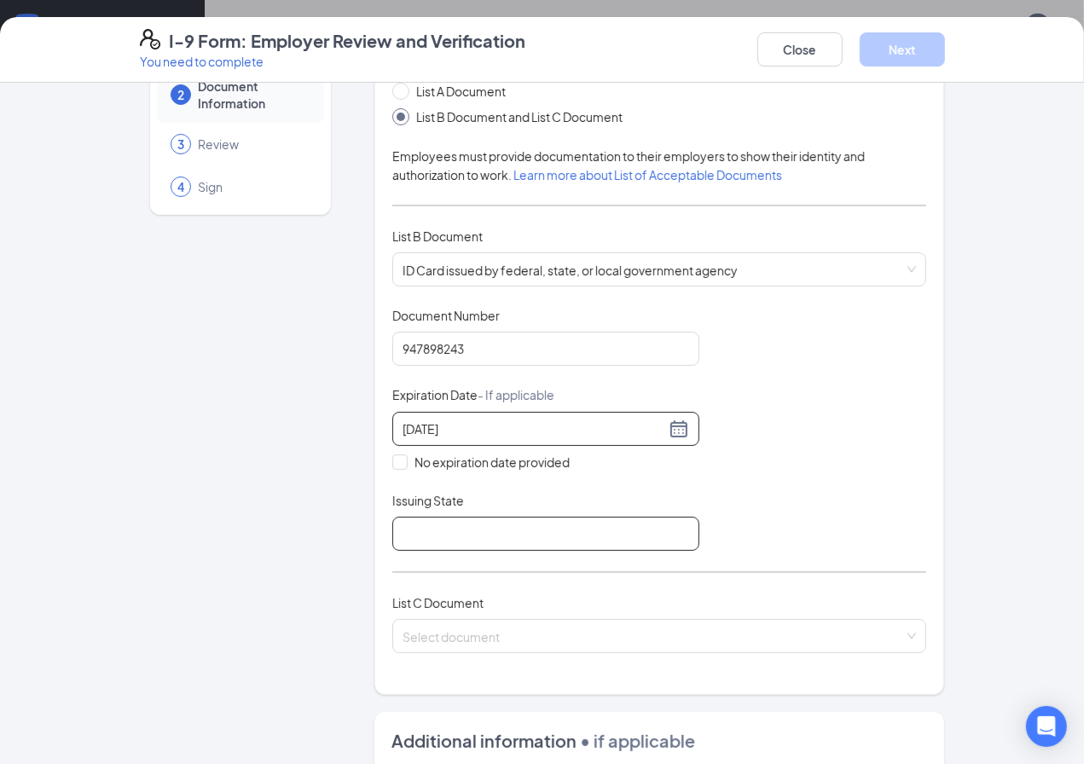
type input "06/18/2028"
click at [431, 530] on input "Issuing State" at bounding box center [545, 534] width 307 height 34
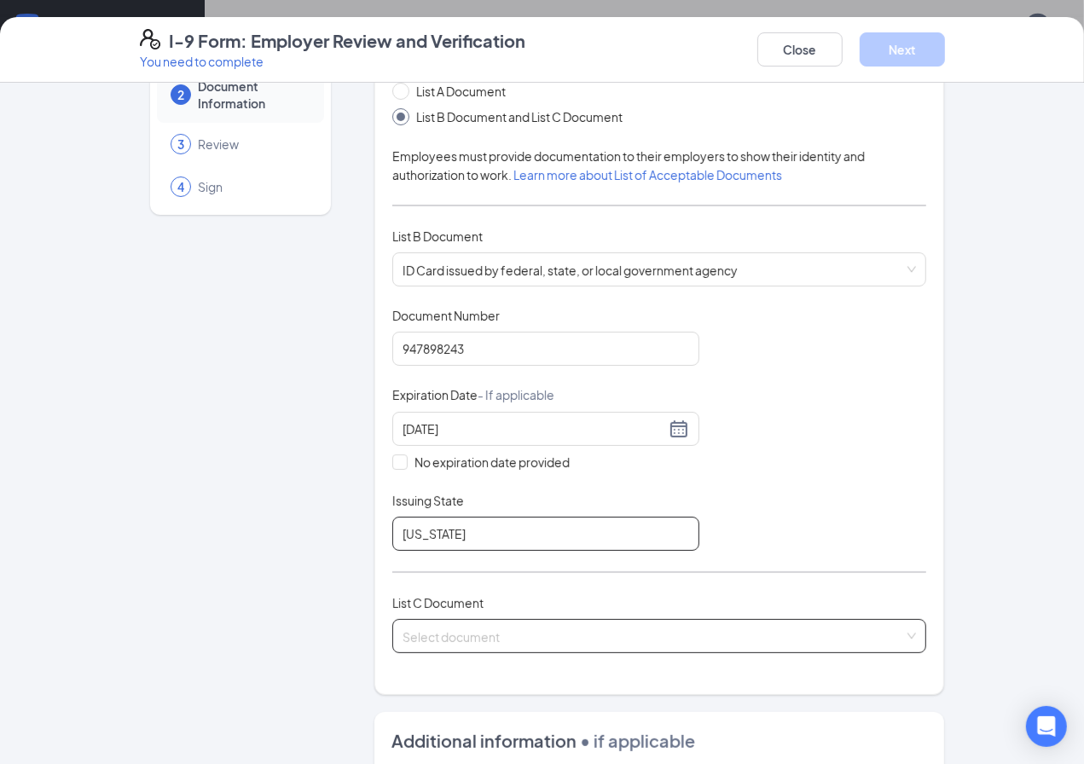
type input "Arkansas"
click at [663, 638] on input "search" at bounding box center [654, 633] width 502 height 26
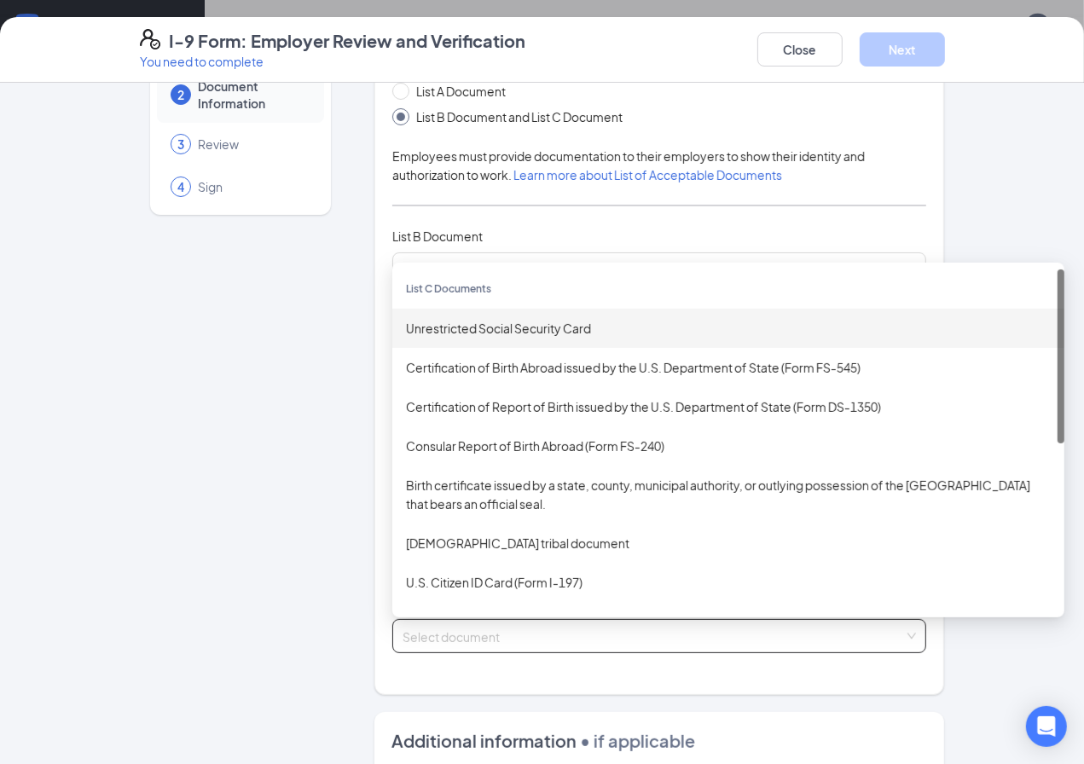
click at [527, 321] on div "Unrestricted Social Security Card" at bounding box center [728, 328] width 645 height 19
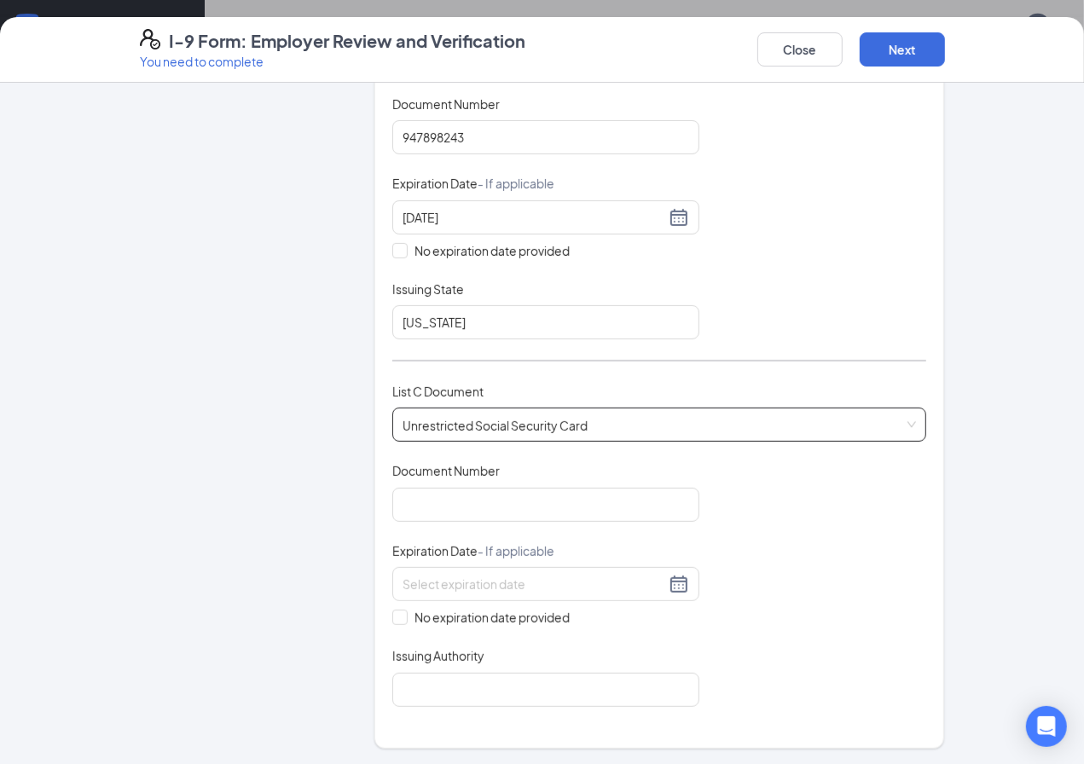
scroll to position [320, 0]
click at [436, 512] on input "Document Number" at bounding box center [545, 503] width 307 height 34
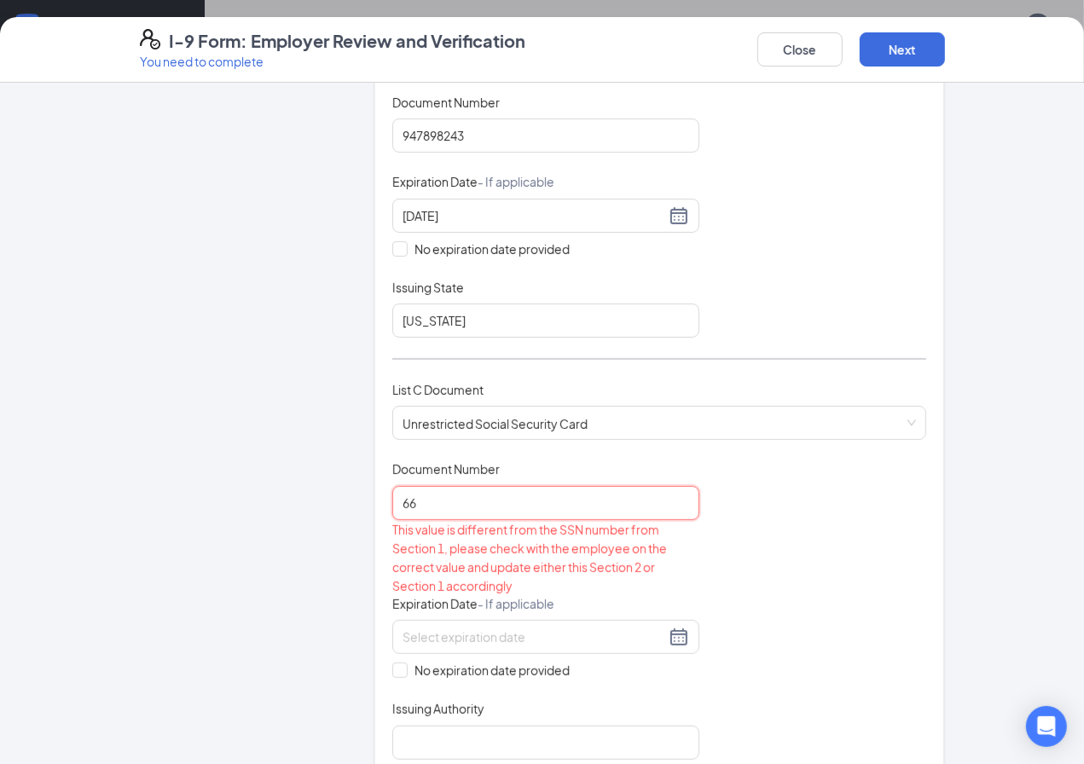
type input "6"
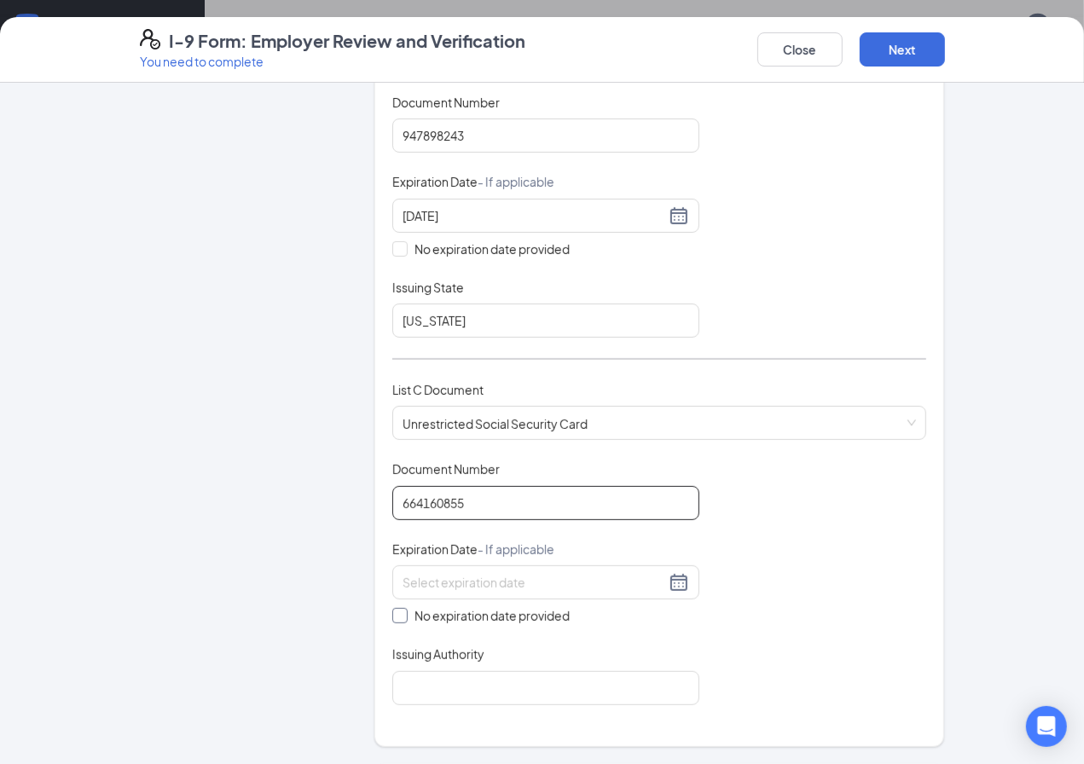
type input "664160855"
click at [392, 619] on input "No expiration date provided" at bounding box center [398, 614] width 12 height 12
checkbox input "true"
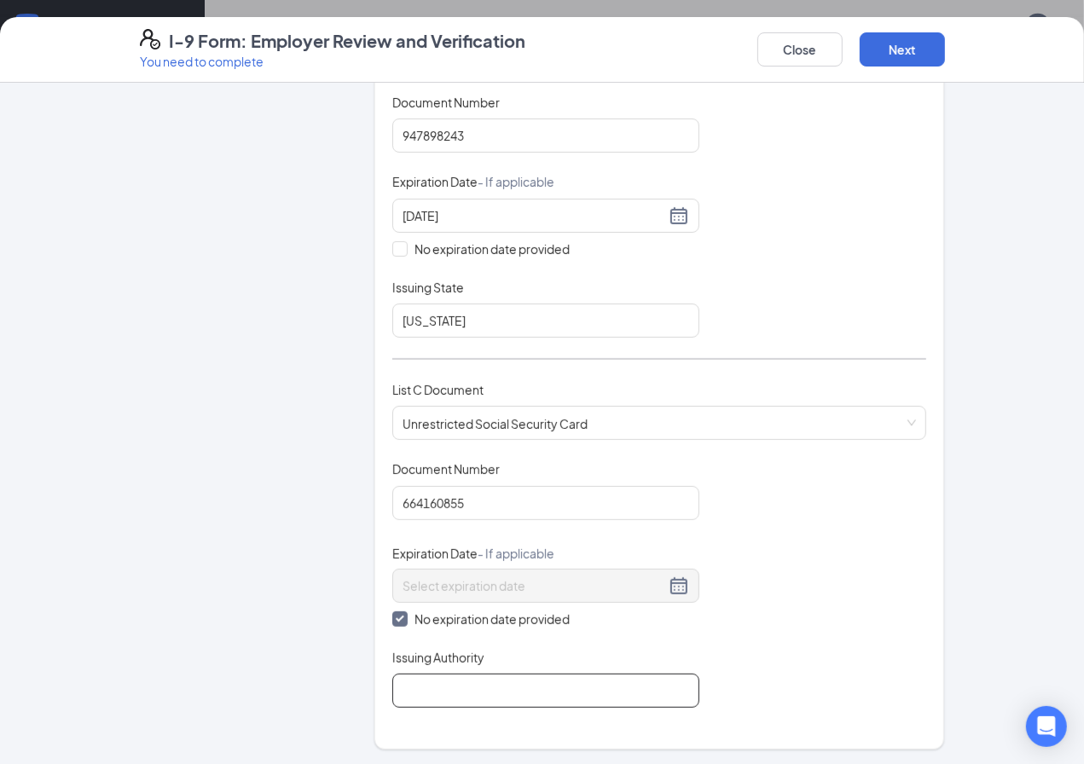
click at [437, 700] on input "Issuing Authority" at bounding box center [545, 691] width 307 height 34
type input "Social Security Admin"
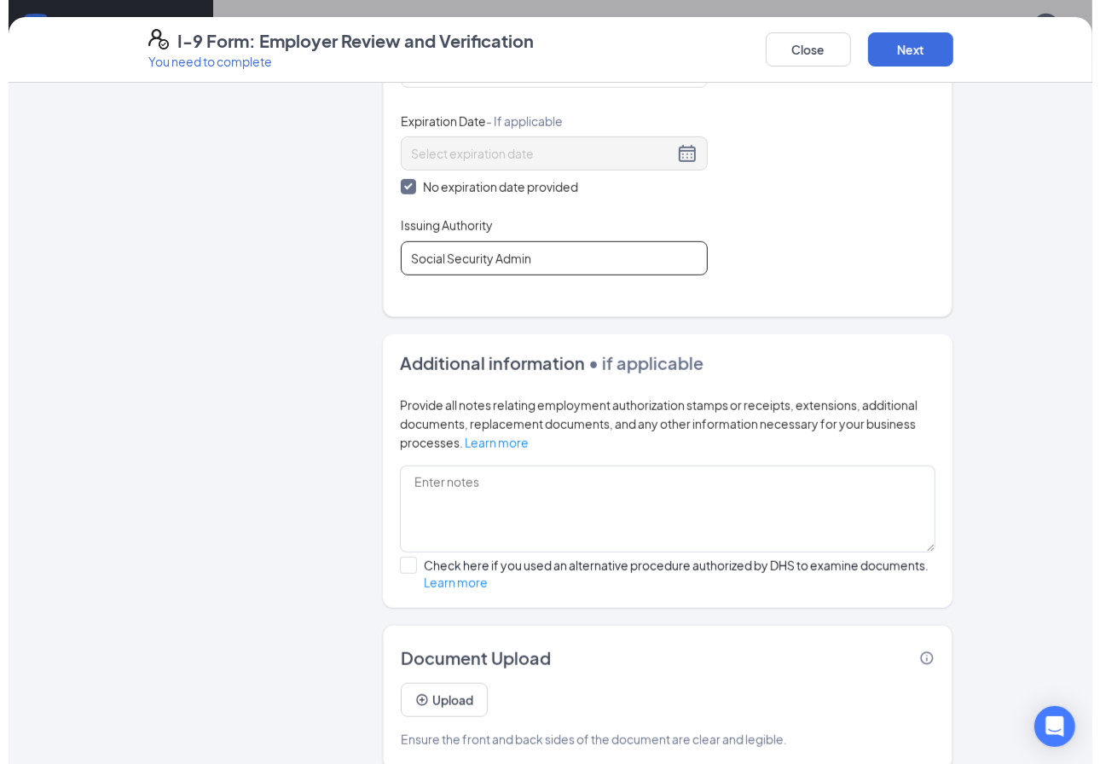
scroll to position [1238, 0]
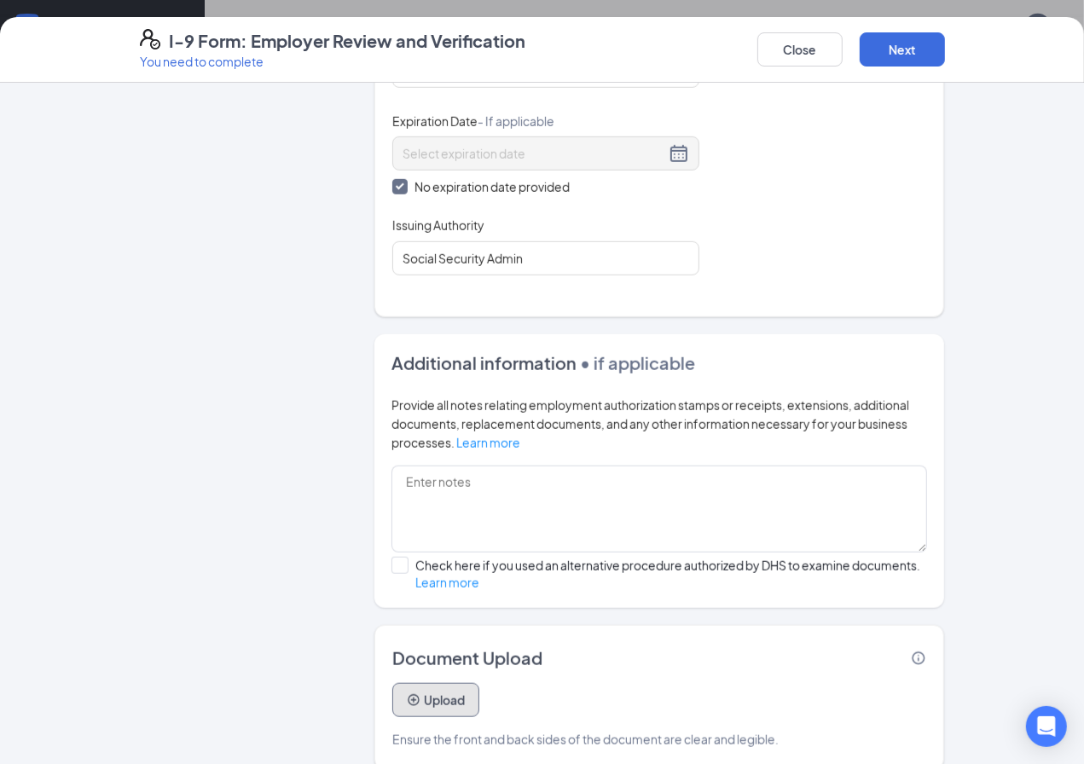
click at [397, 683] on button "Upload" at bounding box center [435, 700] width 87 height 34
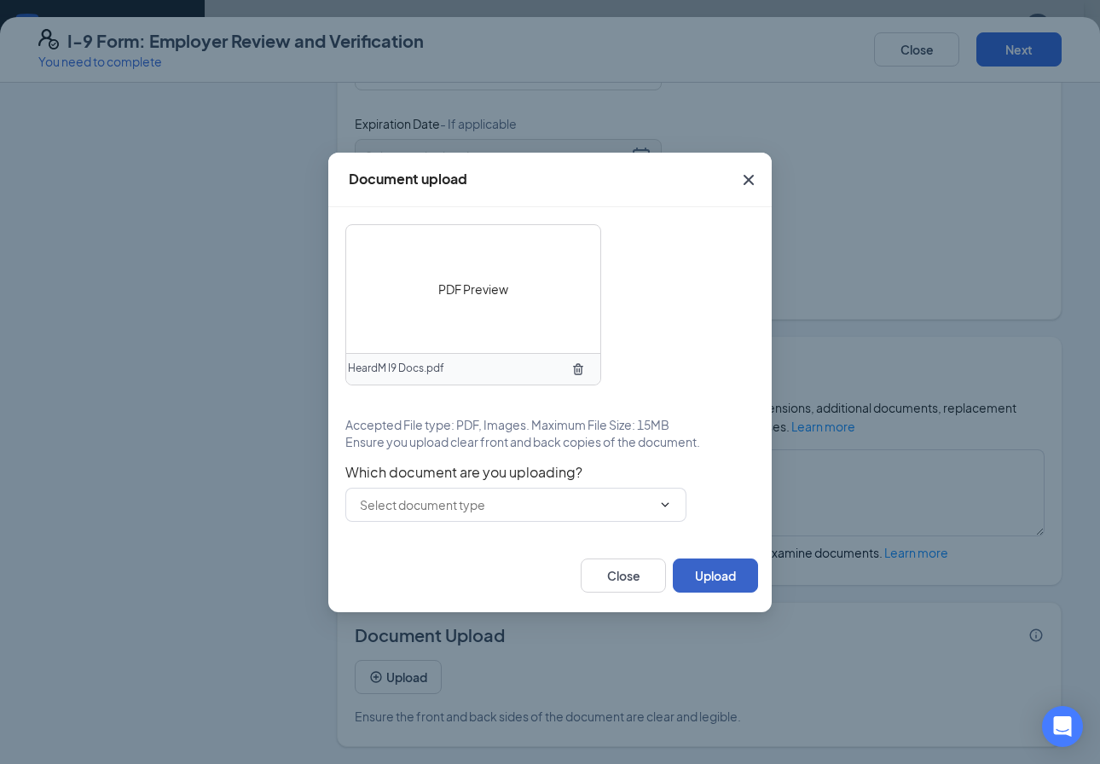
click at [696, 567] on button "Upload" at bounding box center [715, 576] width 85 height 34
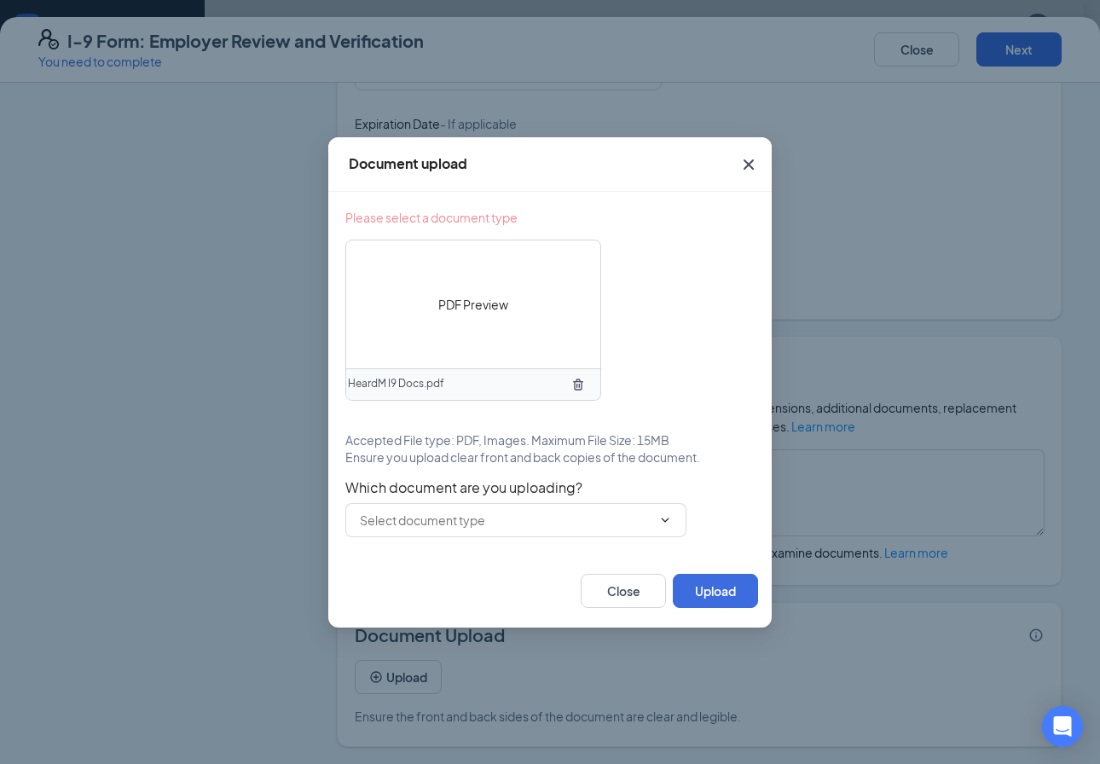
click at [486, 284] on div "PDF Preview" at bounding box center [473, 304] width 254 height 128
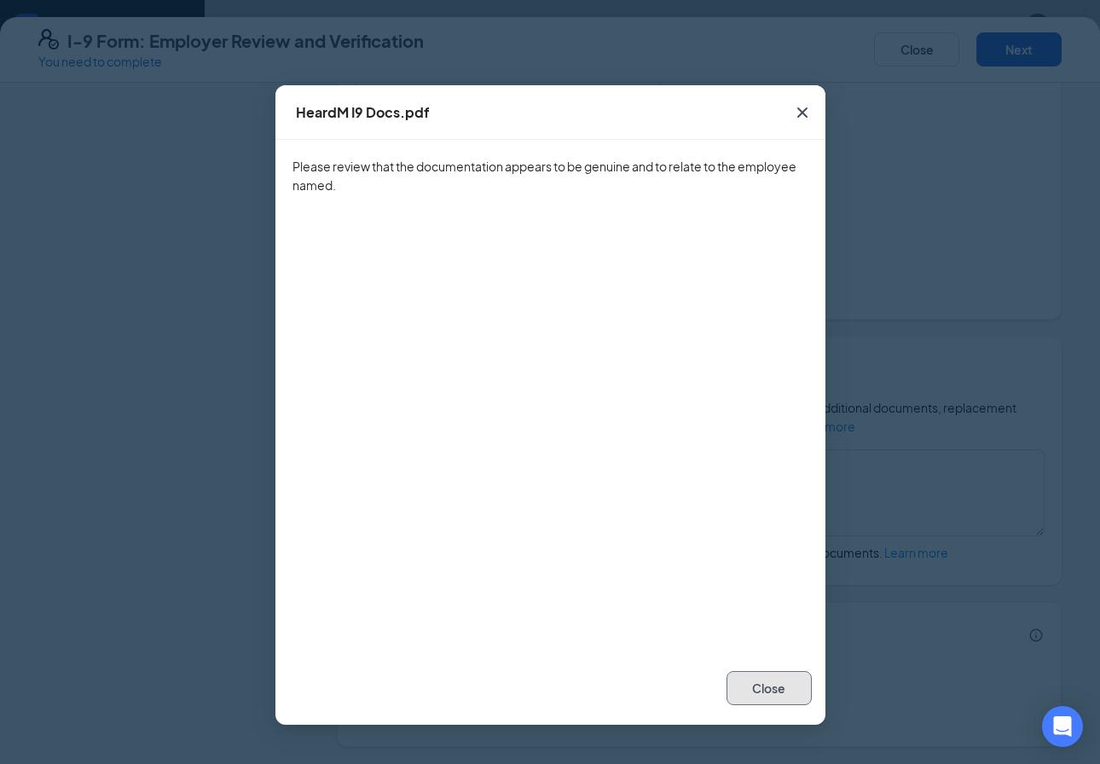
click at [755, 683] on button "Close" at bounding box center [769, 688] width 85 height 34
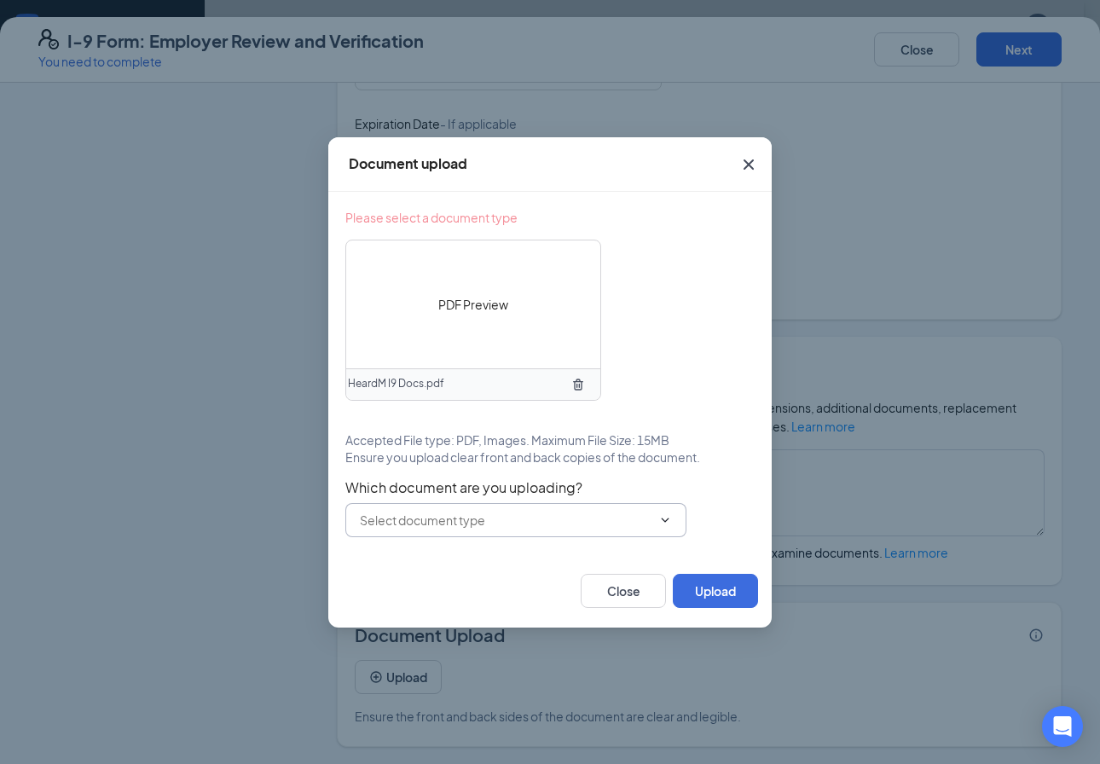
click at [473, 518] on input "text" at bounding box center [506, 520] width 292 height 19
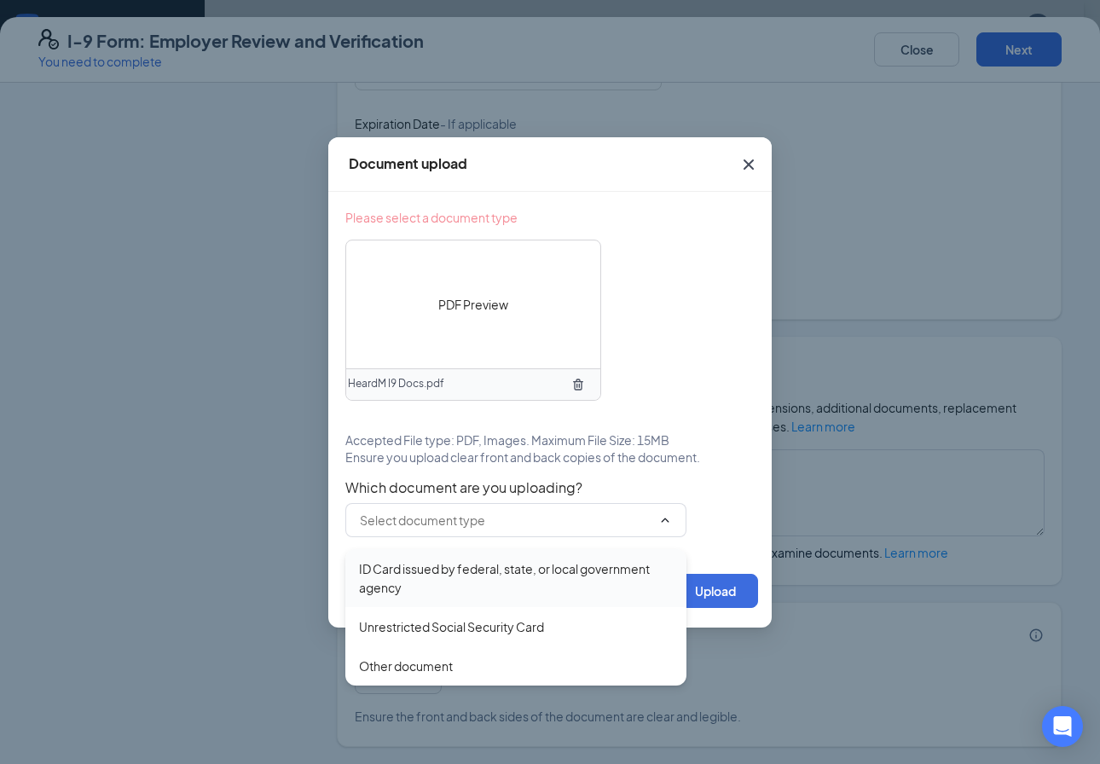
click at [467, 585] on div "ID Card issued by federal, state, or local government agency" at bounding box center [516, 578] width 314 height 38
type input "ID Card issued by federal, state, or local government agency"
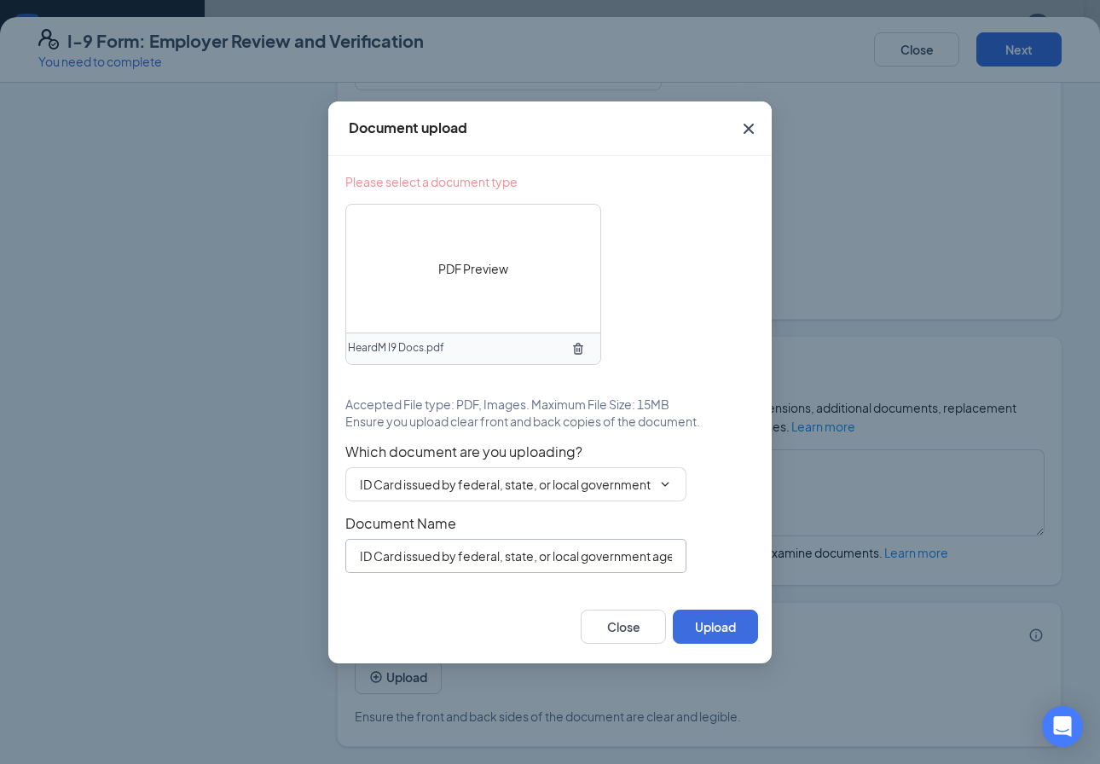
click at [611, 555] on input "ID Card issued by federal, state, or local government agency" at bounding box center [515, 556] width 341 height 34
drag, startPoint x: 356, startPoint y: 559, endPoint x: 1128, endPoint y: 513, distance: 773.1
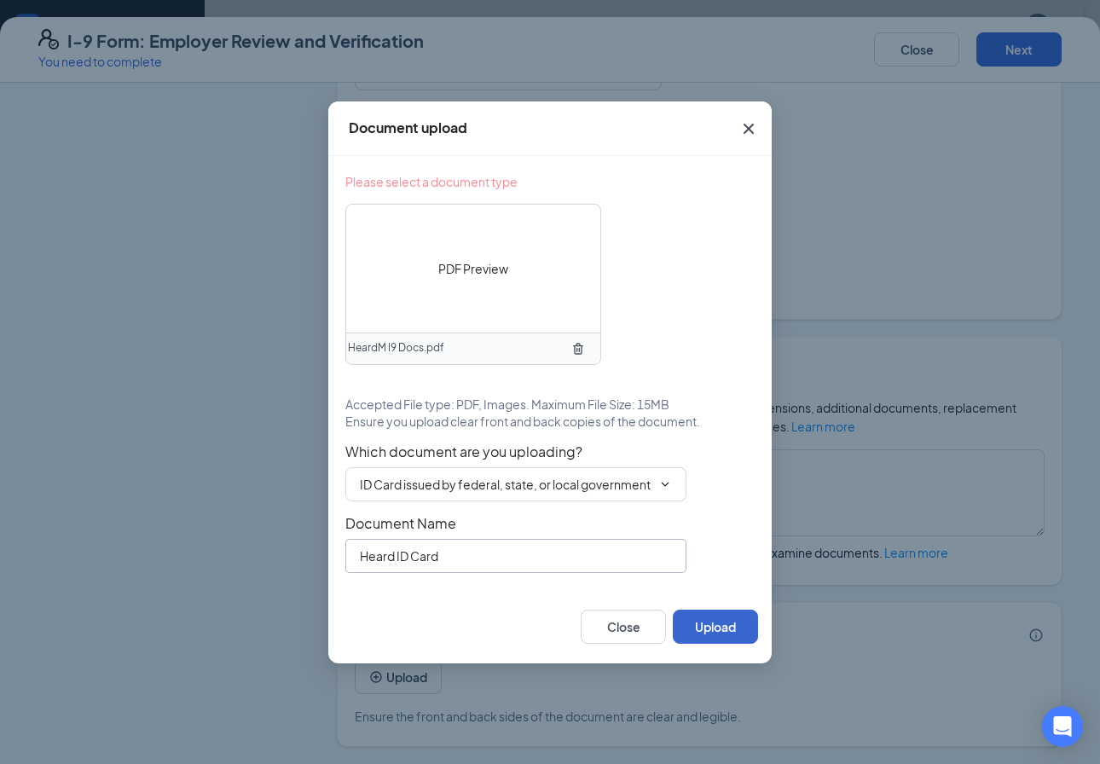
type input "Heard ID Card"
click at [718, 623] on button "Upload" at bounding box center [715, 627] width 85 height 34
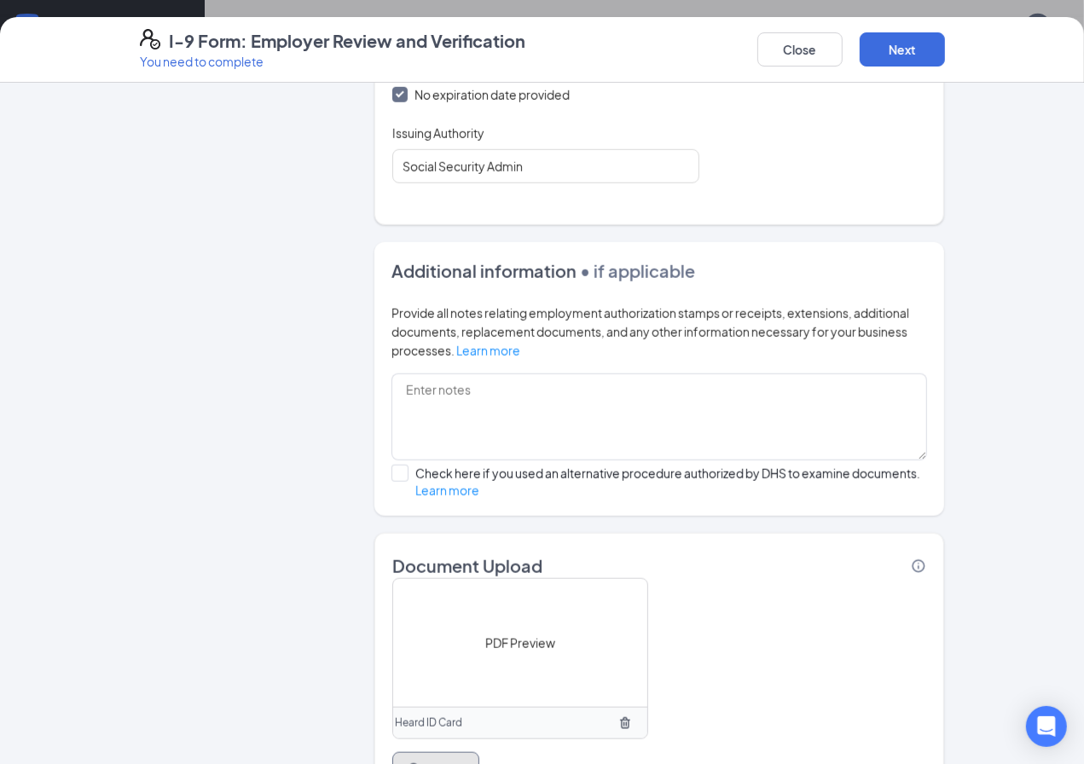
scroll to position [914, 0]
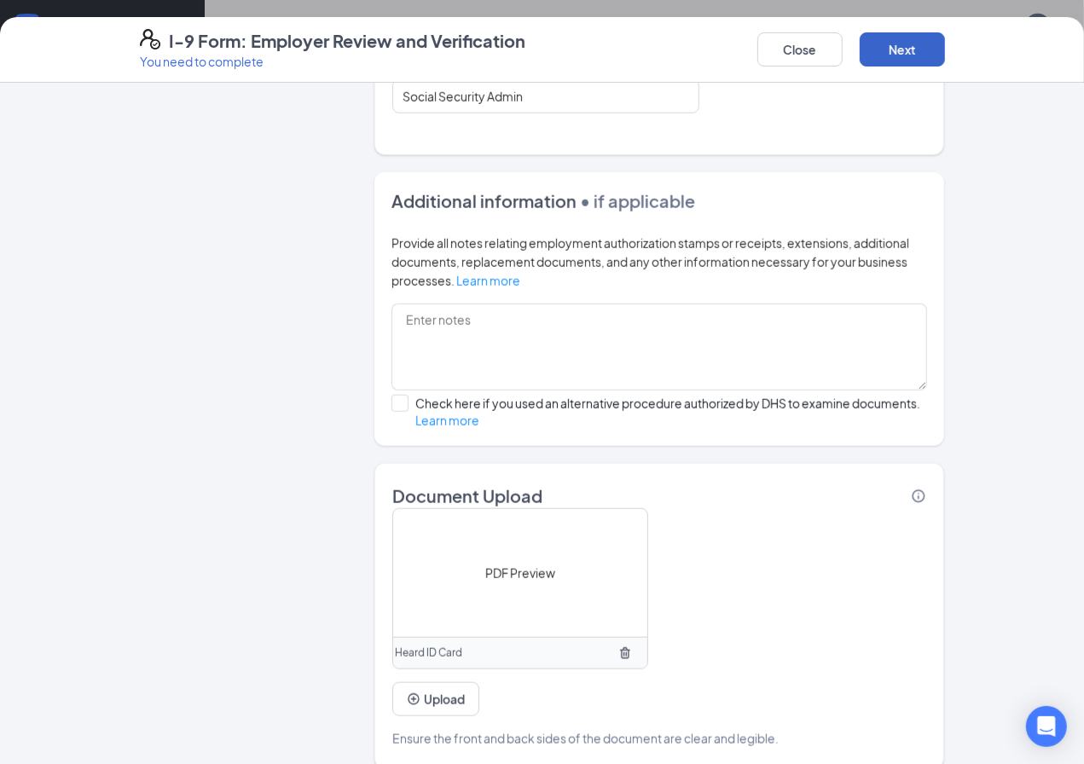
click at [945, 40] on button "Next" at bounding box center [902, 49] width 85 height 34
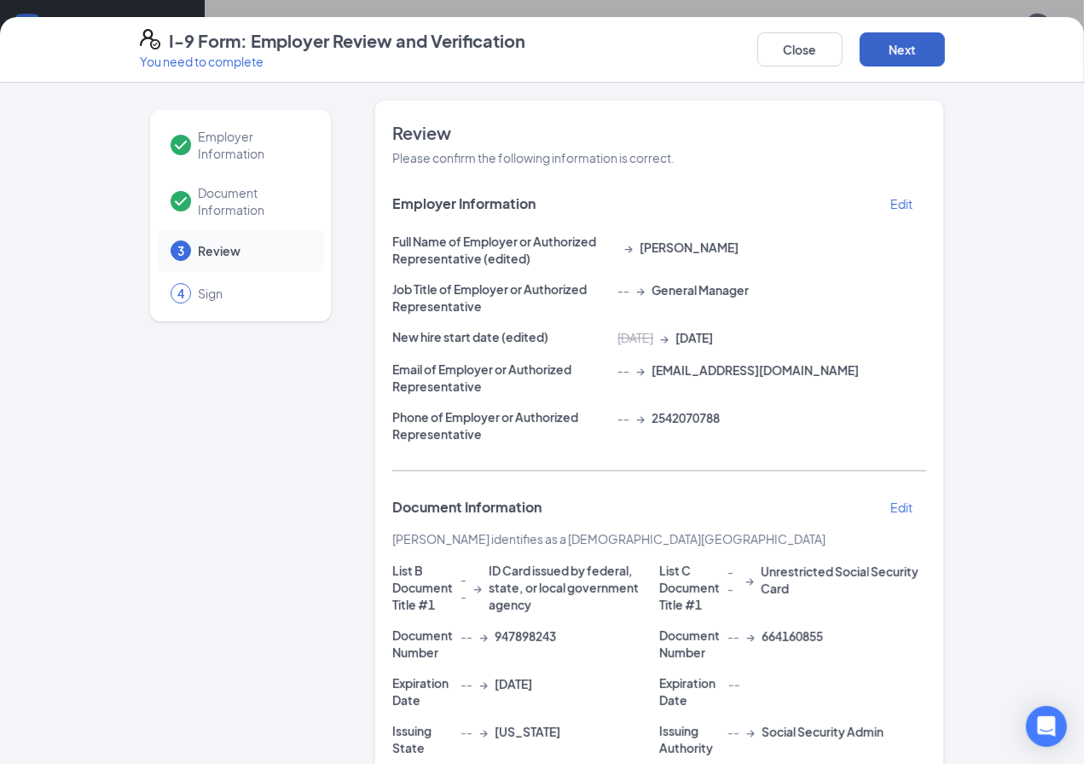
scroll to position [461, 0]
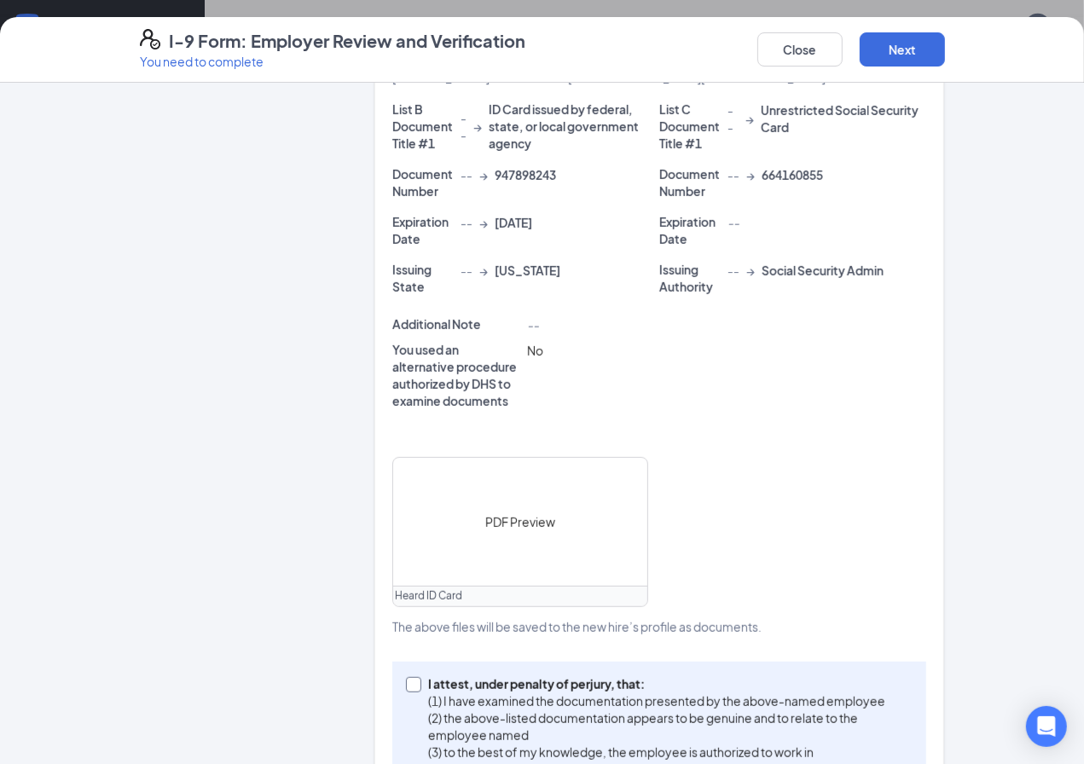
click at [406, 677] on input "I attest, under penalty of perjury, that: (1) I have examined the documentation…" at bounding box center [412, 683] width 12 height 12
checkbox input "true"
click at [945, 45] on button "Next" at bounding box center [902, 49] width 85 height 34
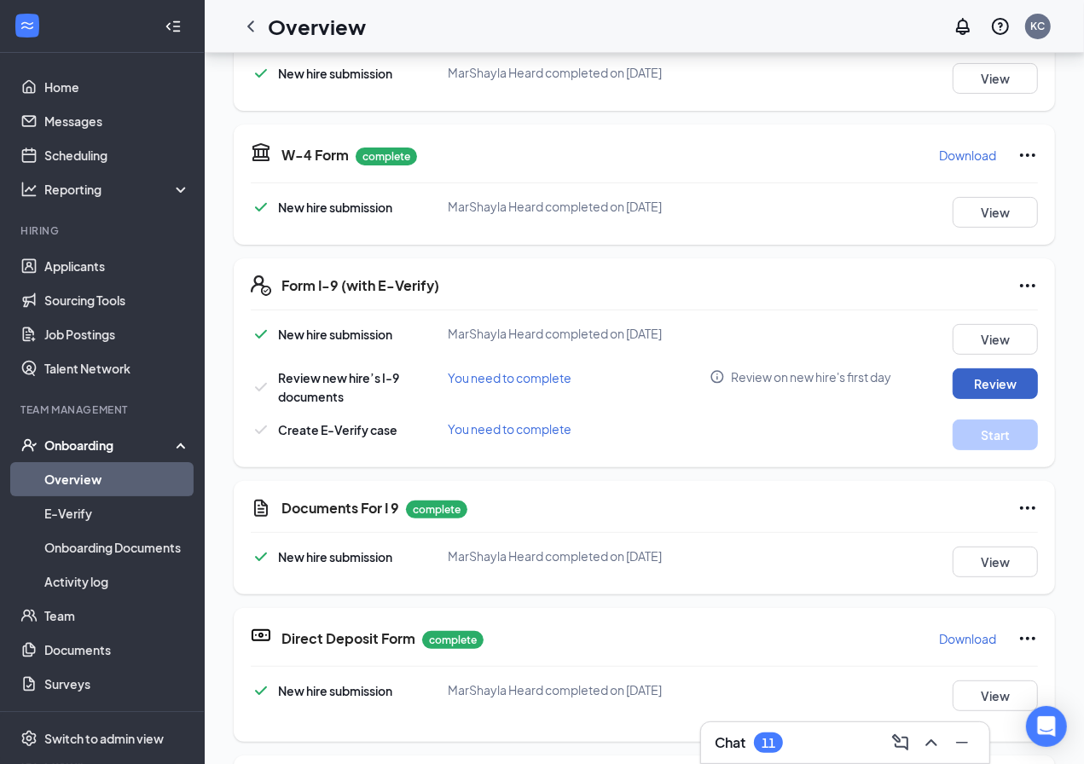
scroll to position [102, 0]
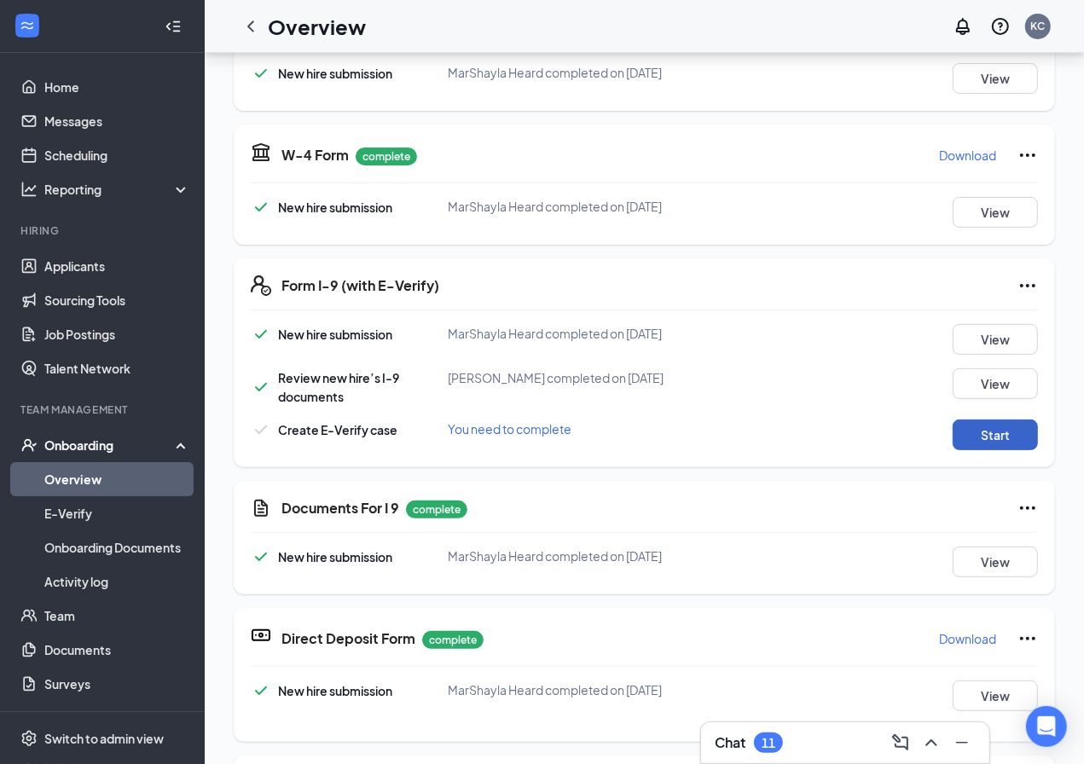
click at [973, 427] on button "Start" at bounding box center [995, 435] width 85 height 31
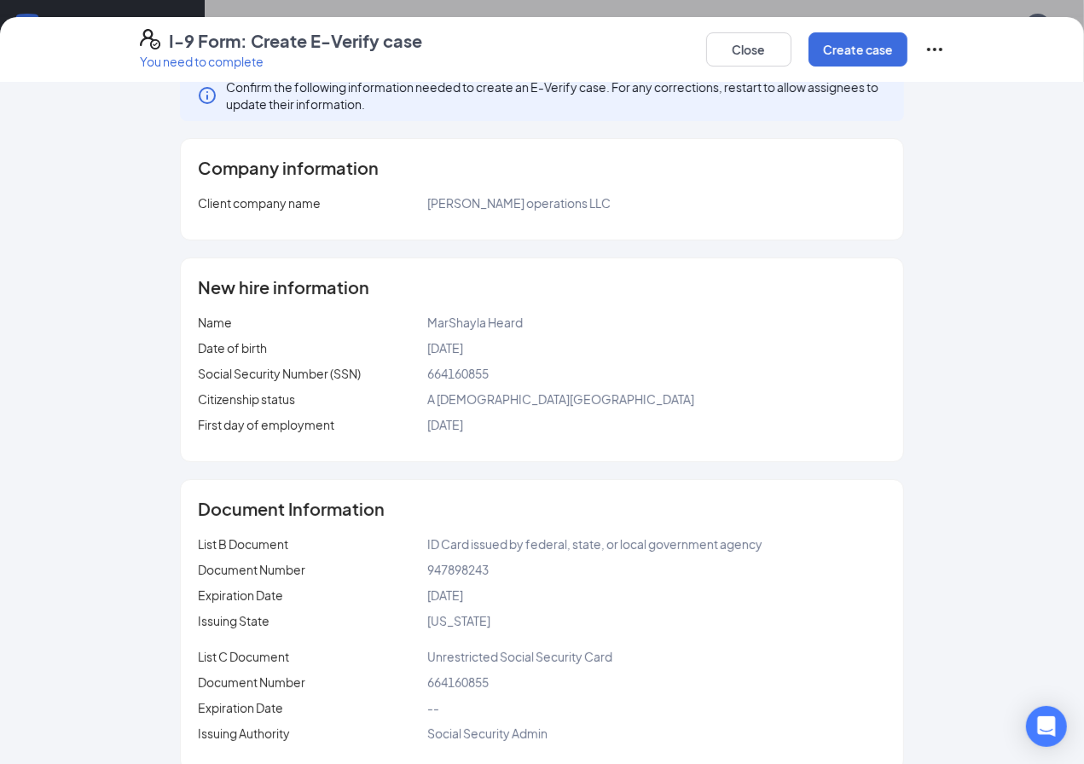
scroll to position [54, 0]
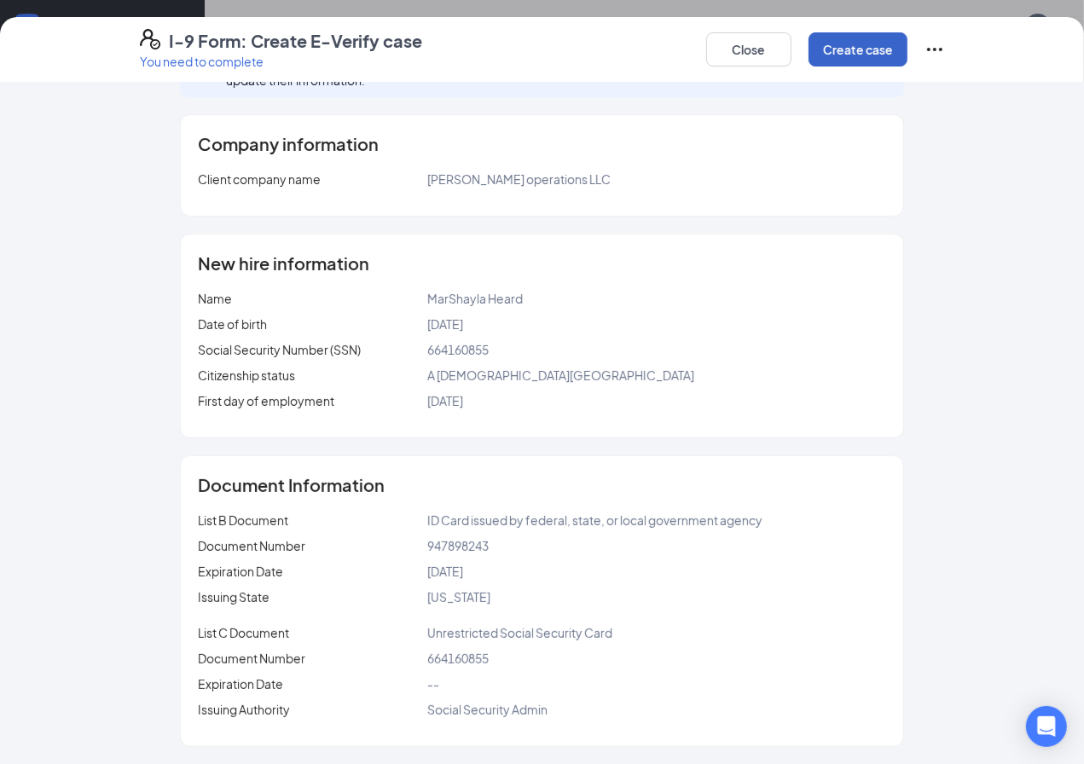
click at [907, 43] on button "Create case" at bounding box center [857, 49] width 99 height 34
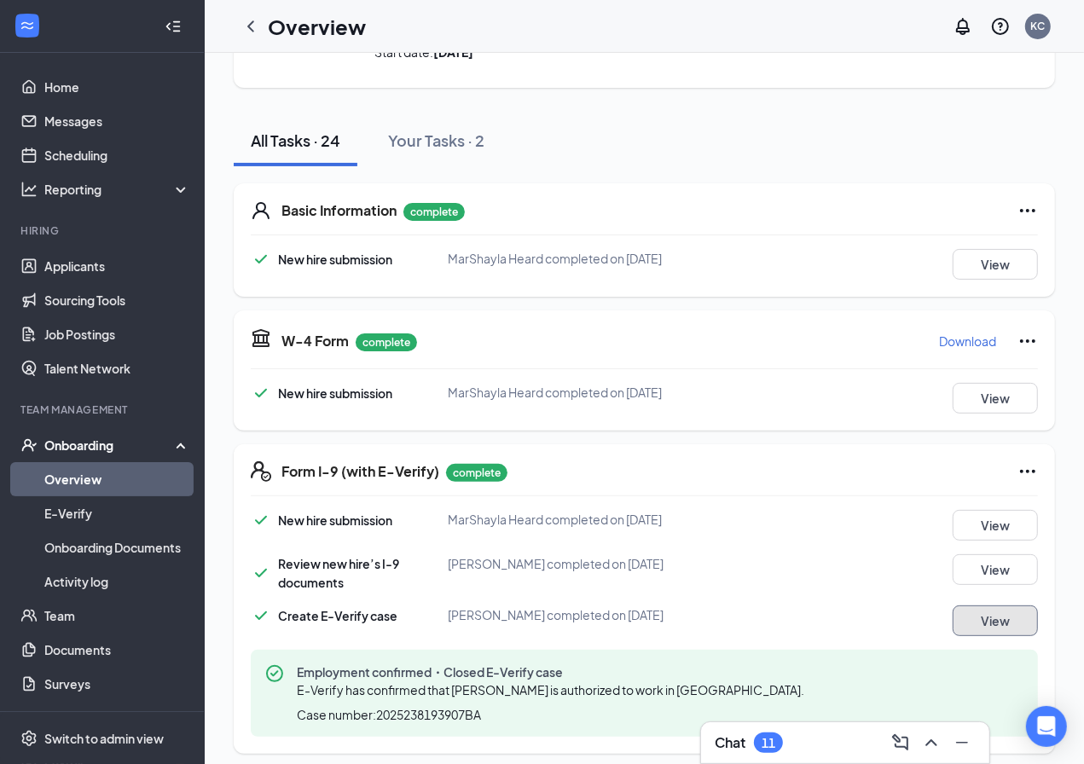
scroll to position [0, 0]
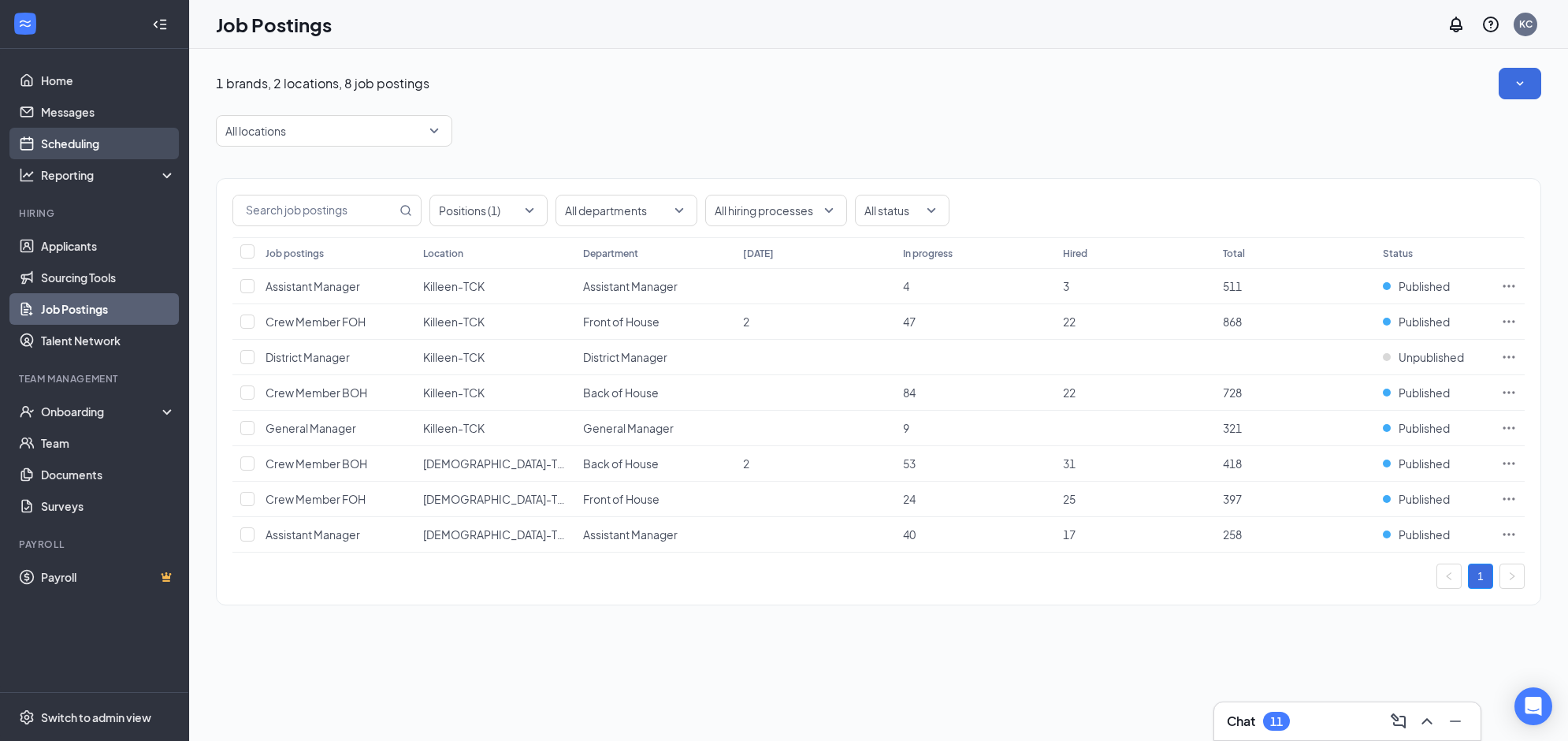
click at [61, 137] on link "Scheduling" at bounding box center [108, 143] width 135 height 31
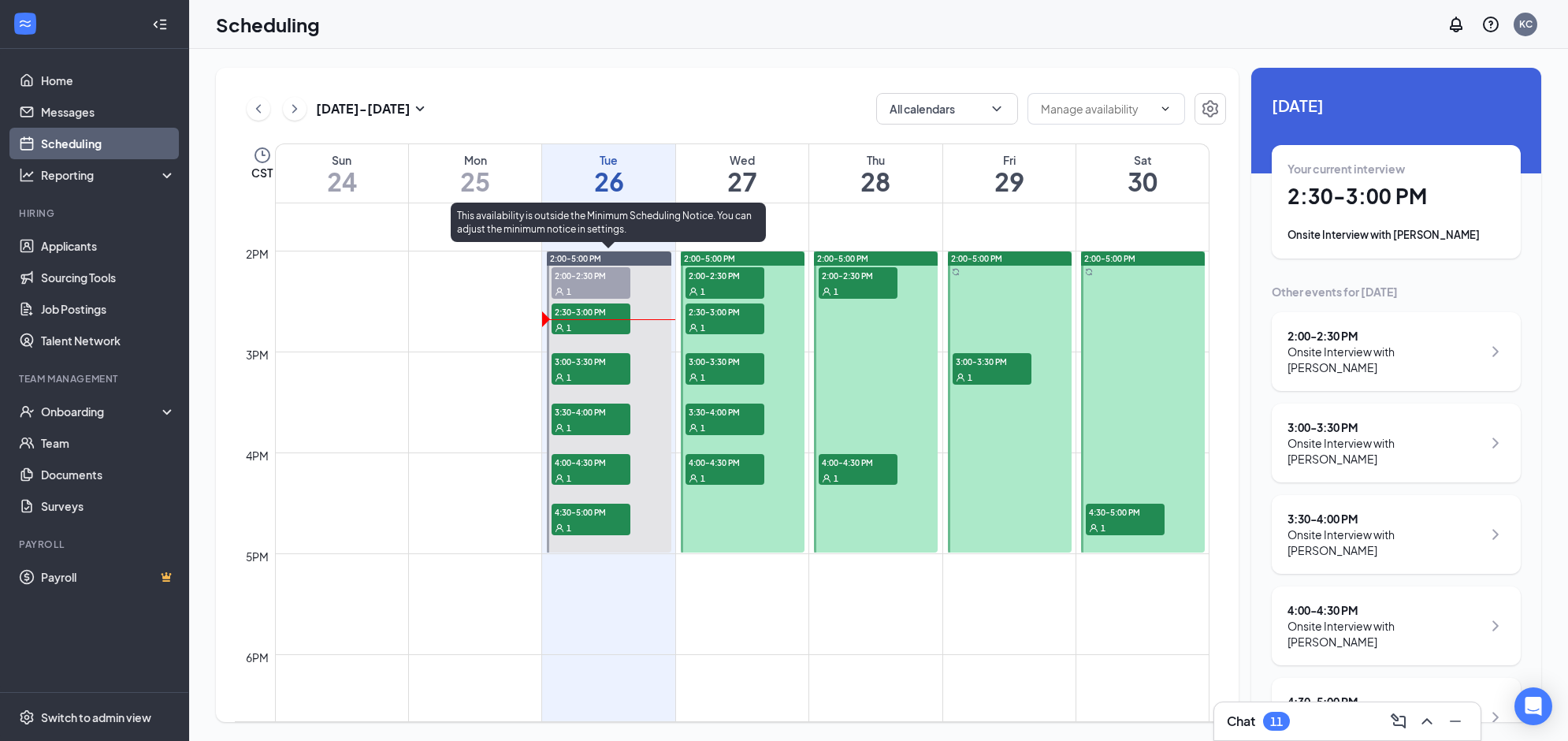
scroll to position [1266, 0]
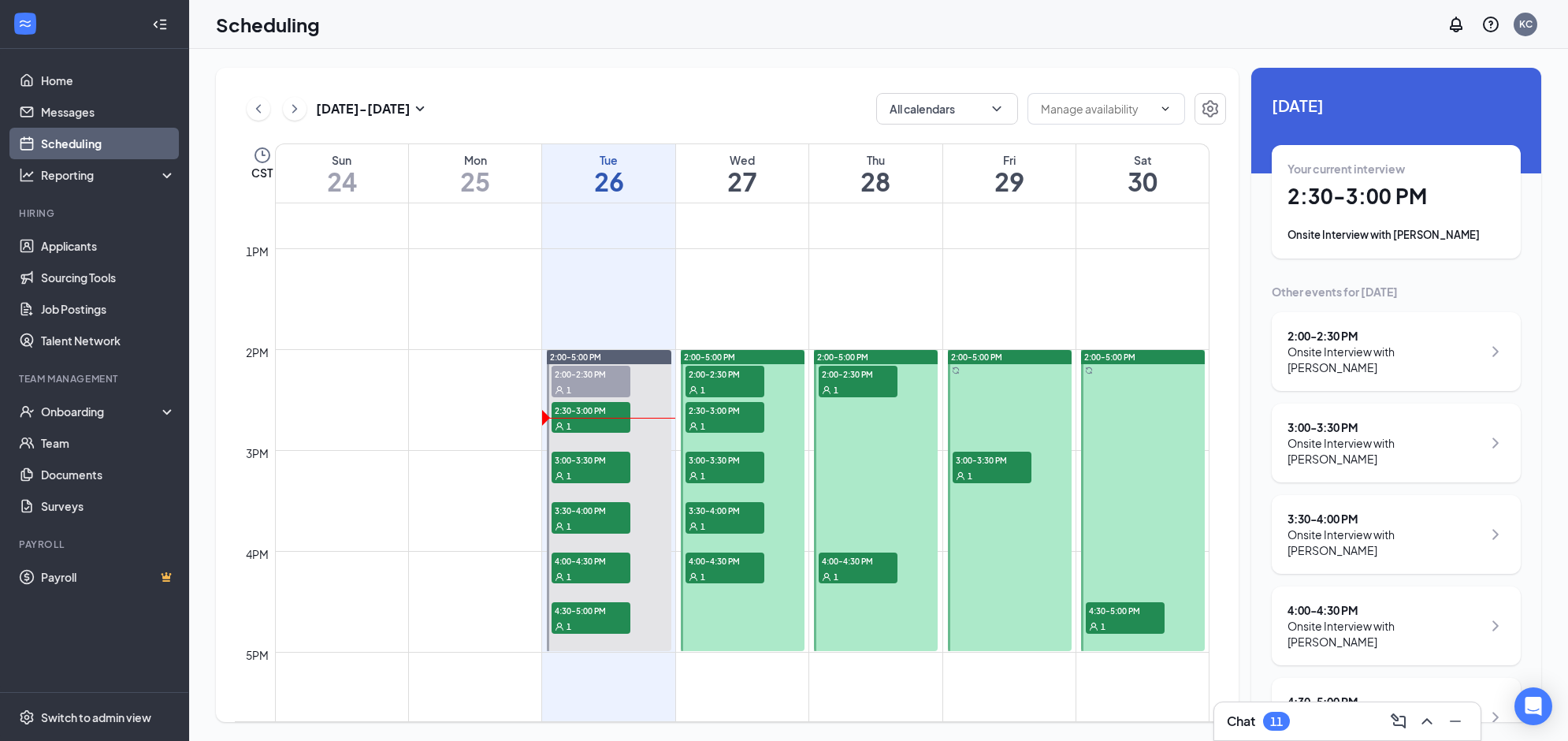
click at [730, 367] on span "2:00-2:30 PM" at bounding box center [724, 373] width 79 height 16
